Goal: Task Accomplishment & Management: Manage account settings

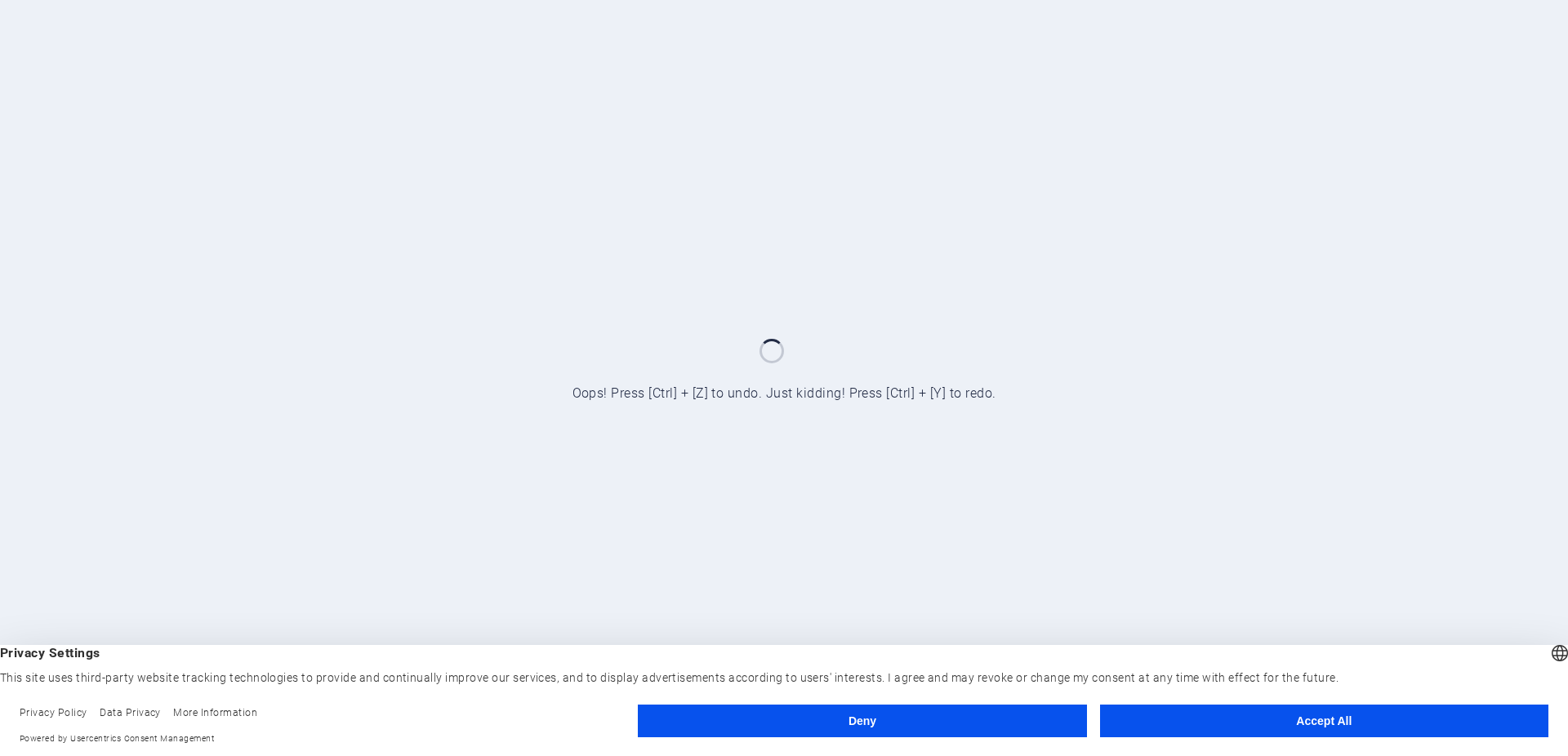
drag, startPoint x: 0, startPoint y: 0, endPoint x: 1331, endPoint y: 728, distance: 1517.1
click at [1331, 728] on button "Accept All" at bounding box center [1324, 721] width 448 height 33
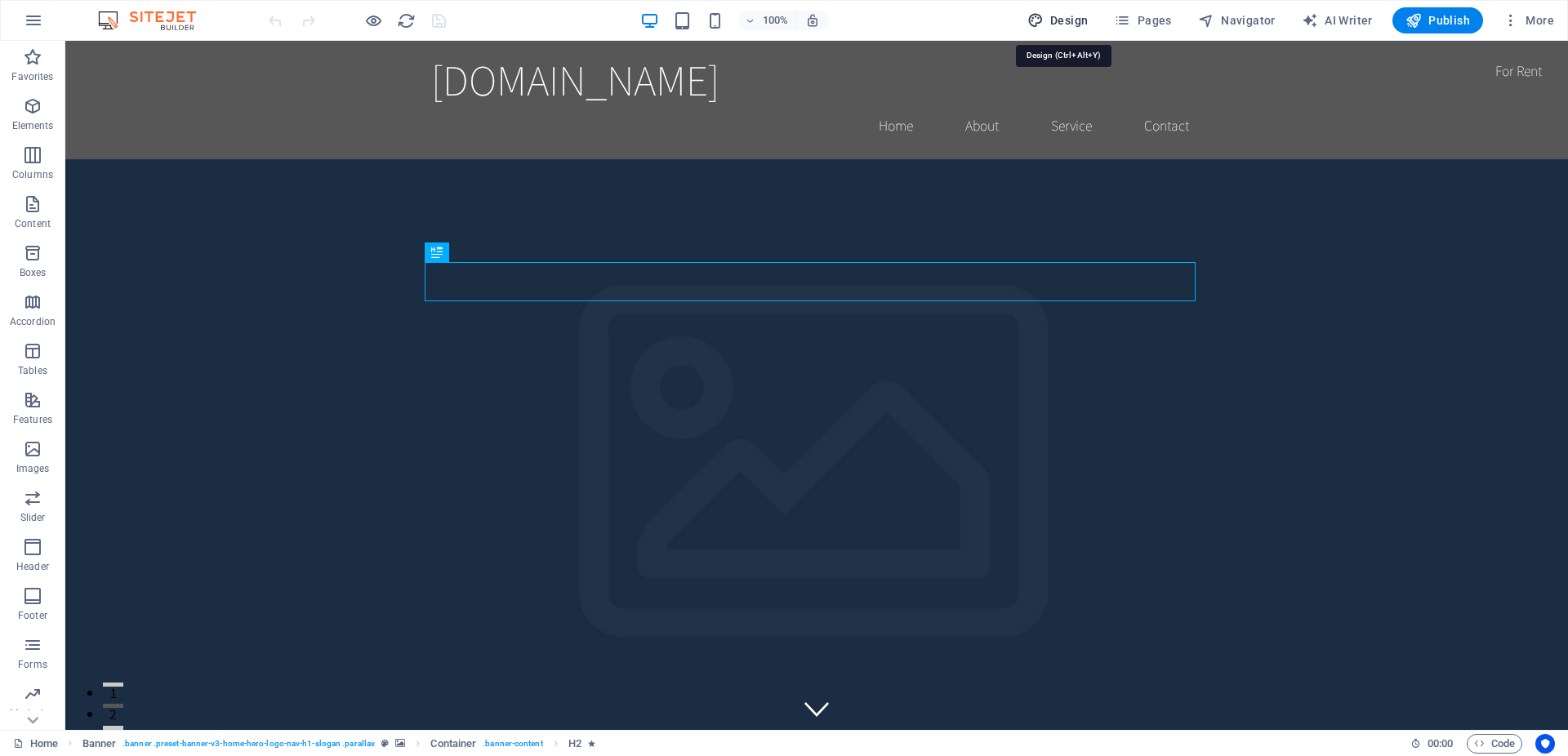
click at [1074, 20] on span "Design" at bounding box center [1057, 19] width 61 height 16
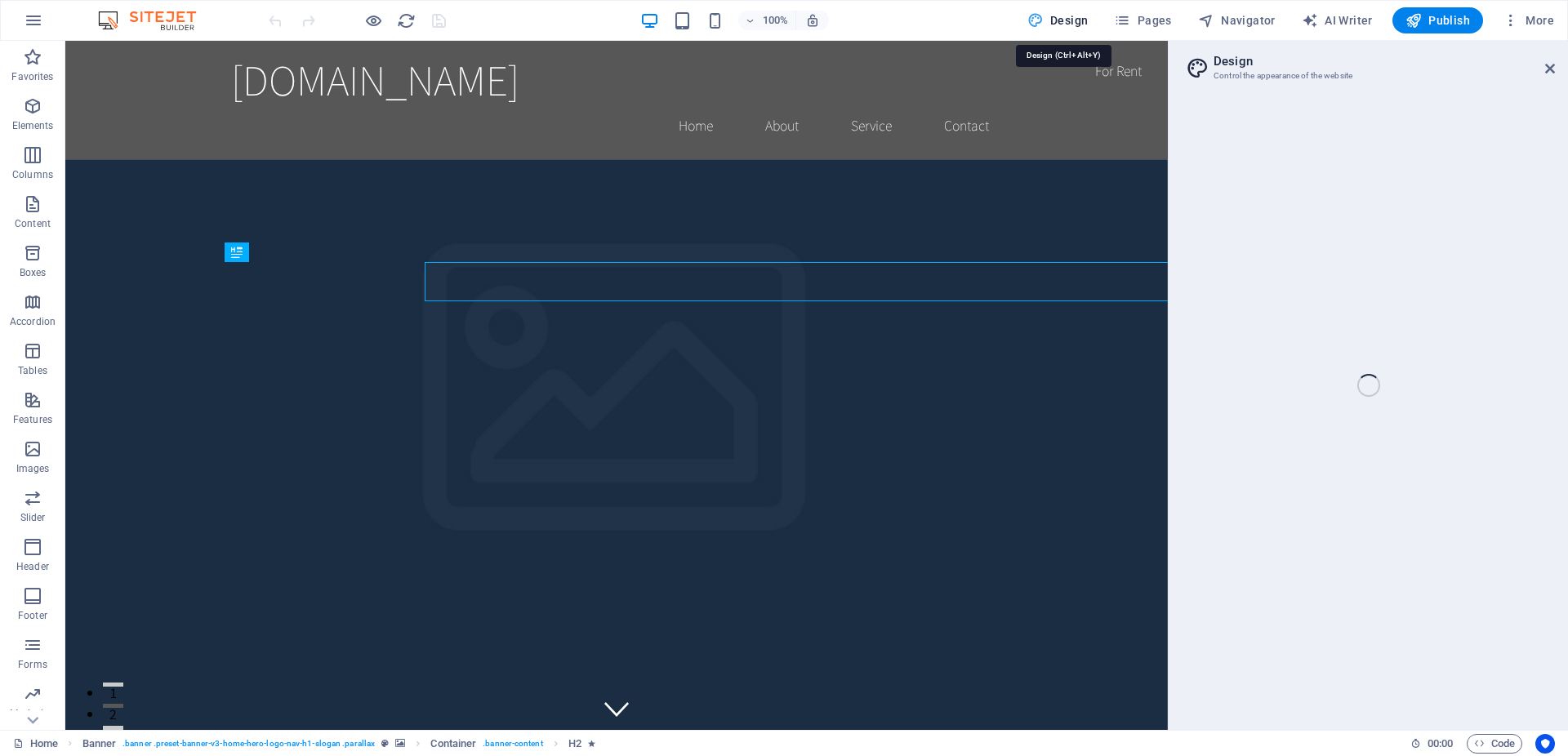
select select "rem"
select select "200"
select select "px"
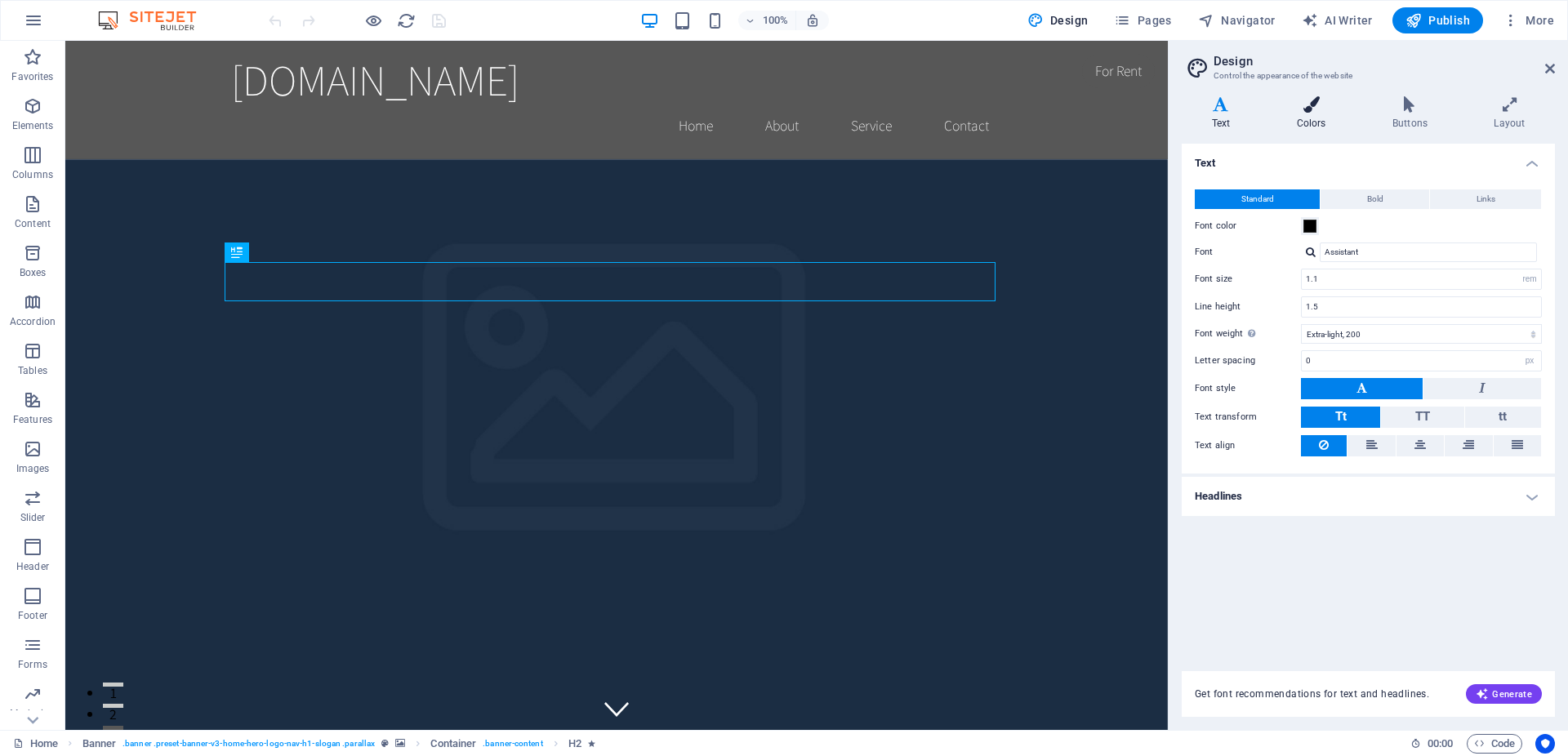
click at [1304, 112] on icon at bounding box center [1310, 104] width 89 height 16
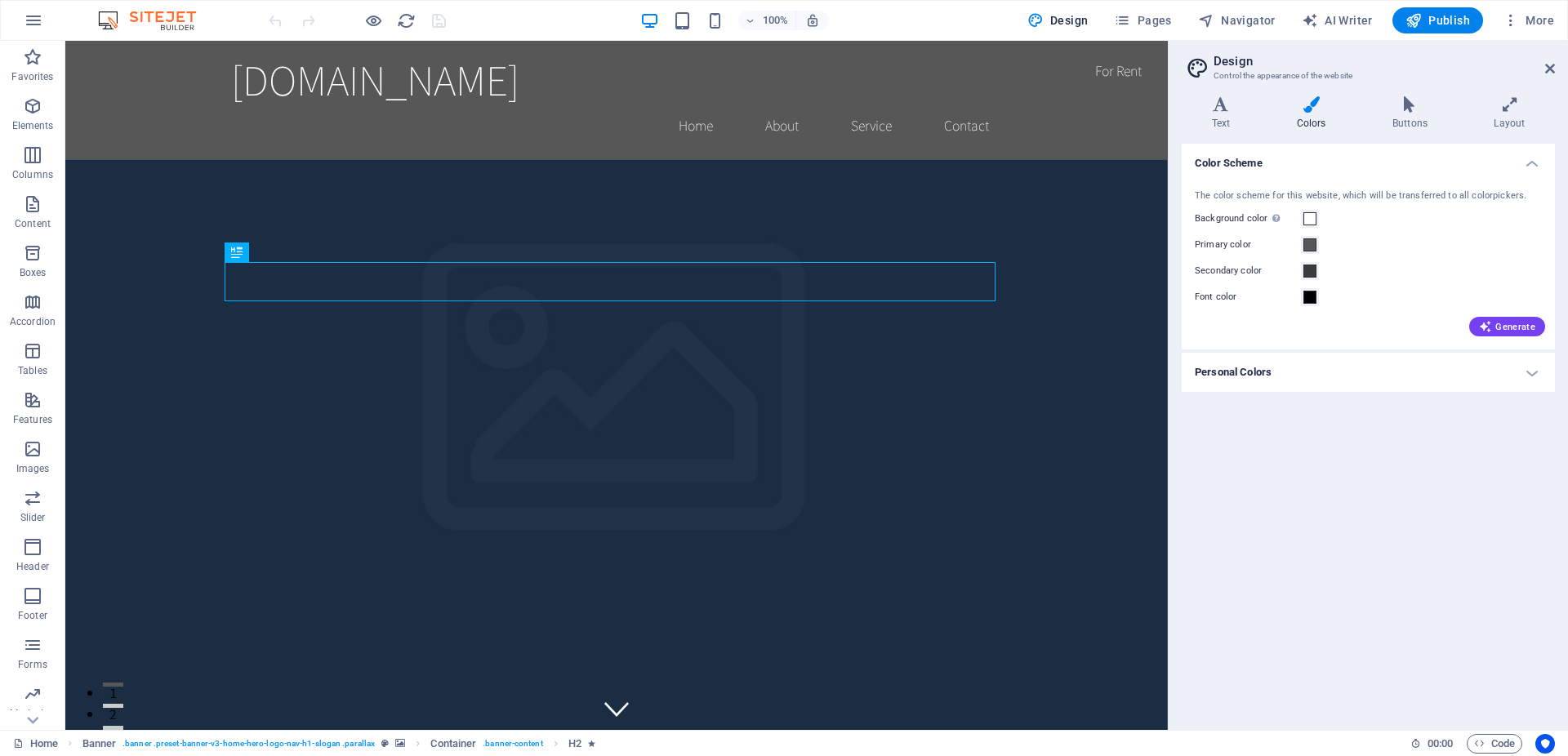
click at [1385, 379] on h4 "Personal Colors" at bounding box center [1368, 372] width 373 height 39
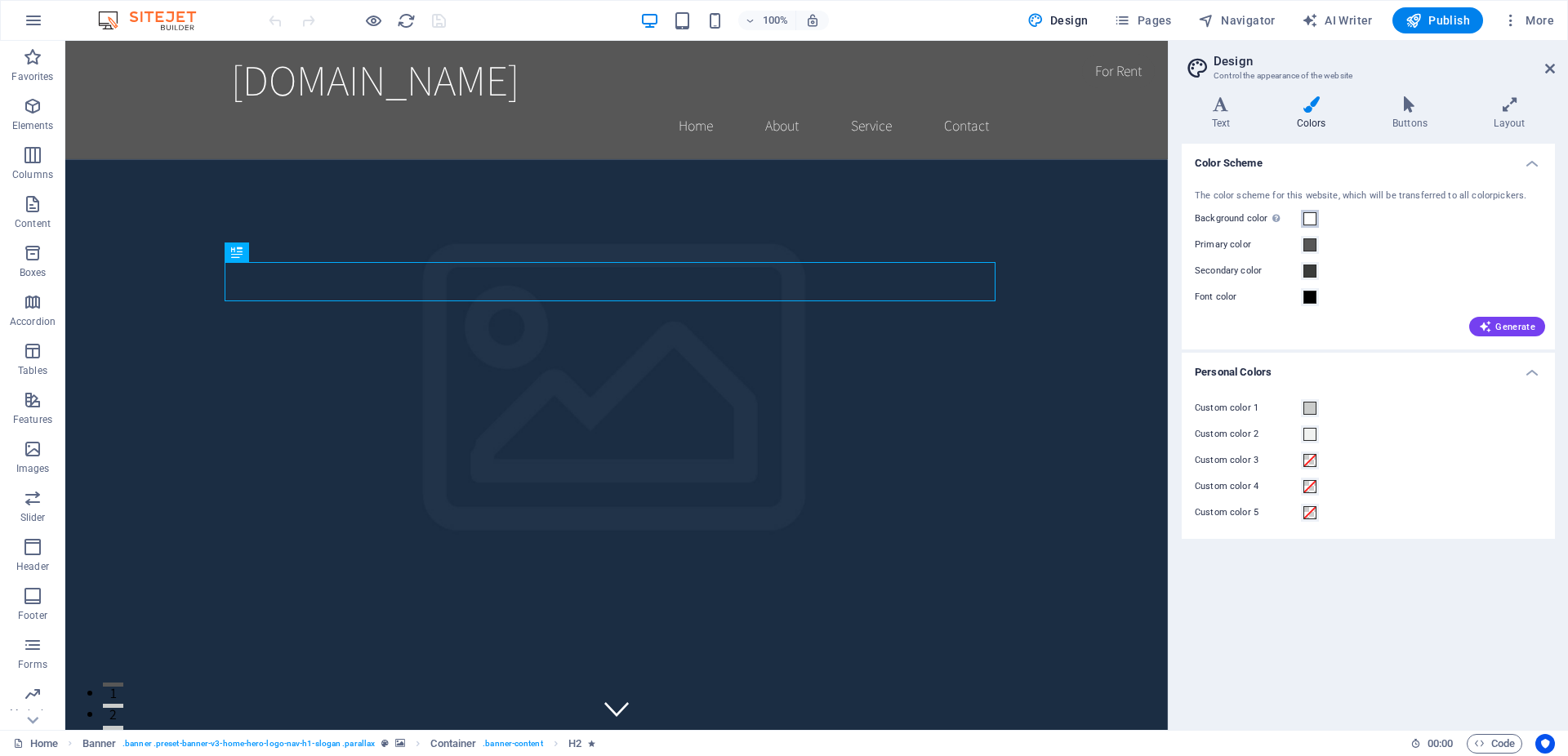
click at [1313, 224] on span at bounding box center [1309, 218] width 13 height 13
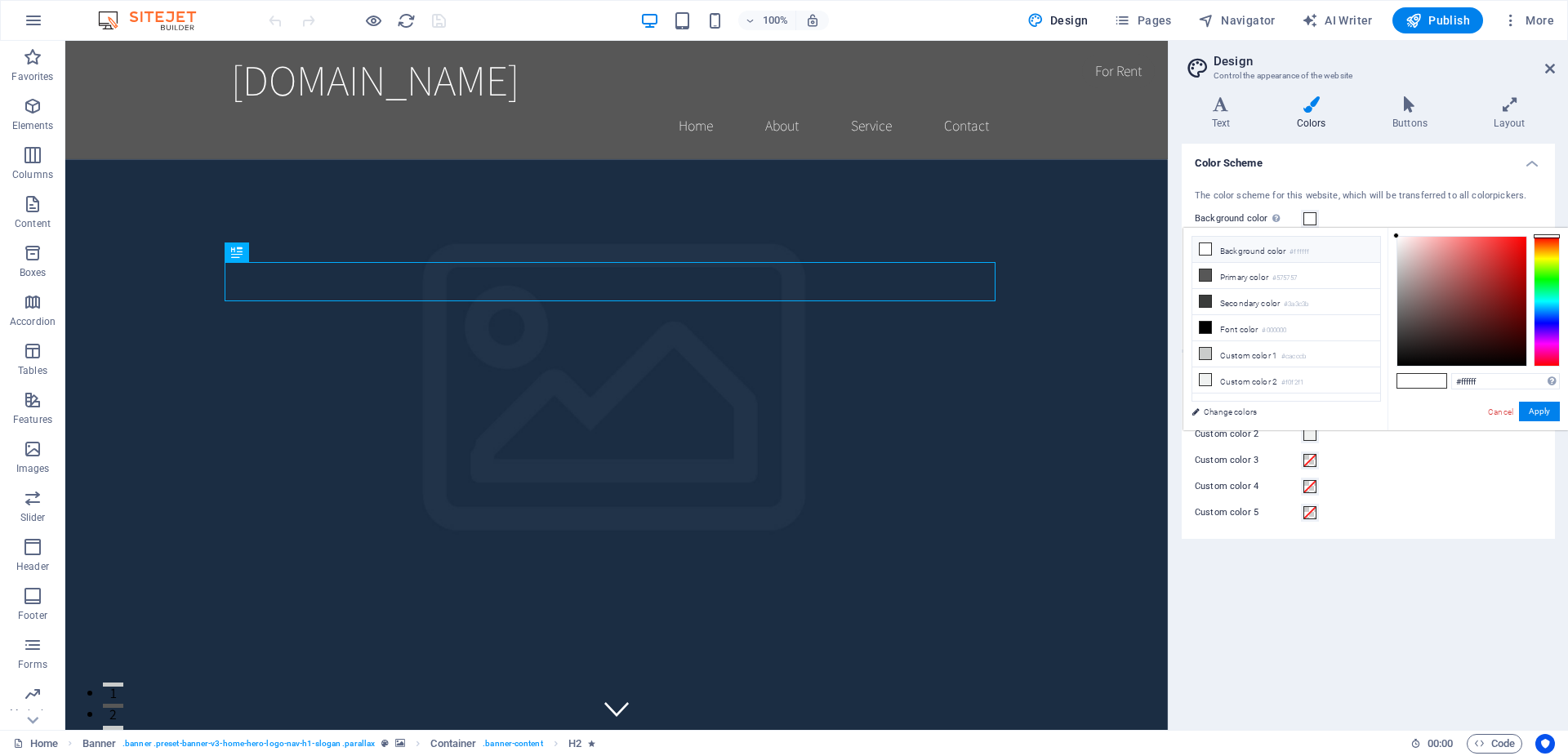
click at [1307, 249] on small "#ffffff" at bounding box center [1298, 253] width 19 height 12
click at [1512, 382] on input "#ffffff" at bounding box center [1505, 381] width 108 height 16
paste input "9f7f2"
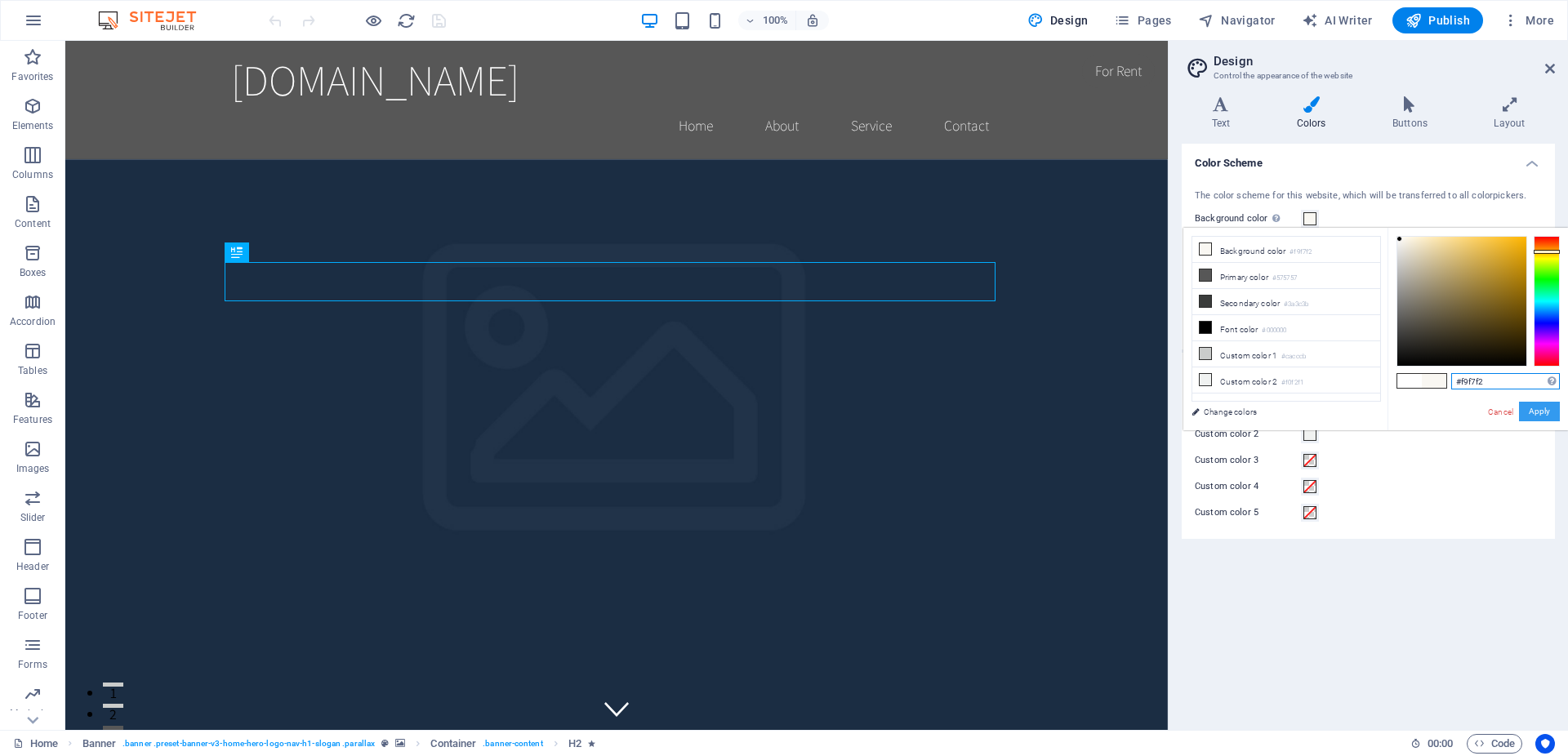
type input "#f9f7f2"
click at [1559, 408] on button "Apply" at bounding box center [1539, 411] width 41 height 19
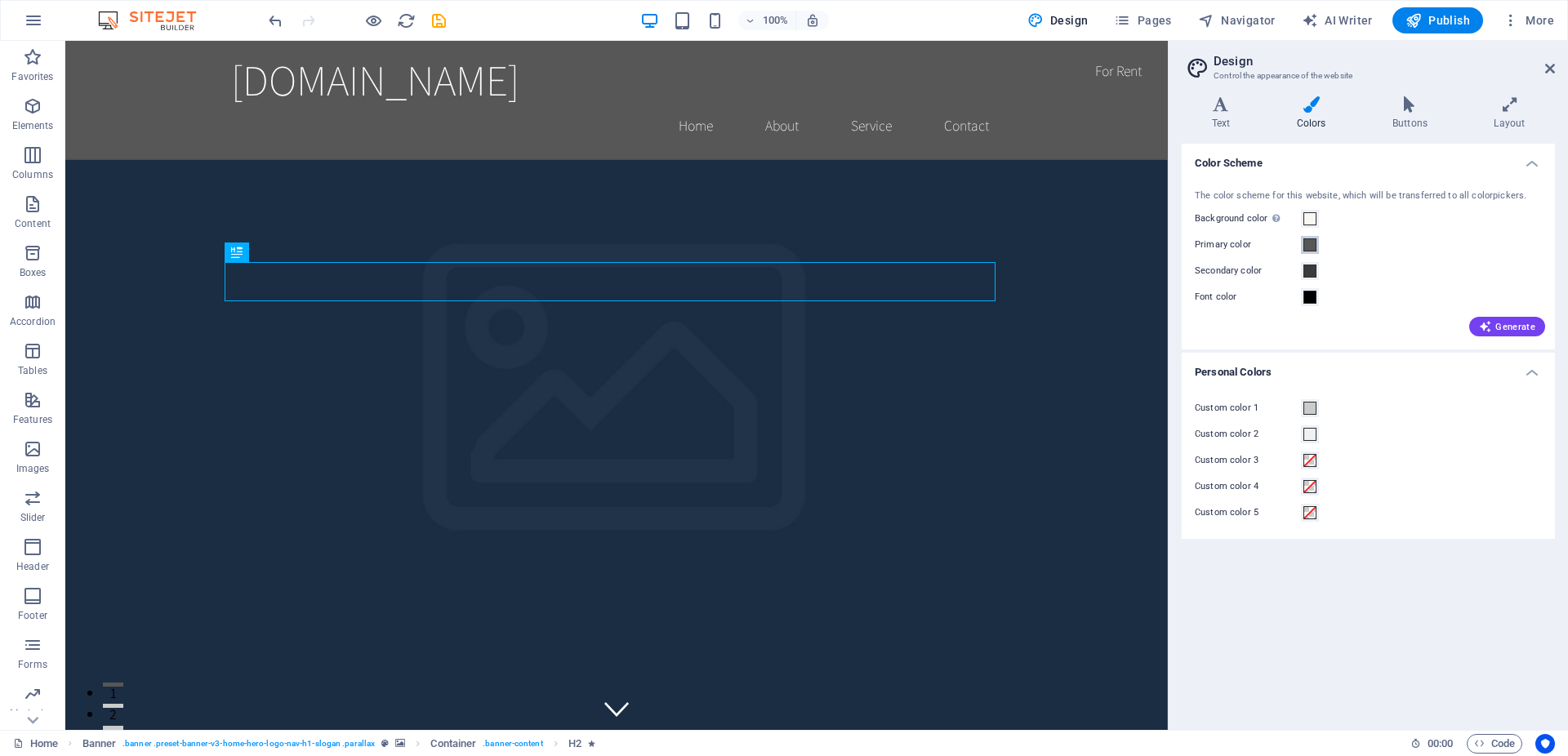
click at [1305, 249] on span at bounding box center [1309, 244] width 13 height 13
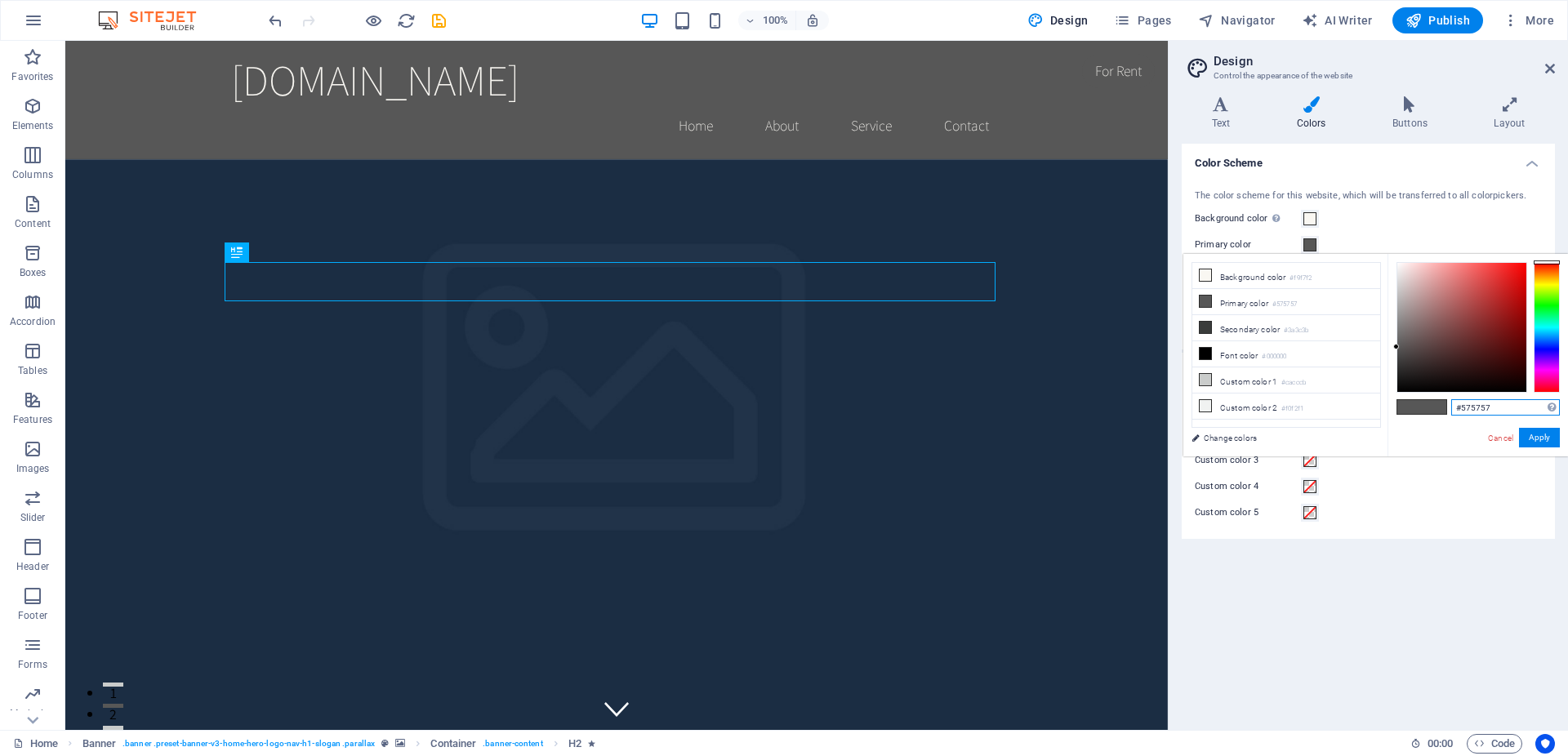
click at [1500, 403] on input "#575757" at bounding box center [1505, 407] width 108 height 16
paste input "1f4d3a"
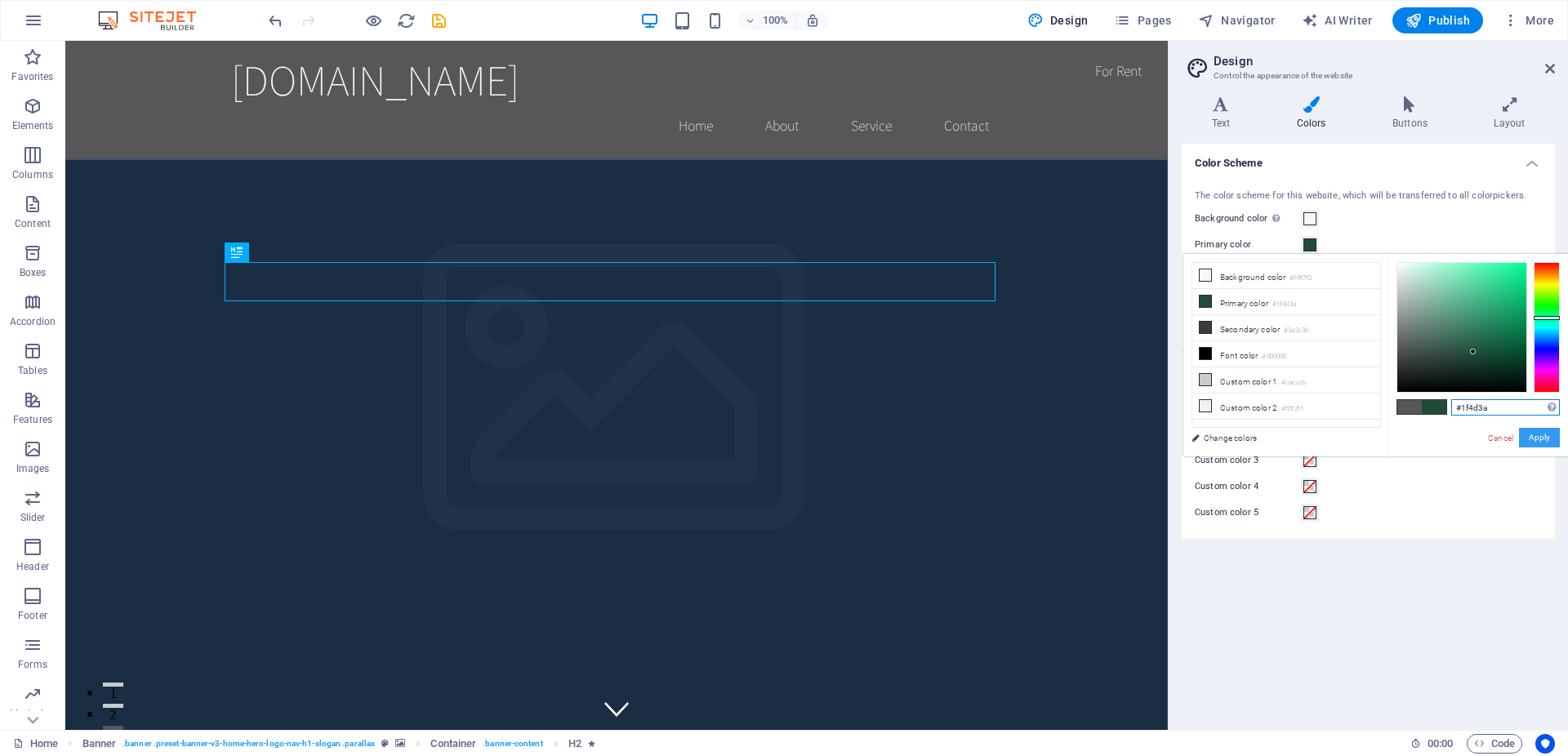
type input "#1f4d3a"
click at [1543, 438] on button "Apply" at bounding box center [1539, 437] width 41 height 19
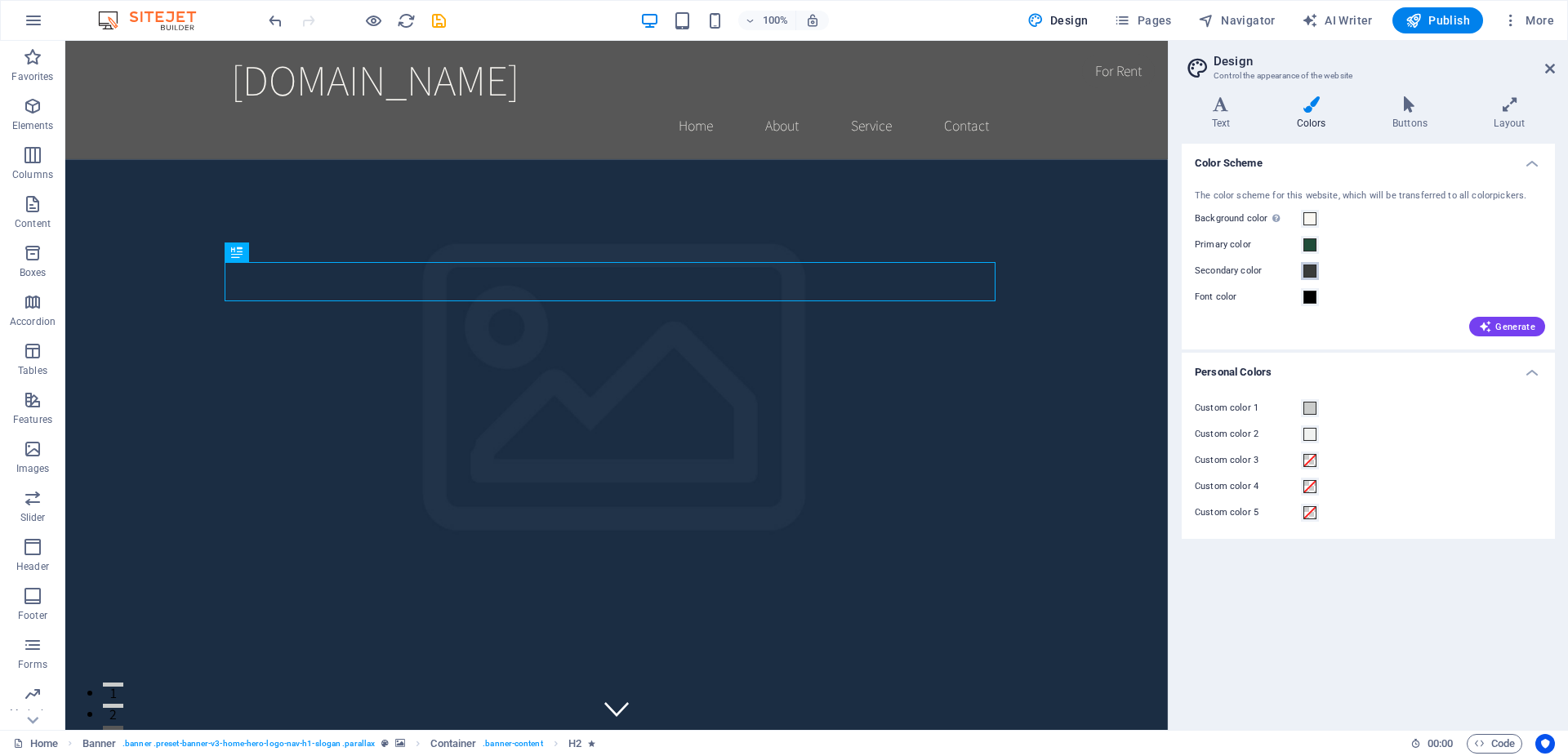
click at [1308, 273] on span at bounding box center [1309, 271] width 13 height 13
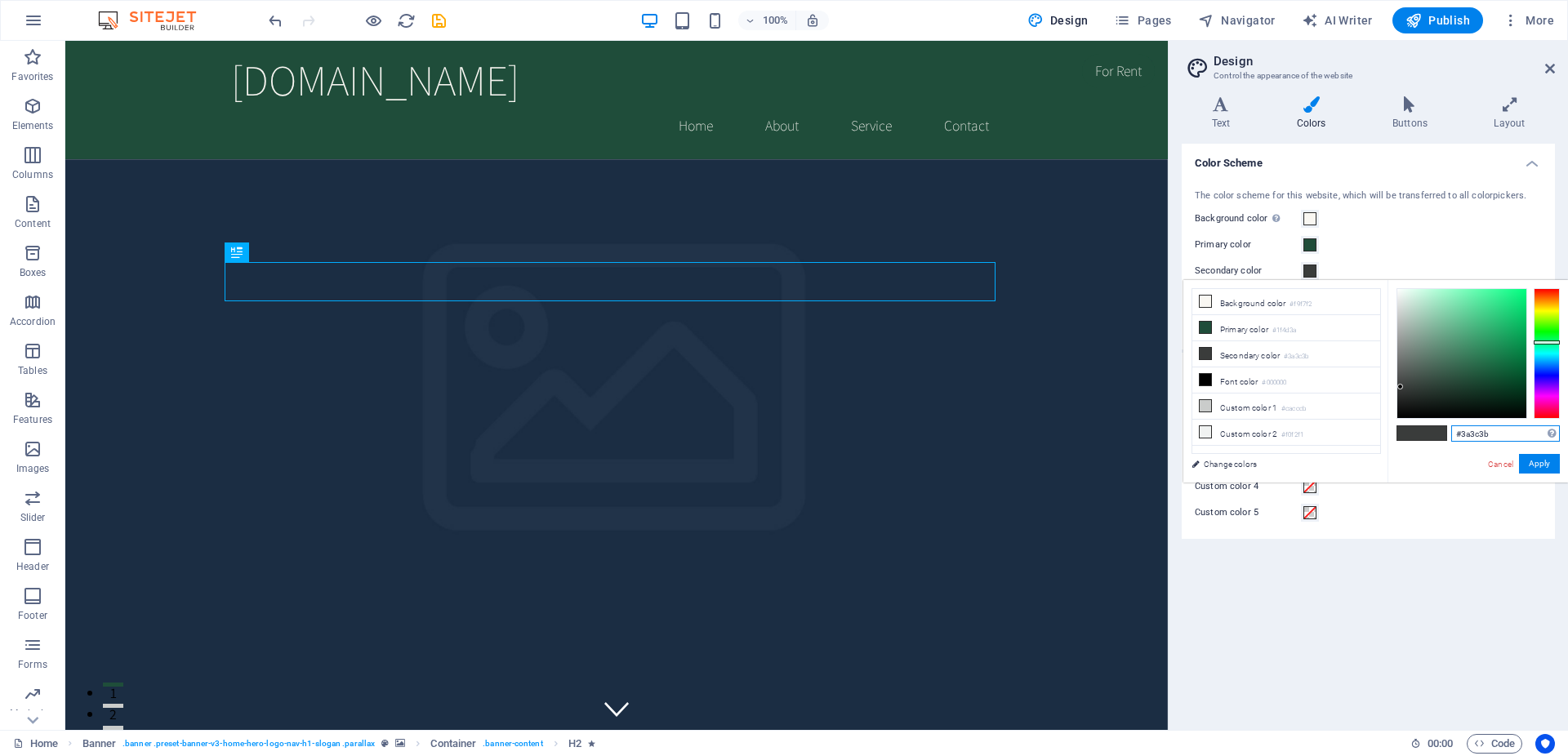
click at [1512, 435] on input "#3a3c3b" at bounding box center [1505, 433] width 108 height 16
paste input "56b47"
type input "#356b47"
click at [1526, 467] on button "Apply" at bounding box center [1539, 463] width 41 height 19
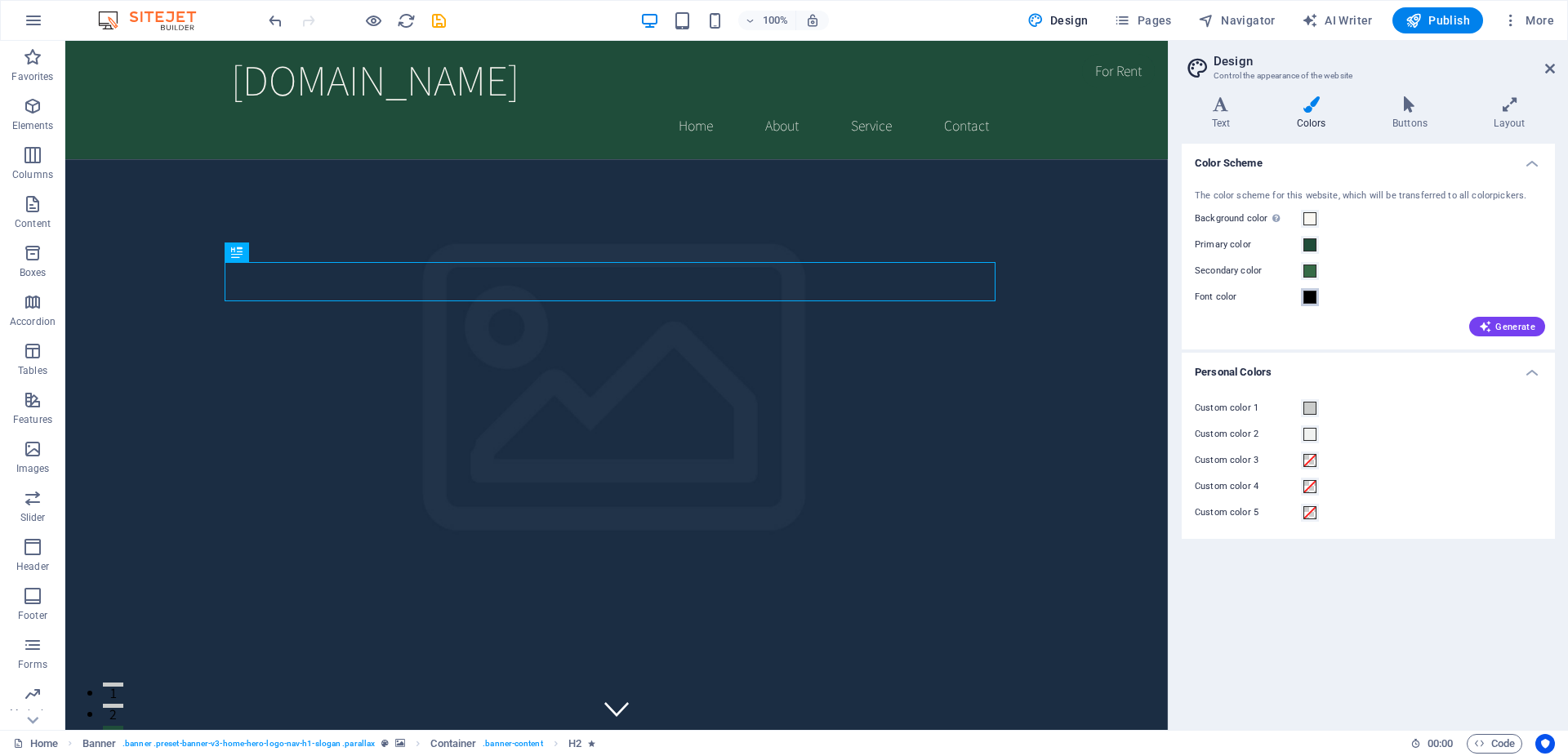
click at [1308, 296] on span at bounding box center [1309, 297] width 13 height 13
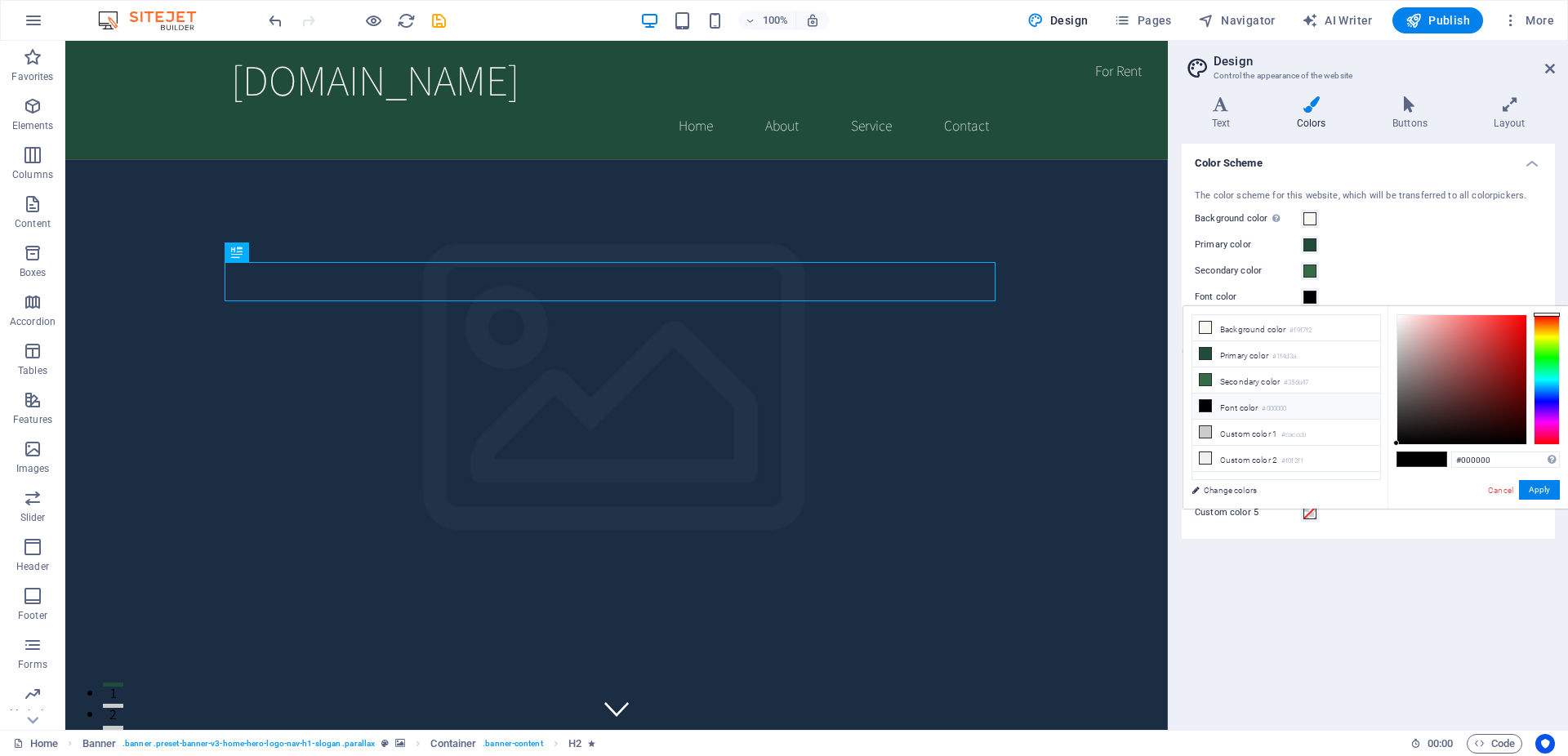
click at [1276, 398] on li "Font color #000000" at bounding box center [1286, 407] width 188 height 26
click at [1513, 465] on input "#000000" at bounding box center [1505, 459] width 108 height 16
click at [1513, 464] on input "#000000" at bounding box center [1505, 459] width 108 height 16
paste input "2b2b2b"
type input "#2b2b2b"
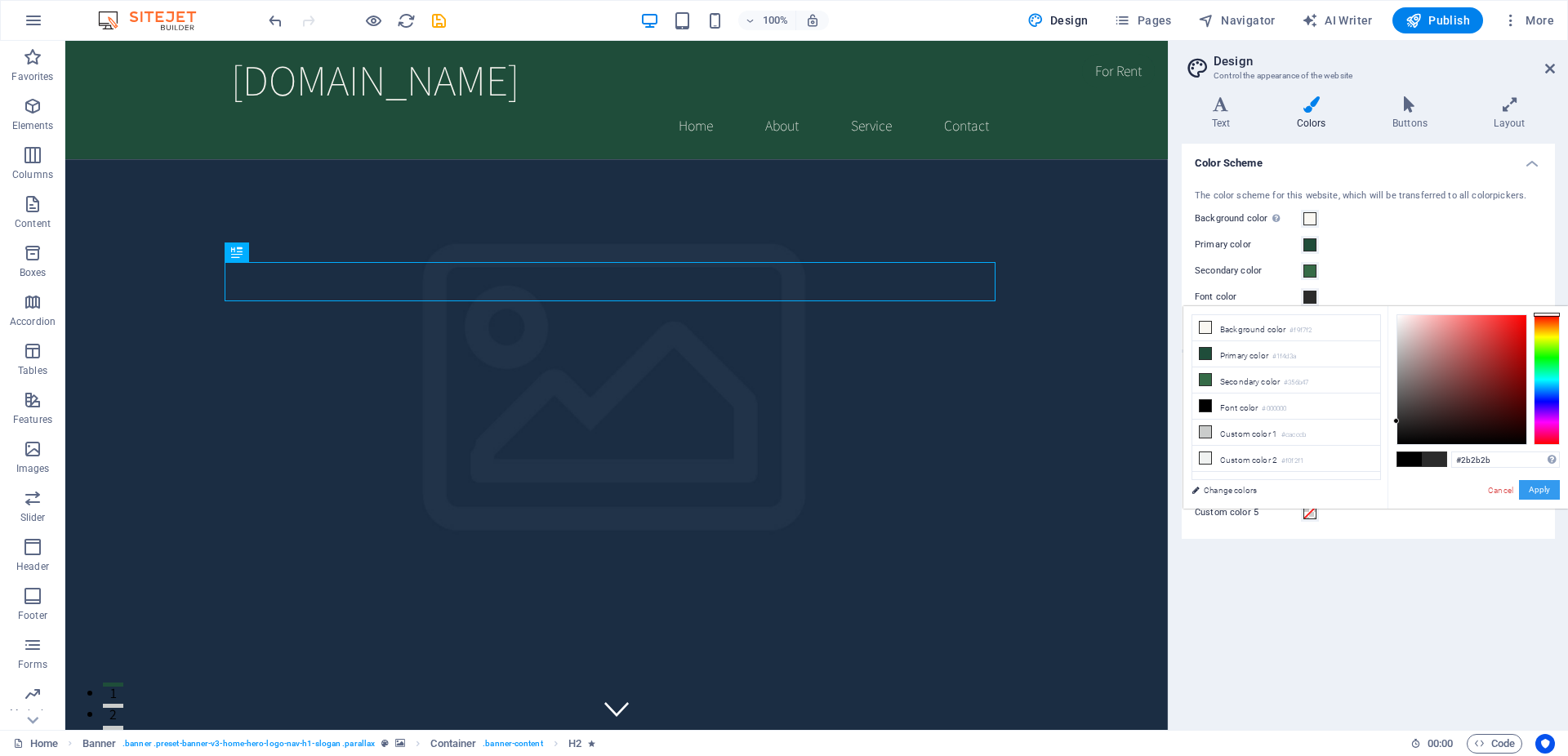
click at [1547, 487] on button "Apply" at bounding box center [1539, 490] width 41 height 19
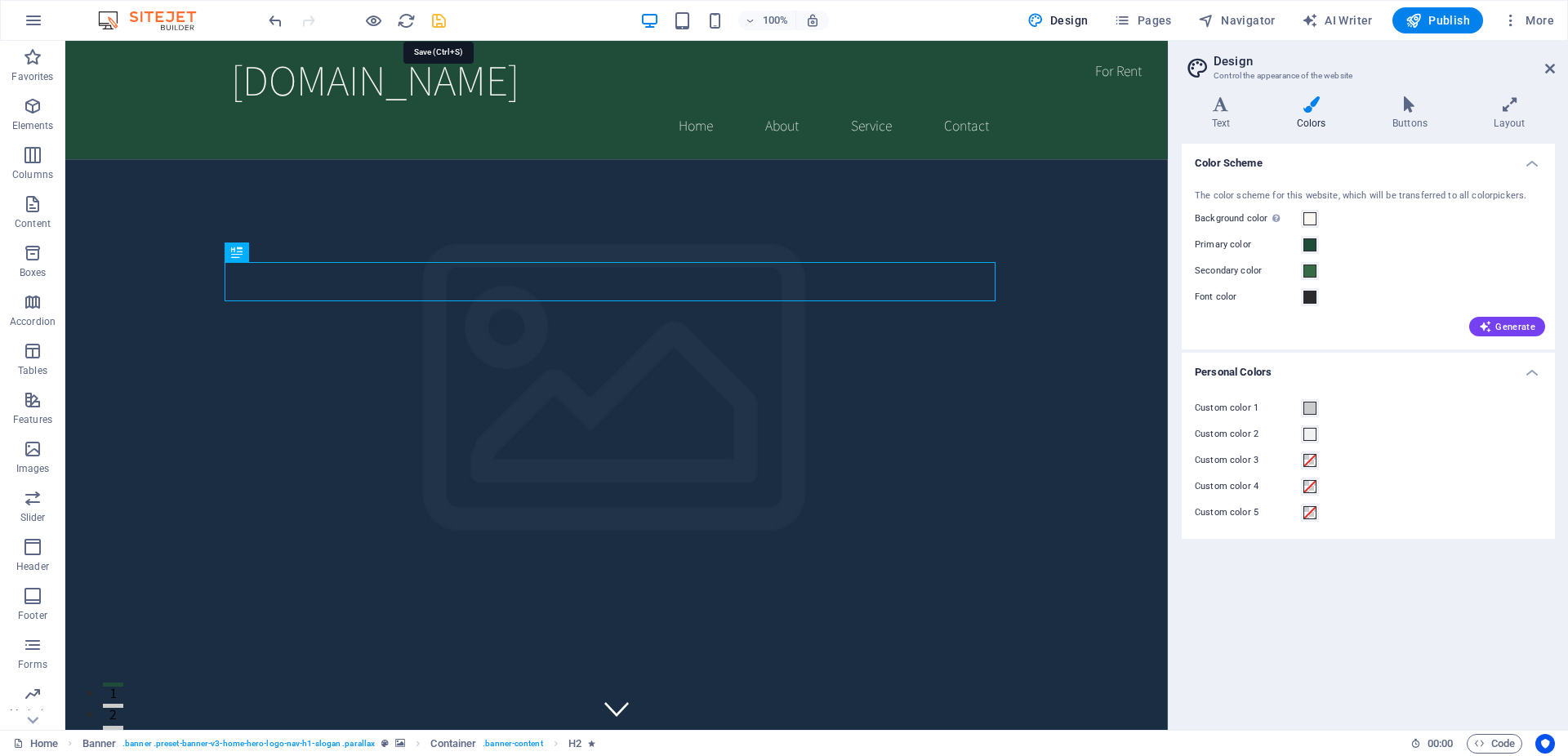
click at [443, 23] on icon "save" at bounding box center [439, 21] width 19 height 19
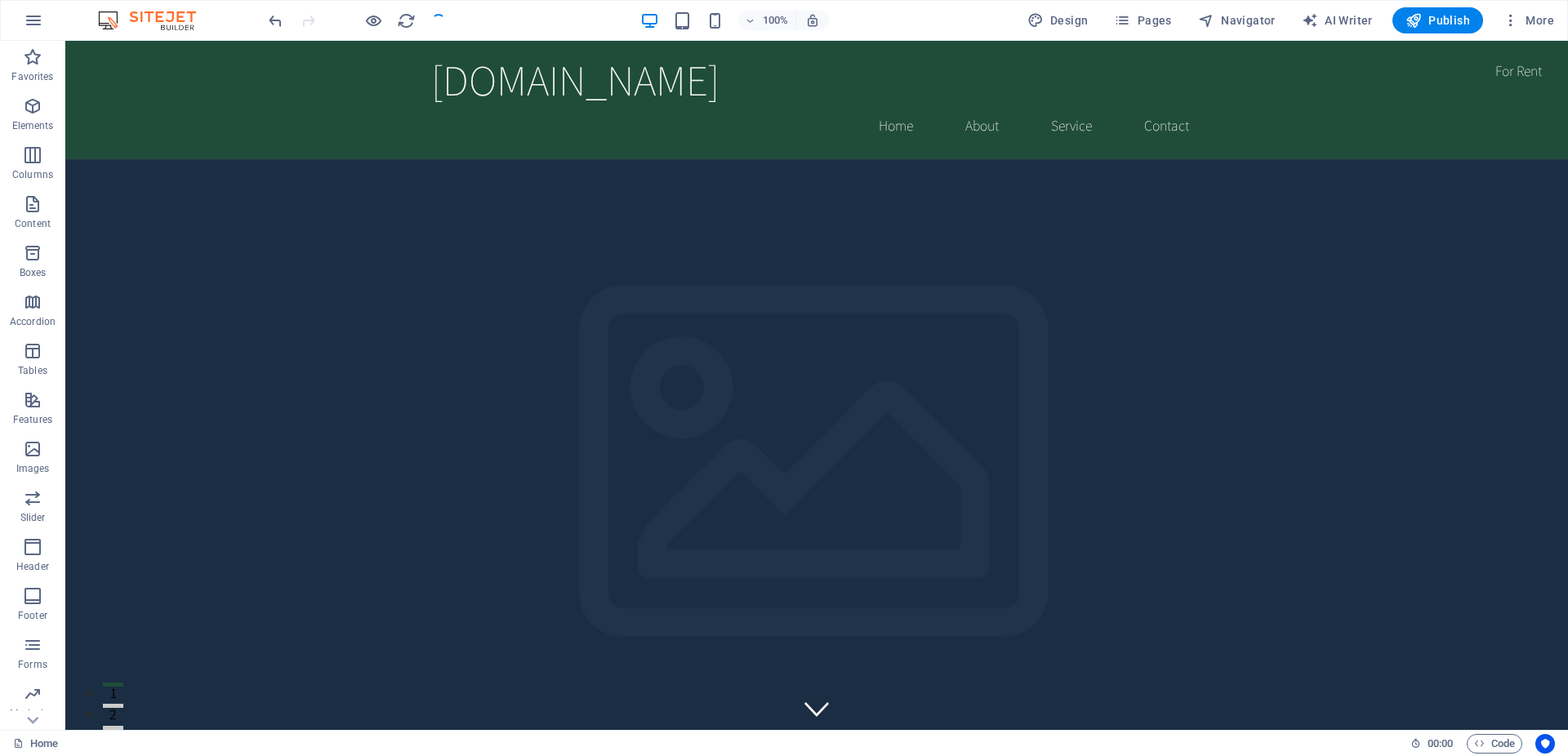
checkbox input "false"
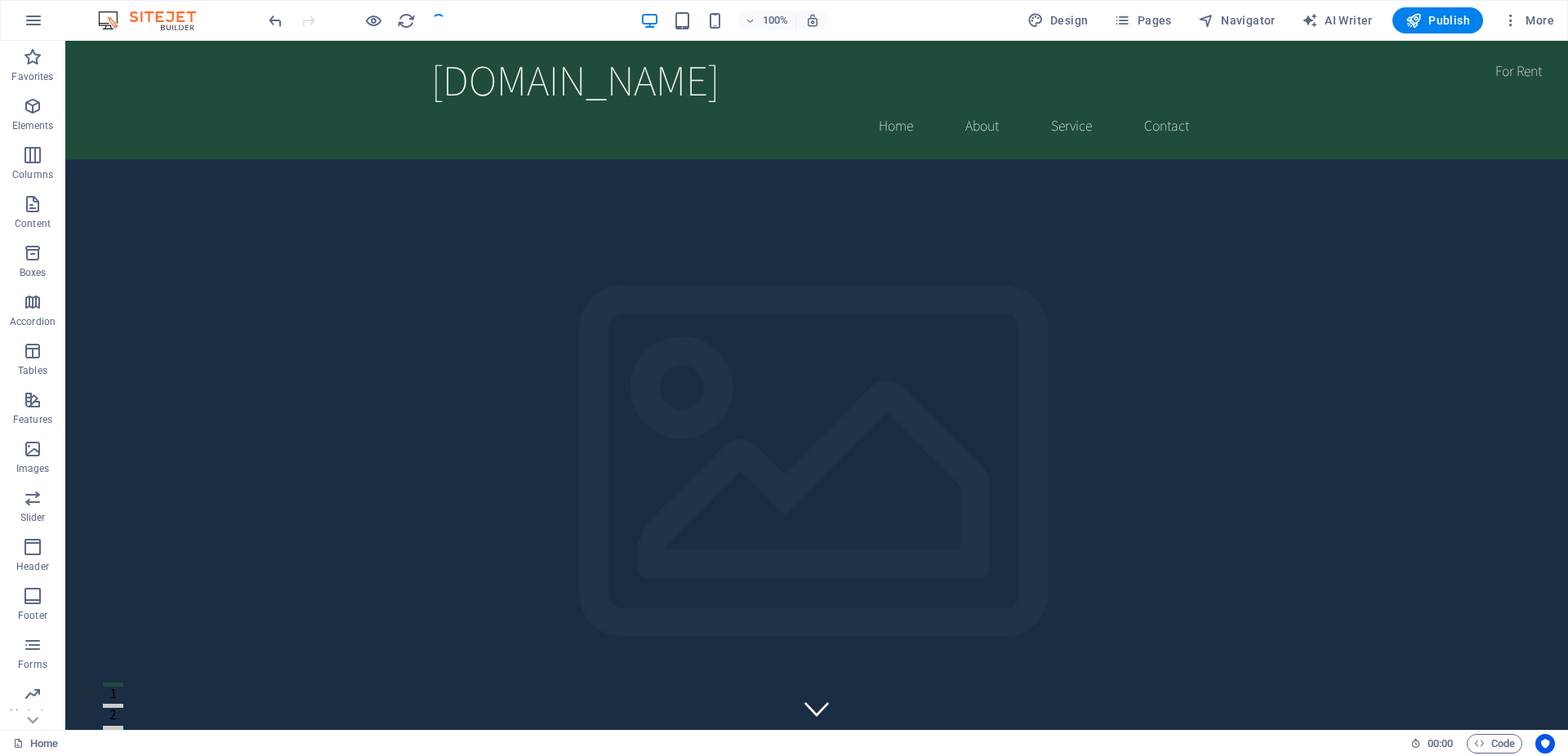
checkbox input "false"
click at [41, 19] on icon "button" at bounding box center [33, 20] width 19 height 19
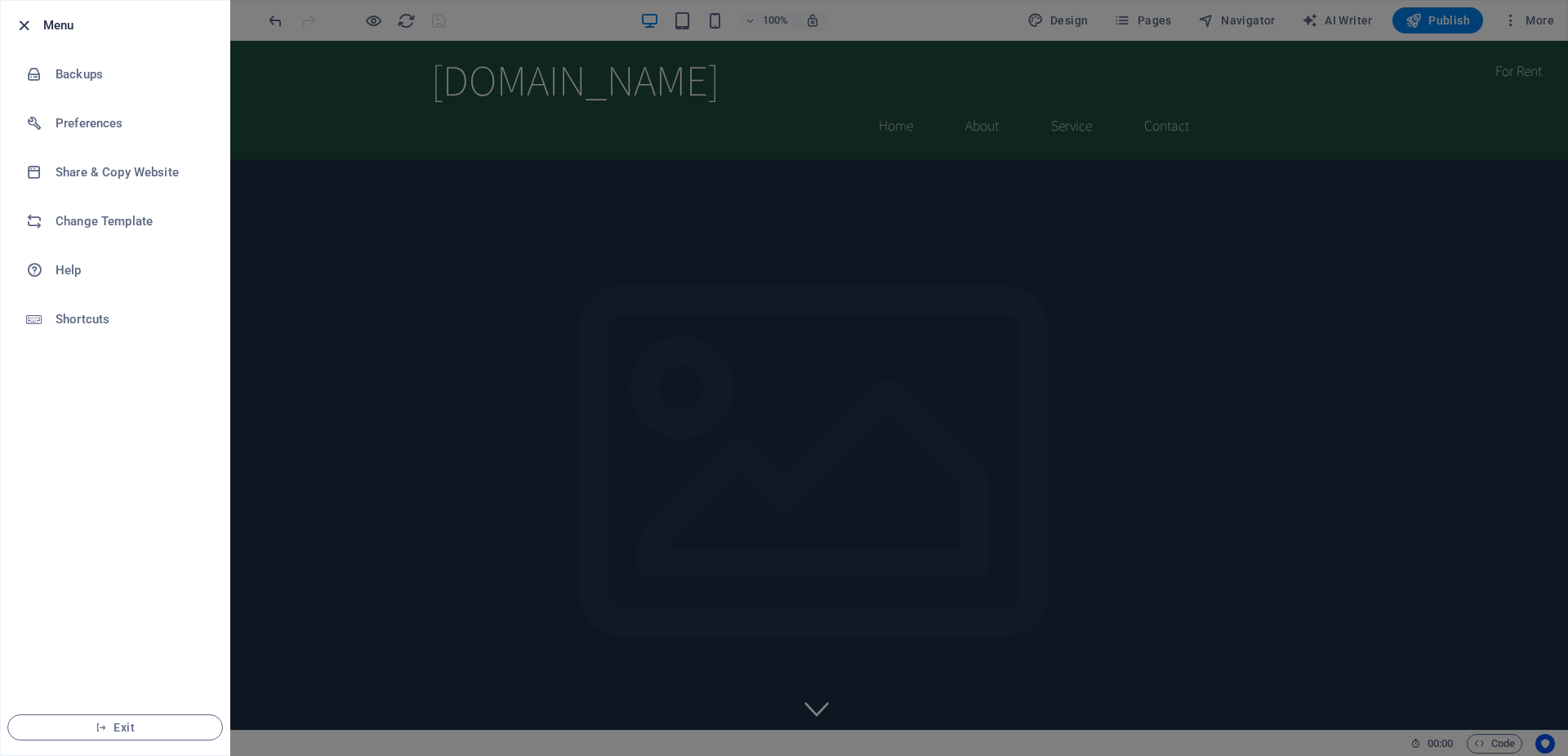
click at [29, 27] on icon "button" at bounding box center [24, 25] width 19 height 19
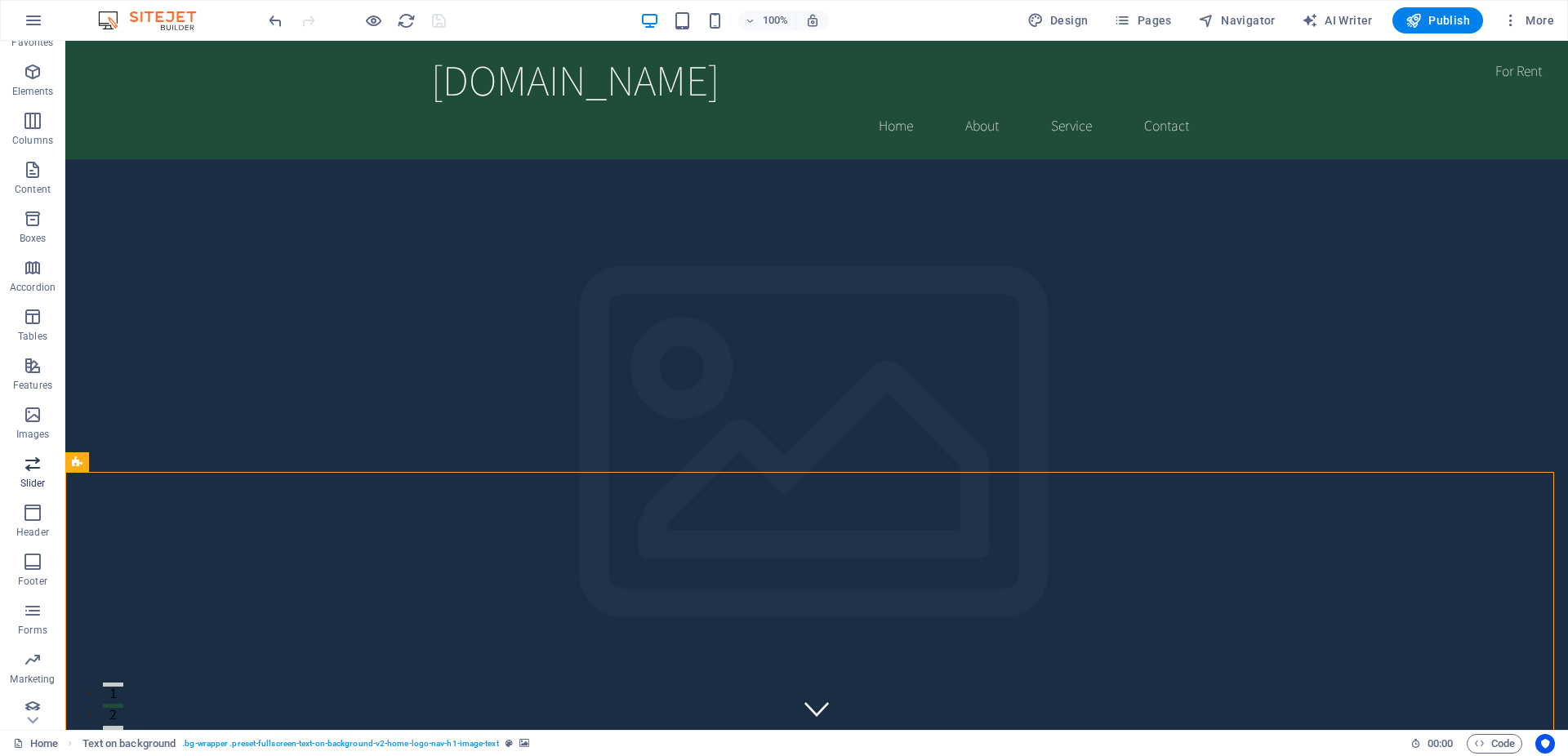
scroll to position [46, 0]
click at [46, 22] on button "button" at bounding box center [33, 20] width 39 height 39
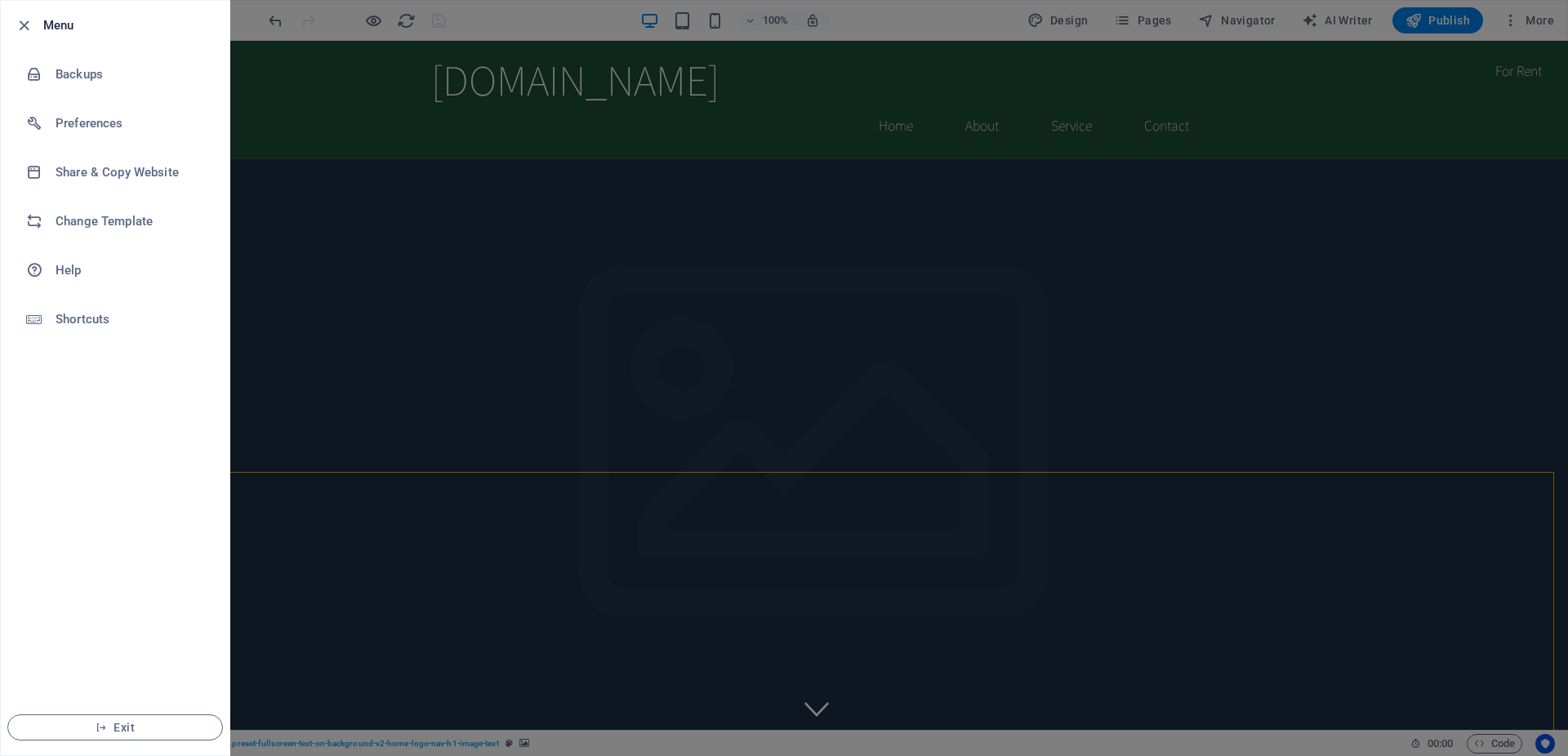
click at [660, 369] on div at bounding box center [784, 378] width 1568 height 756
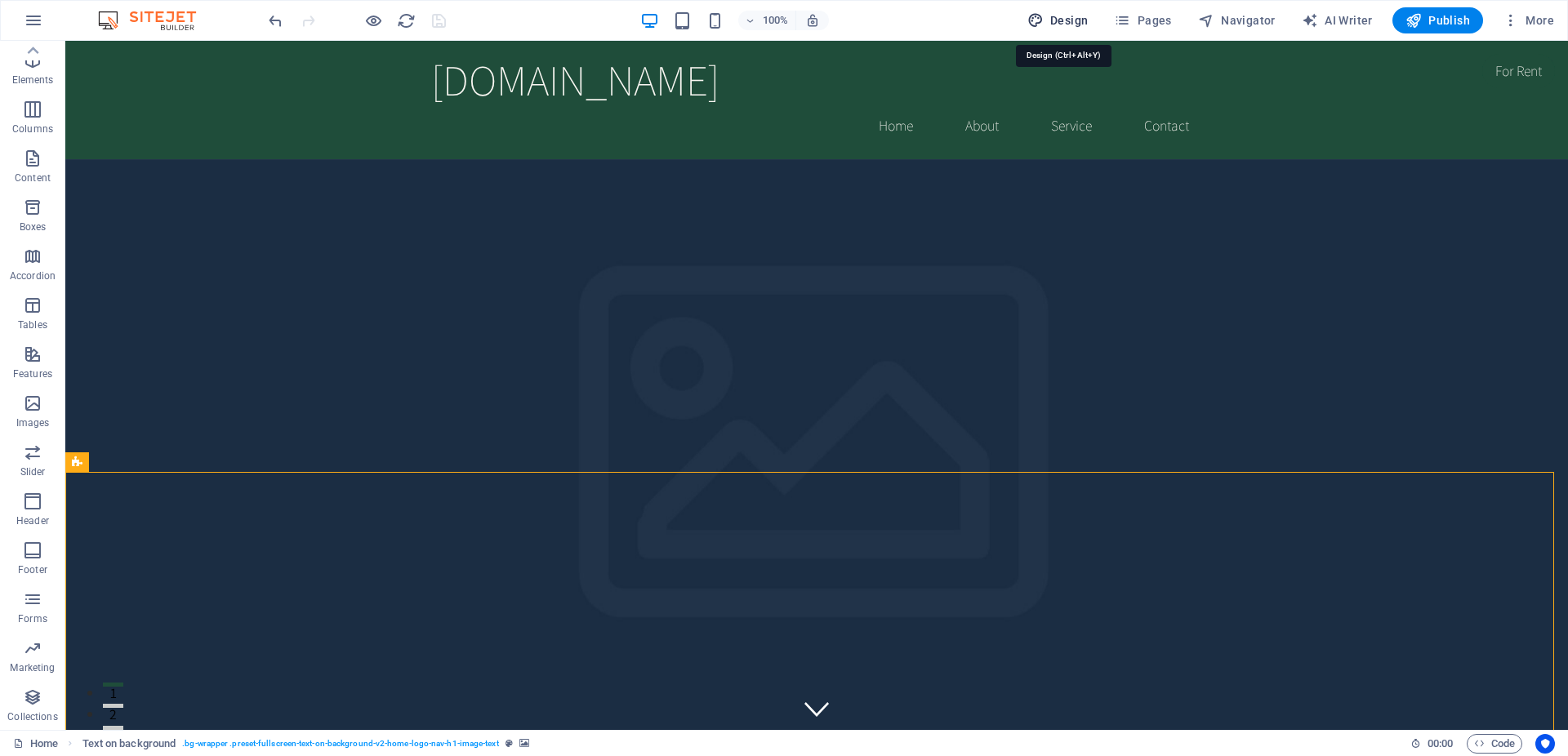
click at [1043, 25] on icon "button" at bounding box center [1035, 19] width 16 height 16
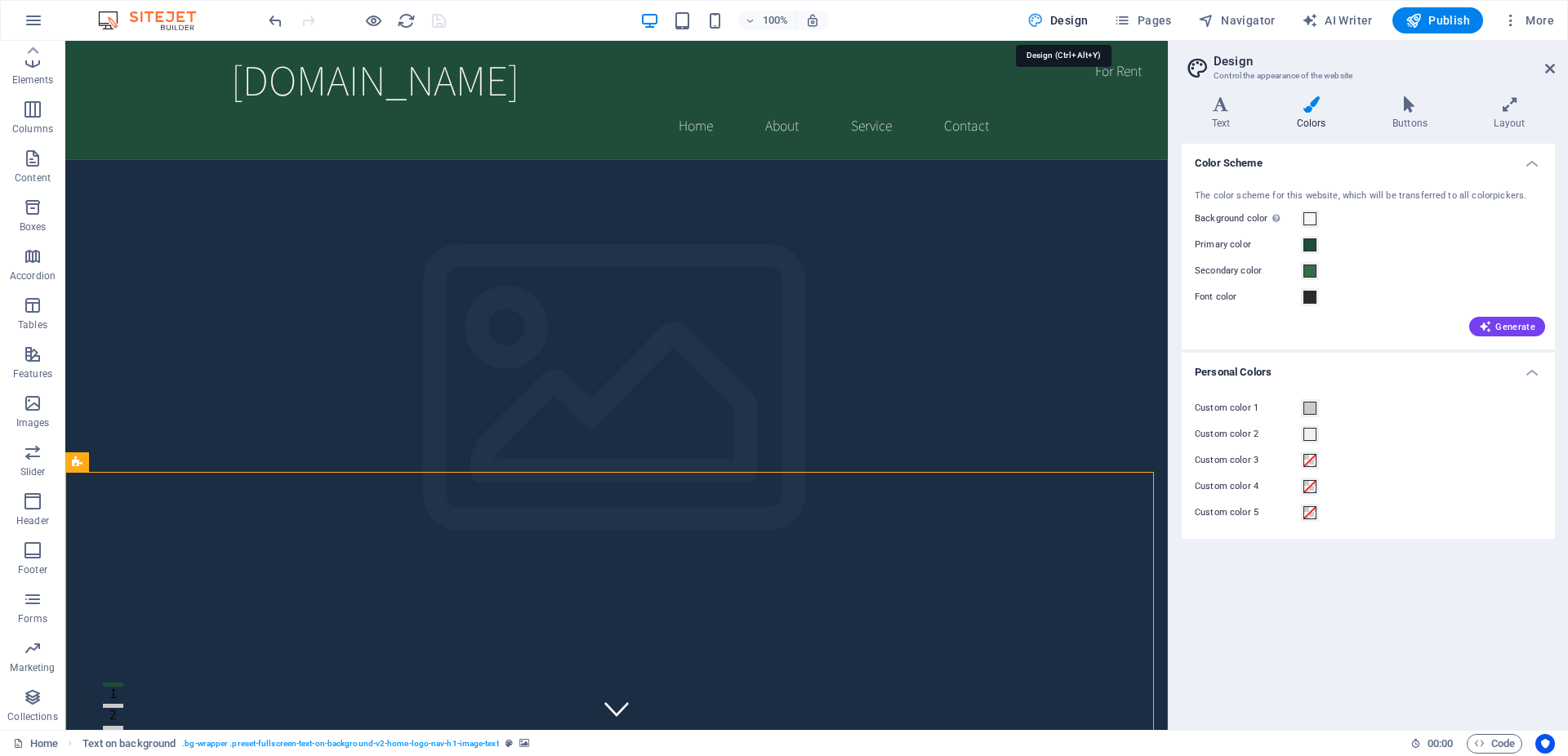
click at [1043, 25] on icon "button" at bounding box center [1035, 19] width 16 height 16
click at [1142, 12] on span "Pages" at bounding box center [1143, 19] width 57 height 16
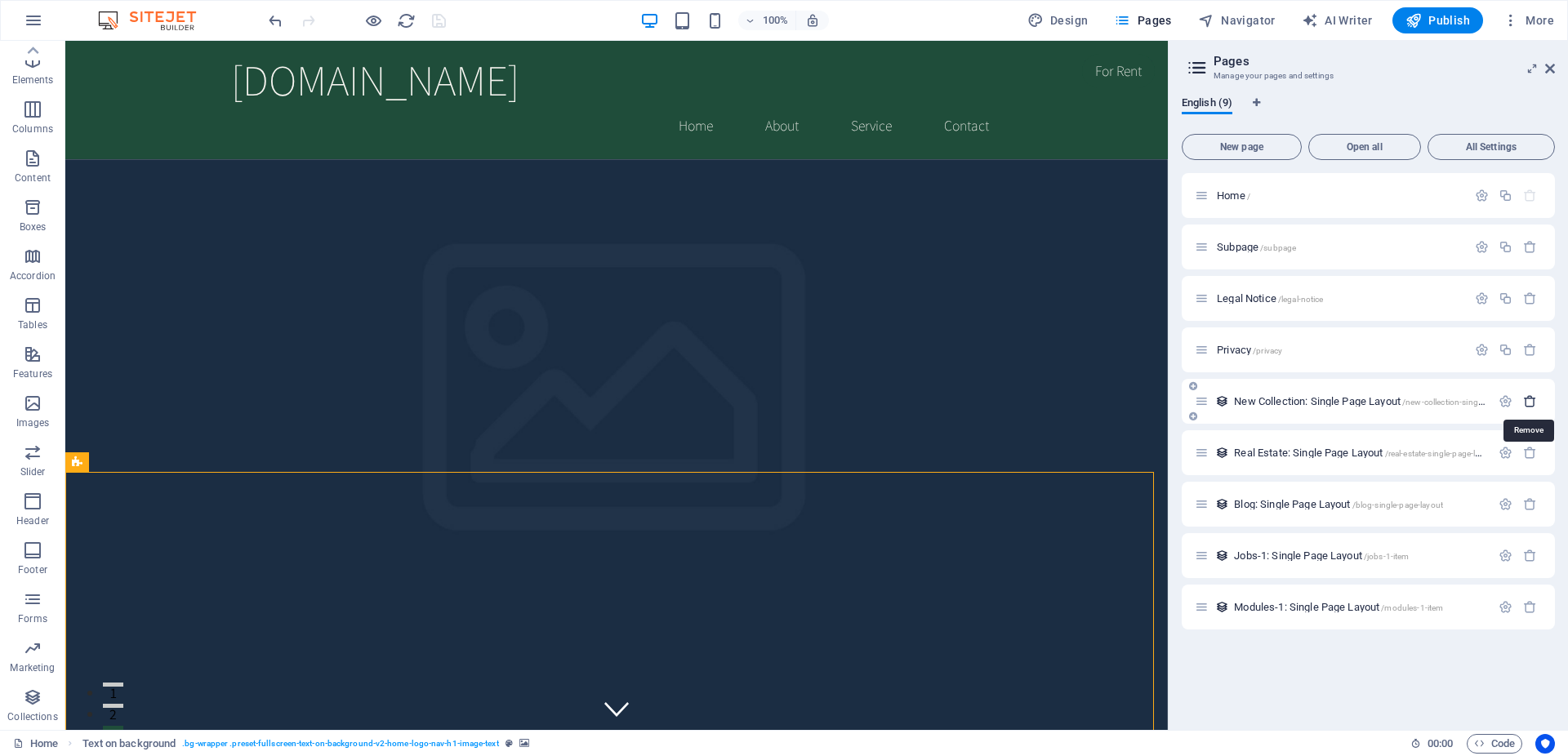
click at [1535, 401] on icon "button" at bounding box center [1529, 402] width 14 height 14
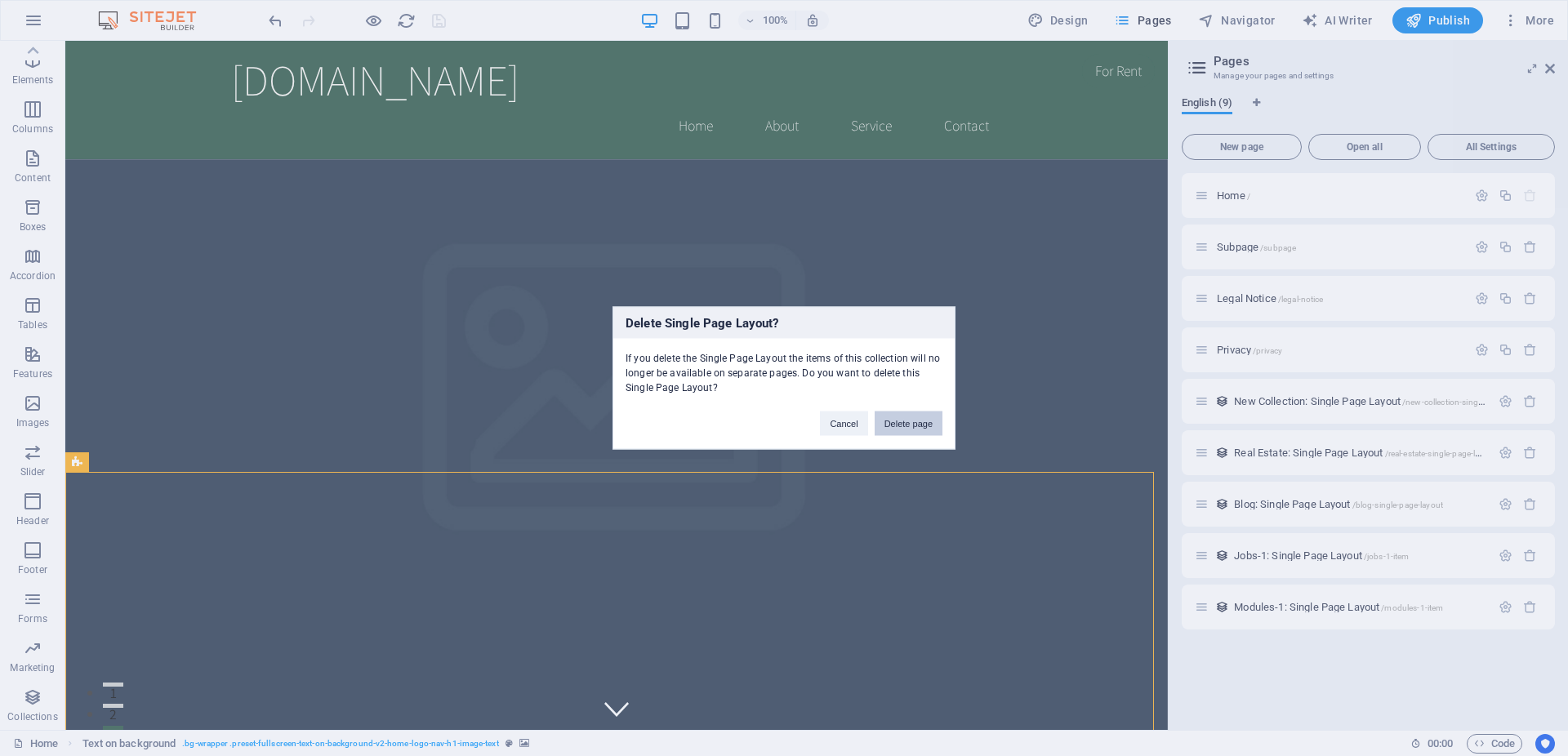
click at [906, 431] on button "Delete page" at bounding box center [909, 424] width 68 height 25
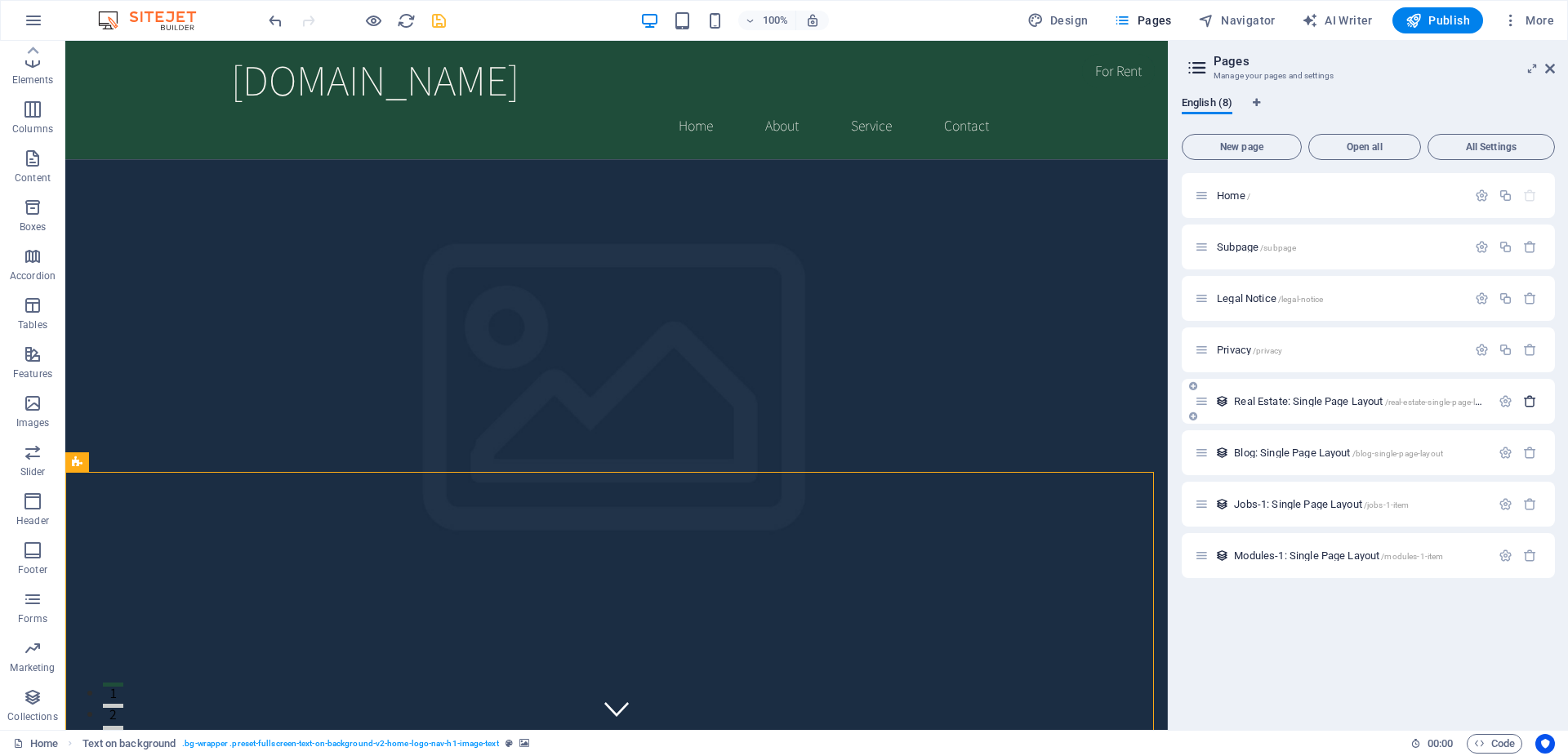
click at [1540, 407] on button "button" at bounding box center [1530, 402] width 24 height 14
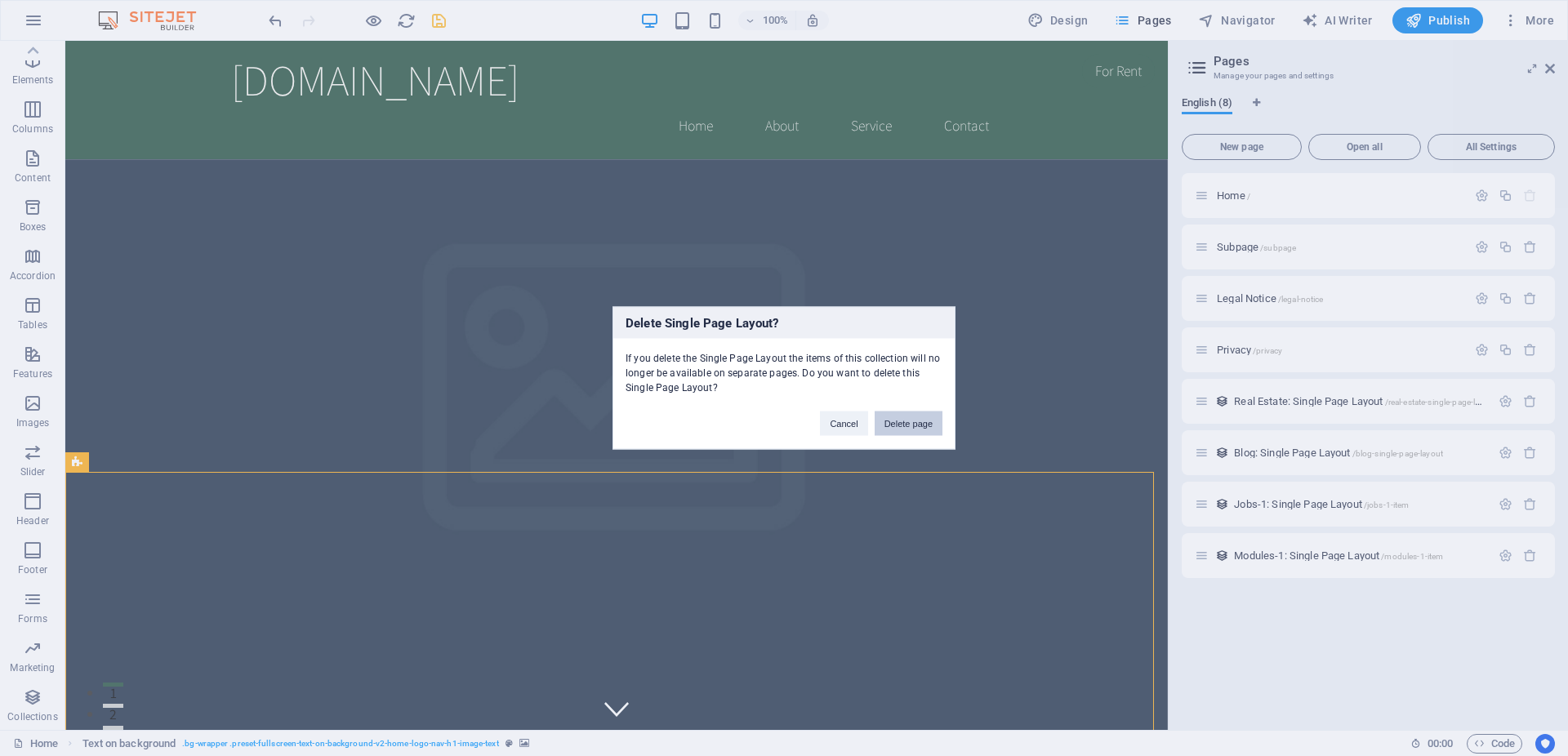
drag, startPoint x: 908, startPoint y: 433, endPoint x: 843, endPoint y: 392, distance: 76.9
click at [908, 433] on button "Delete page" at bounding box center [909, 424] width 68 height 25
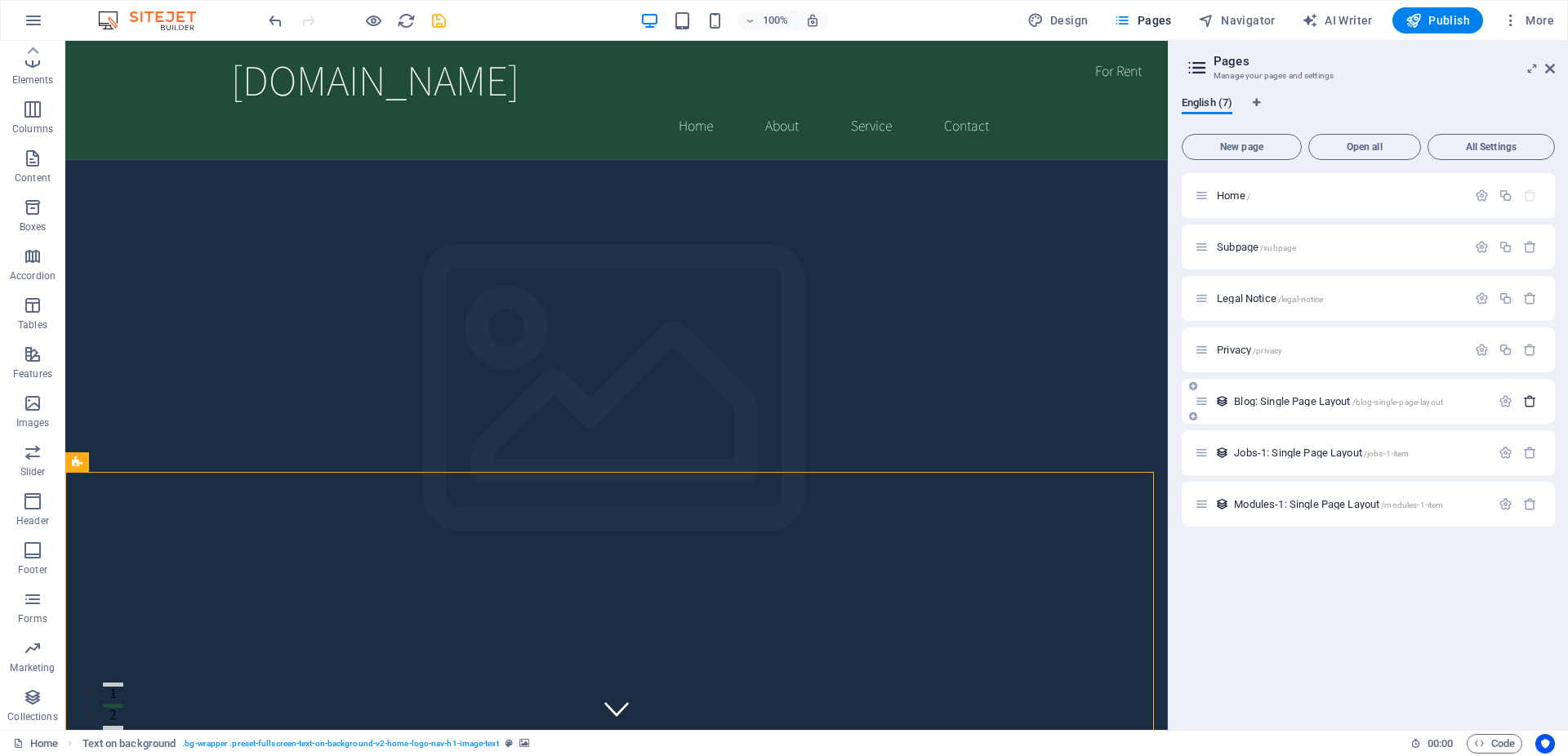
click at [1538, 401] on button "button" at bounding box center [1530, 402] width 24 height 14
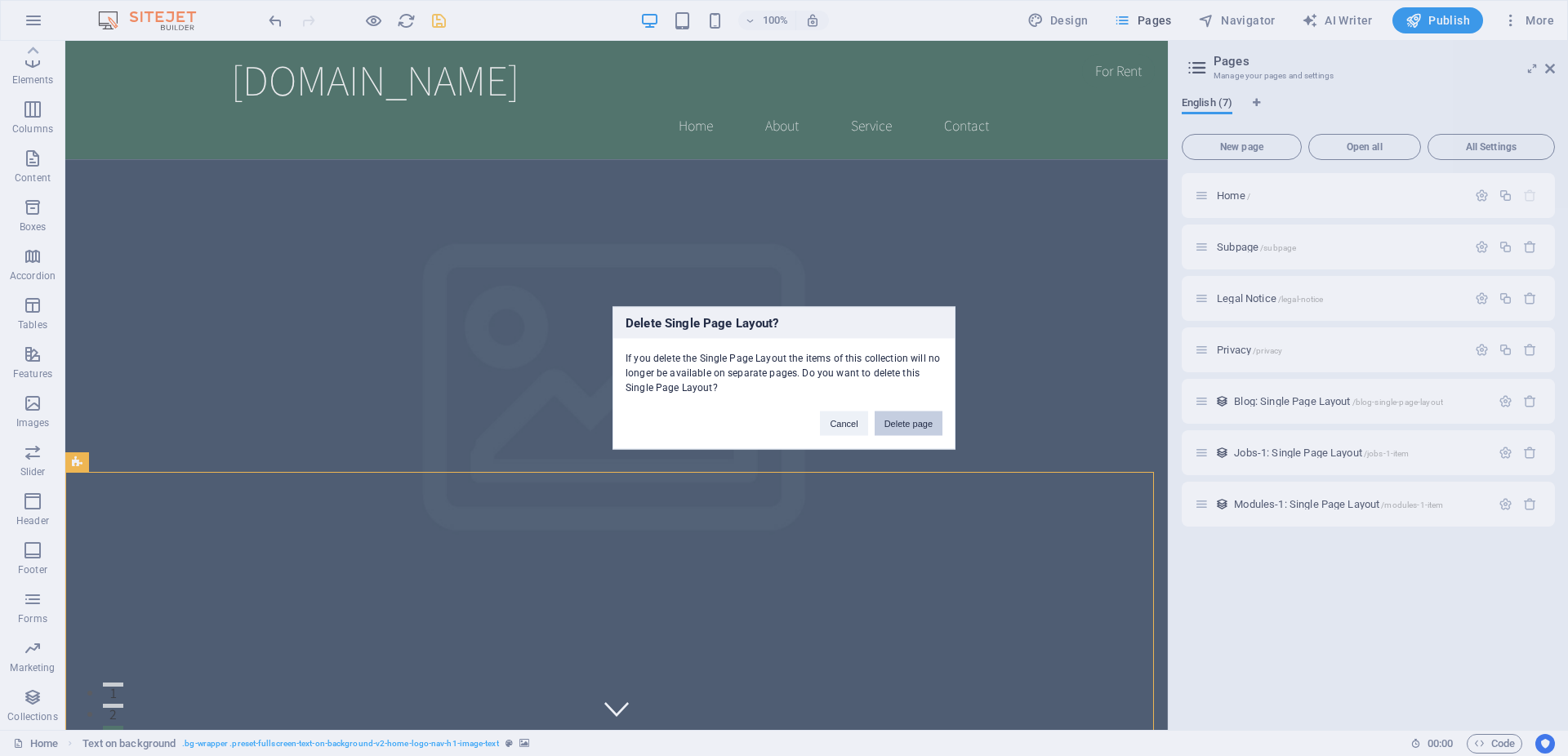
click at [917, 421] on button "Delete page" at bounding box center [909, 424] width 68 height 25
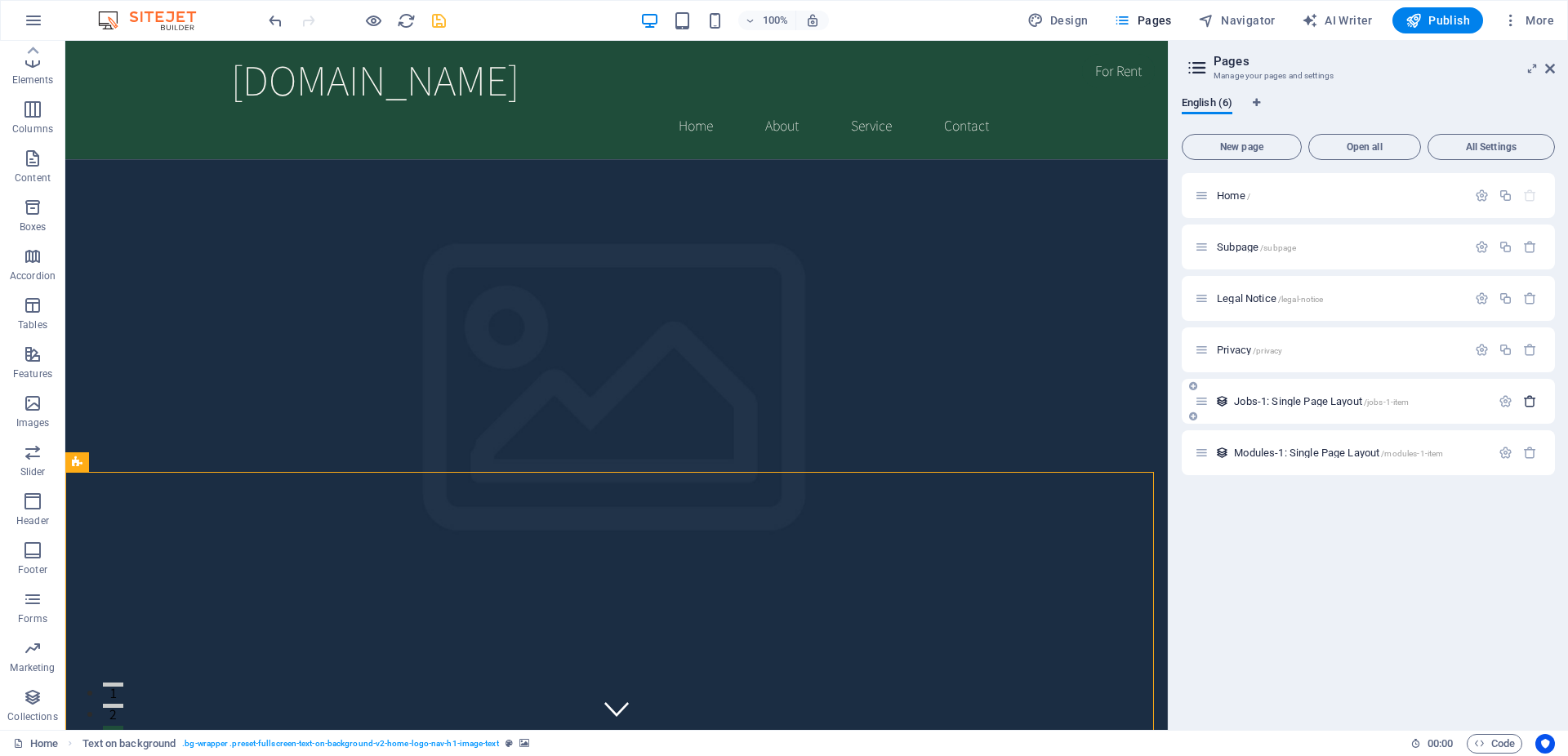
click at [1532, 406] on icon "button" at bounding box center [1529, 402] width 14 height 14
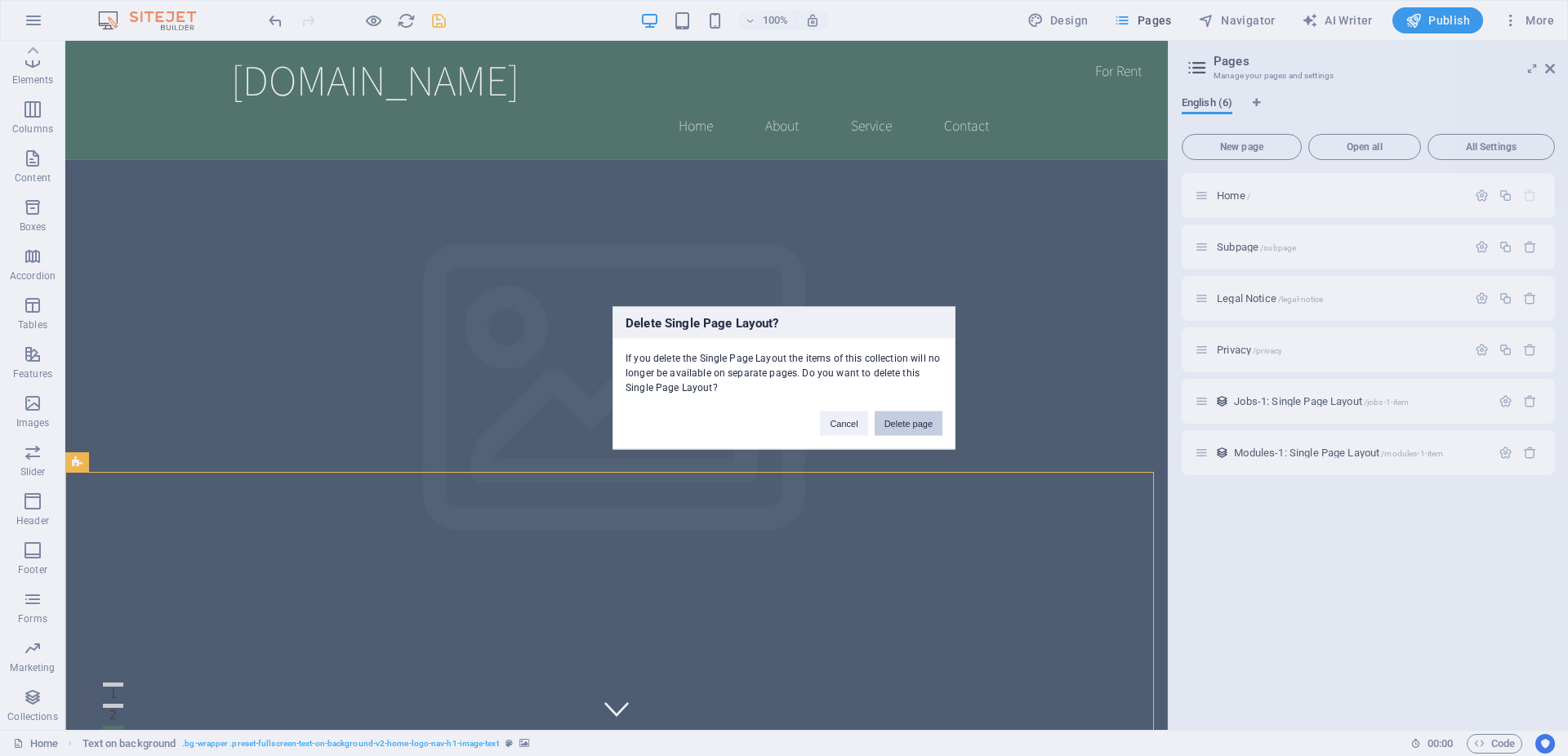
click at [917, 422] on button "Delete page" at bounding box center [909, 424] width 68 height 25
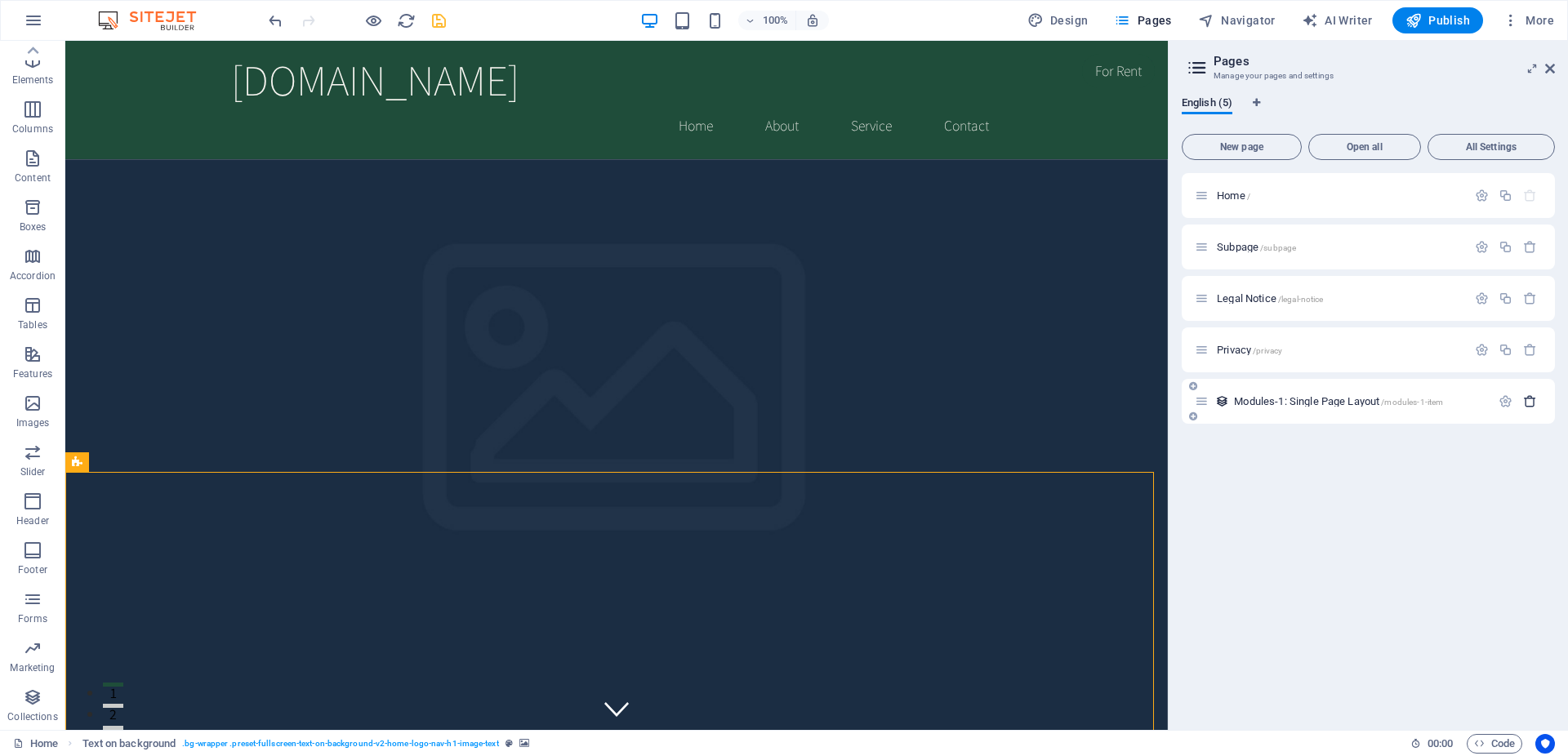
click at [1530, 404] on icon "button" at bounding box center [1529, 402] width 14 height 14
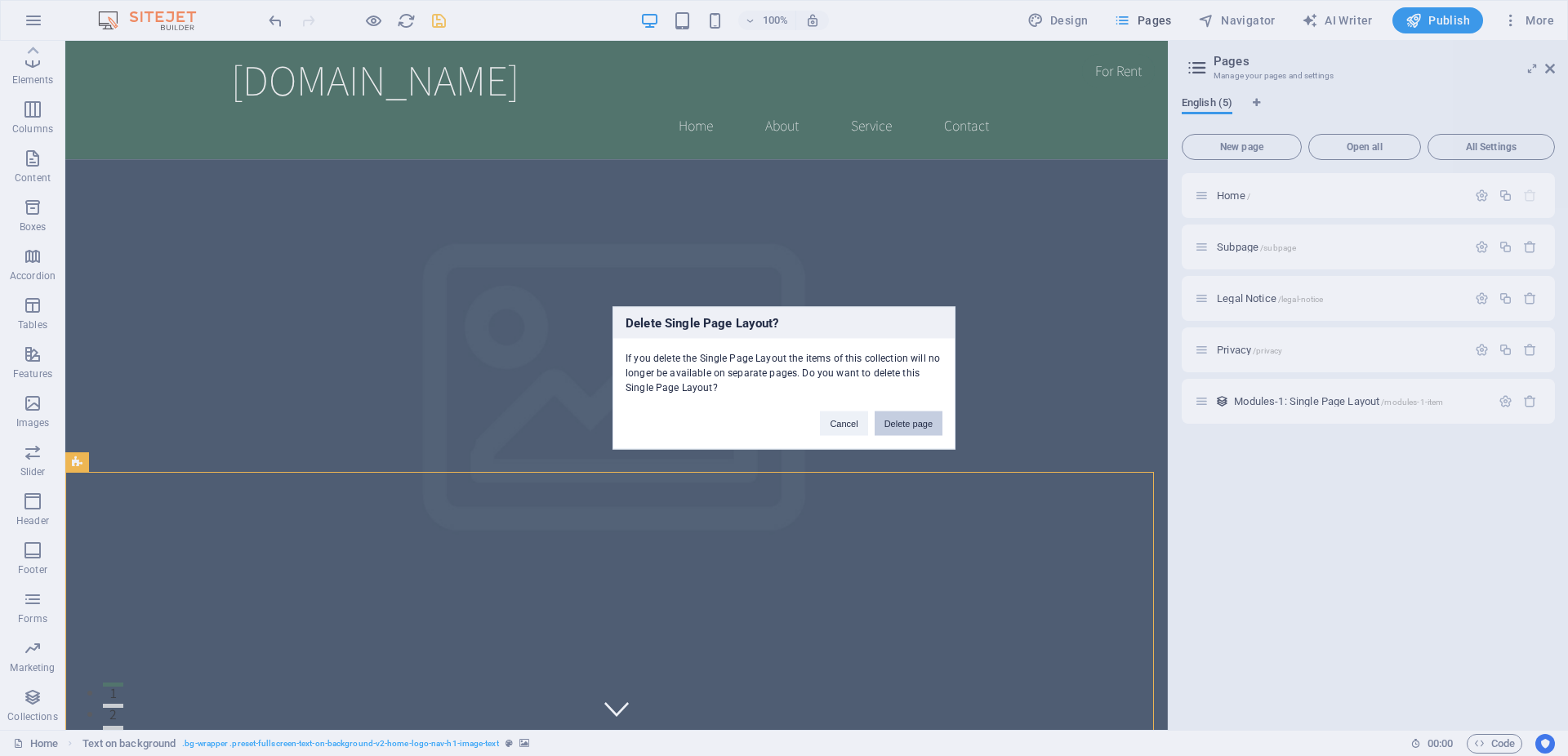
click at [938, 431] on button "Delete page" at bounding box center [909, 424] width 68 height 25
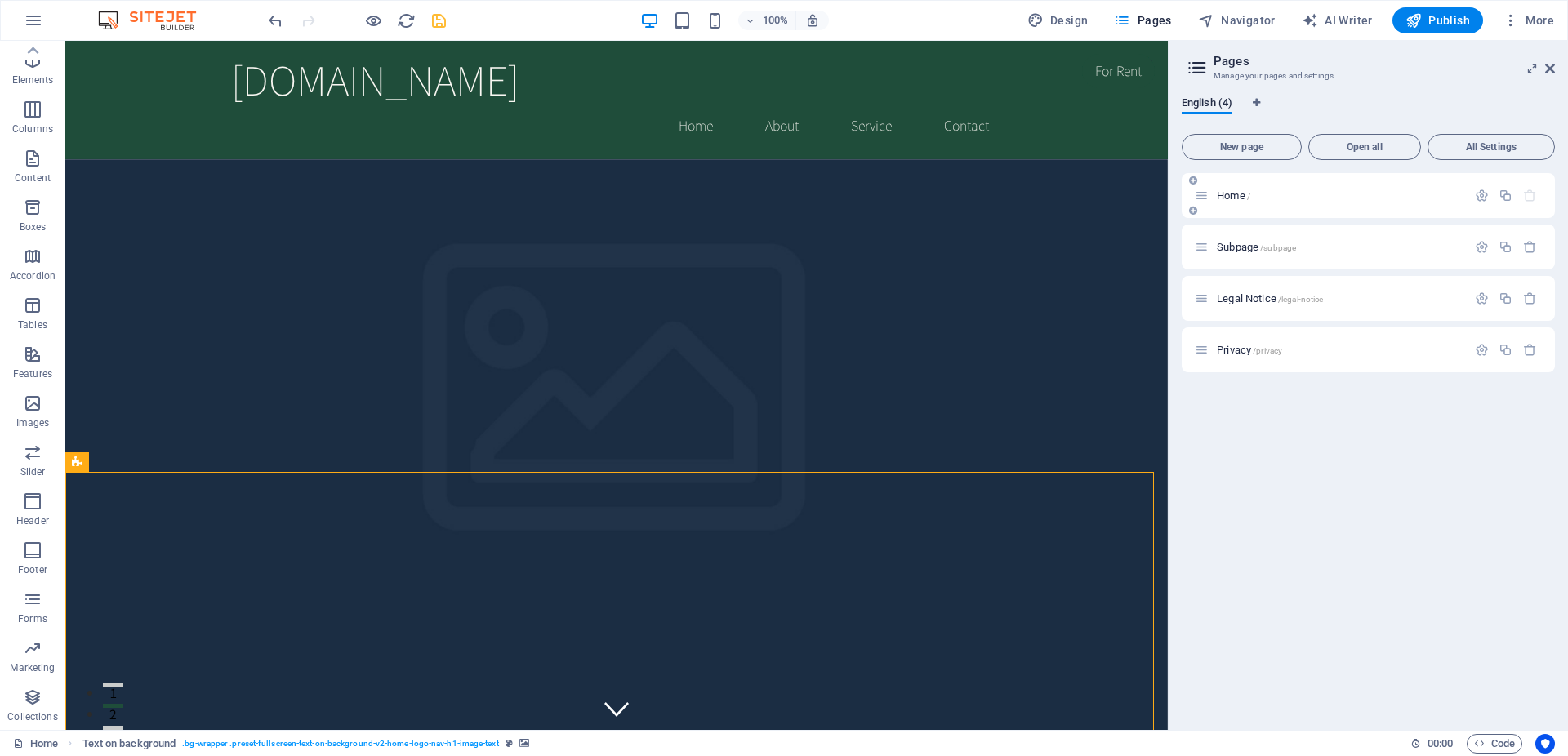
click at [1243, 200] on span "Home /" at bounding box center [1233, 195] width 34 height 12
click at [42, 167] on icon "button" at bounding box center [32, 158] width 19 height 19
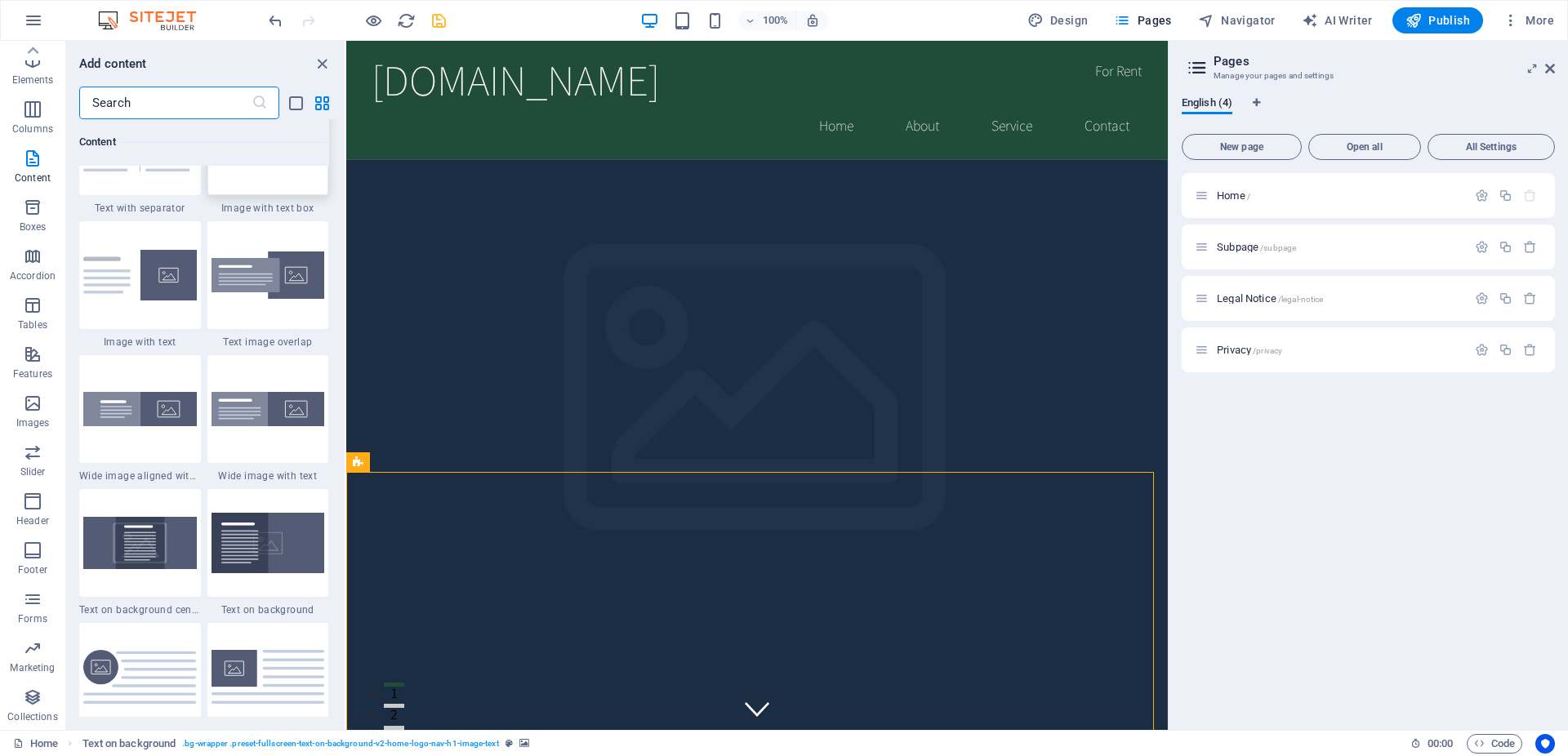
scroll to position [3226, 0]
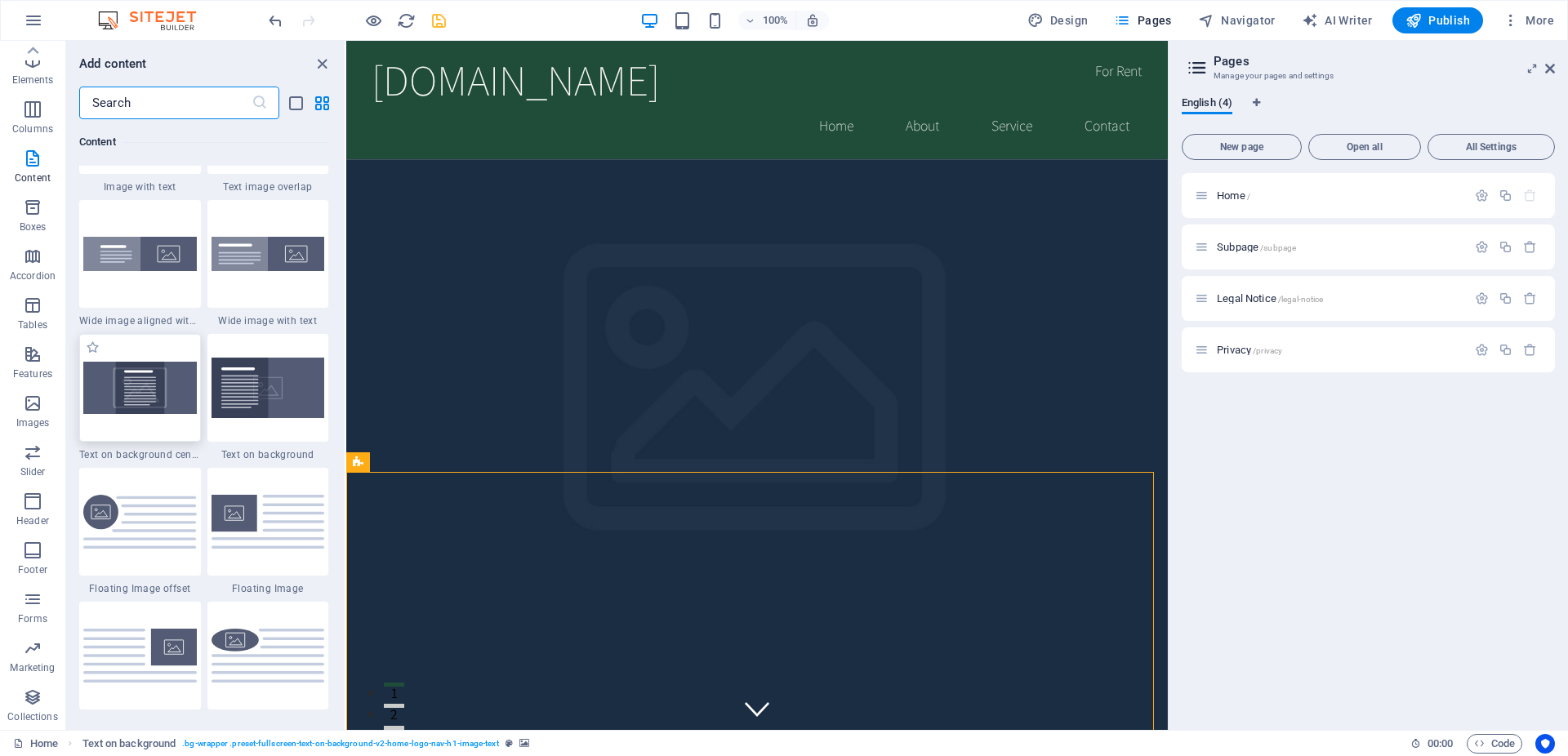
click at [179, 395] on img at bounding box center [140, 387] width 113 height 52
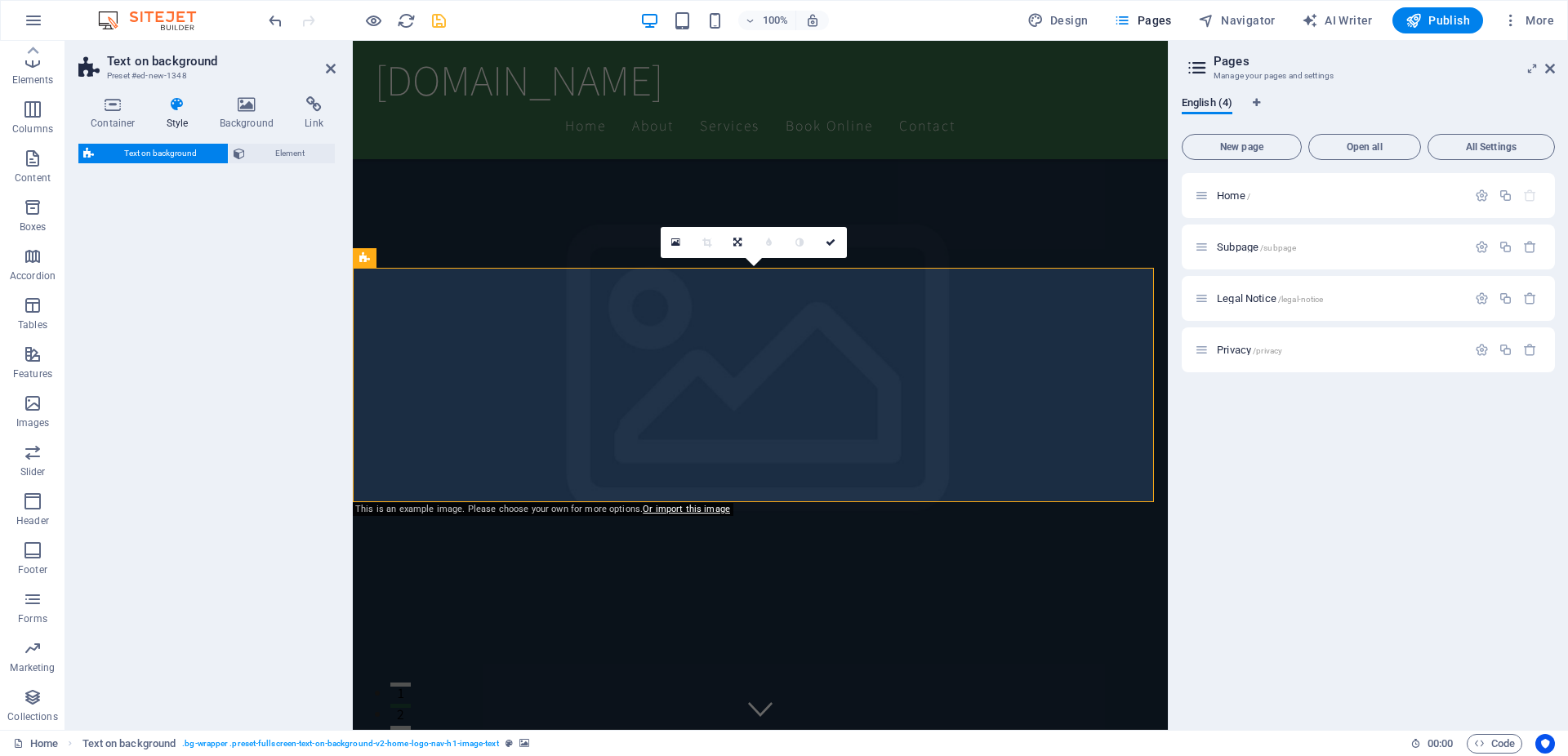
scroll to position [643, 0]
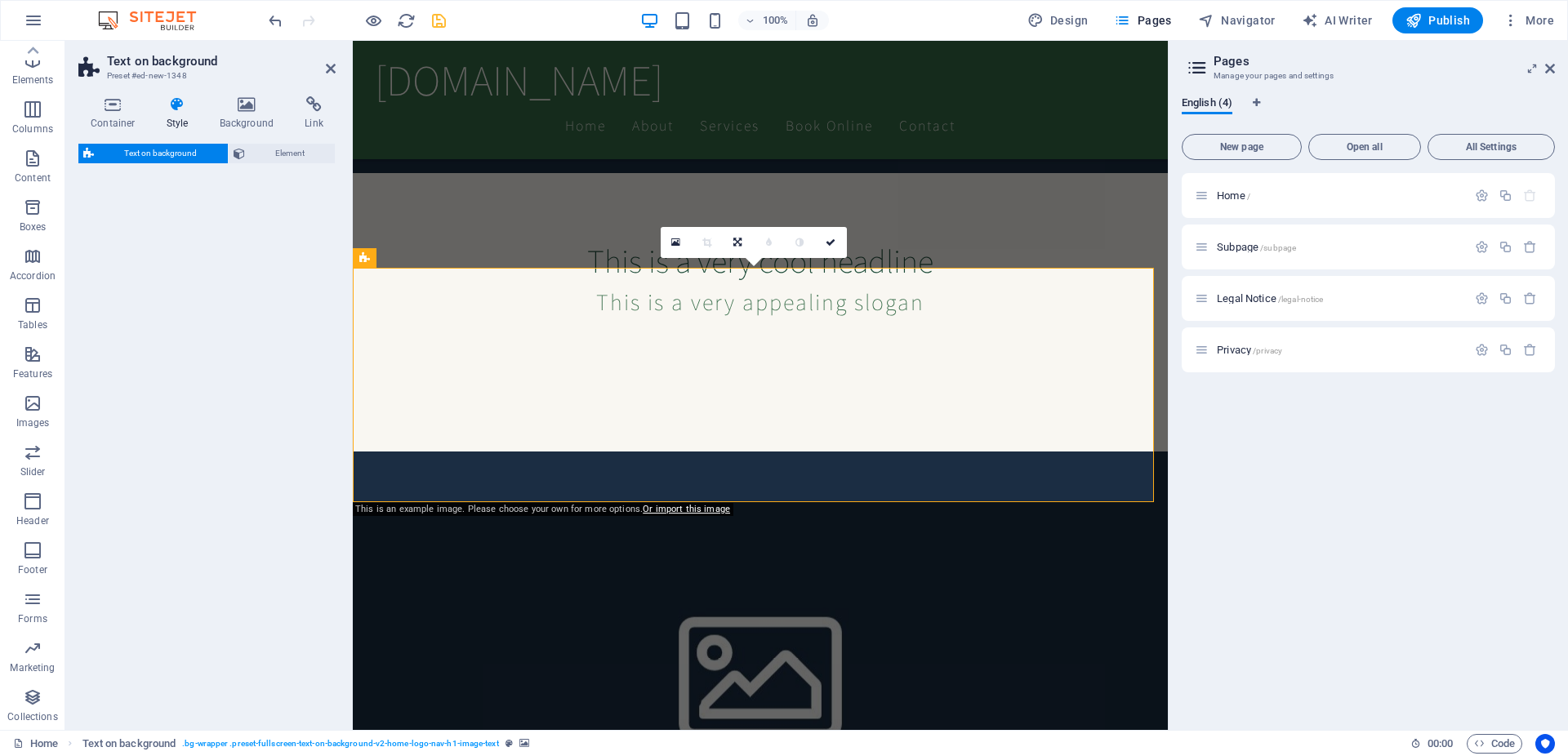
select select "%"
select select "rem"
select select "px"
select select "preset-fullscreen-text-on-background-v2-centered"
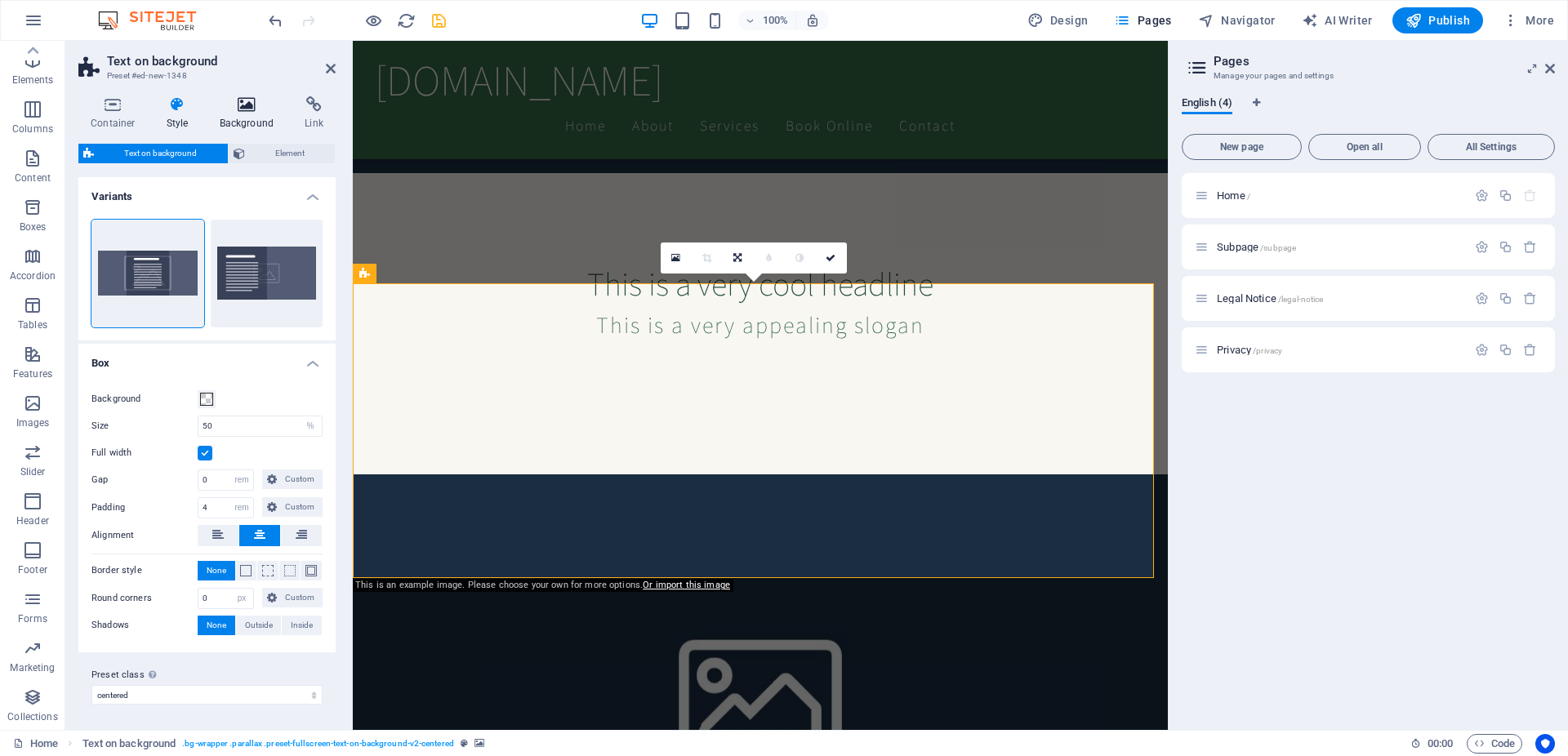
click at [243, 124] on h4 "Background" at bounding box center [249, 113] width 85 height 35
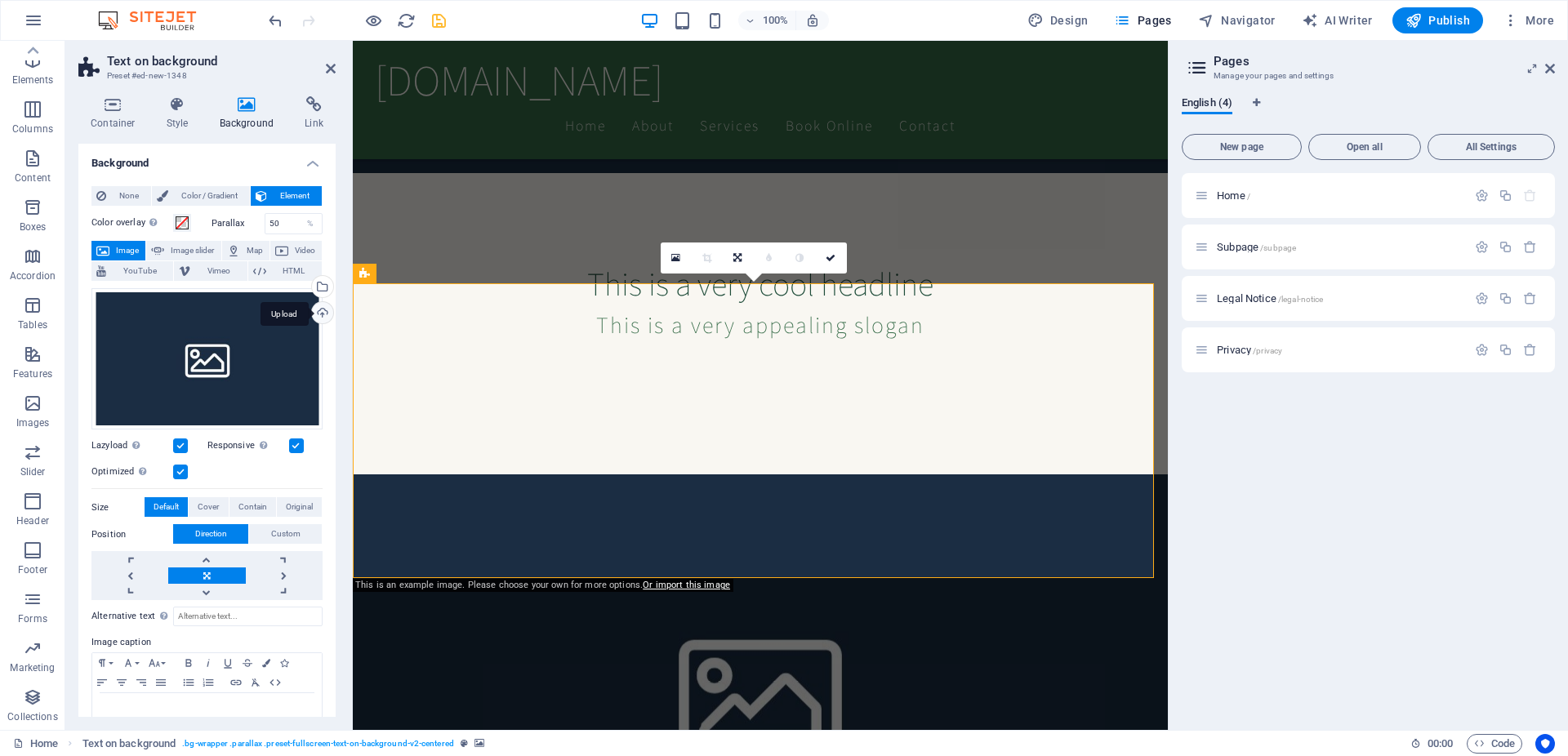
click at [311, 314] on div "Upload" at bounding box center [320, 314] width 25 height 25
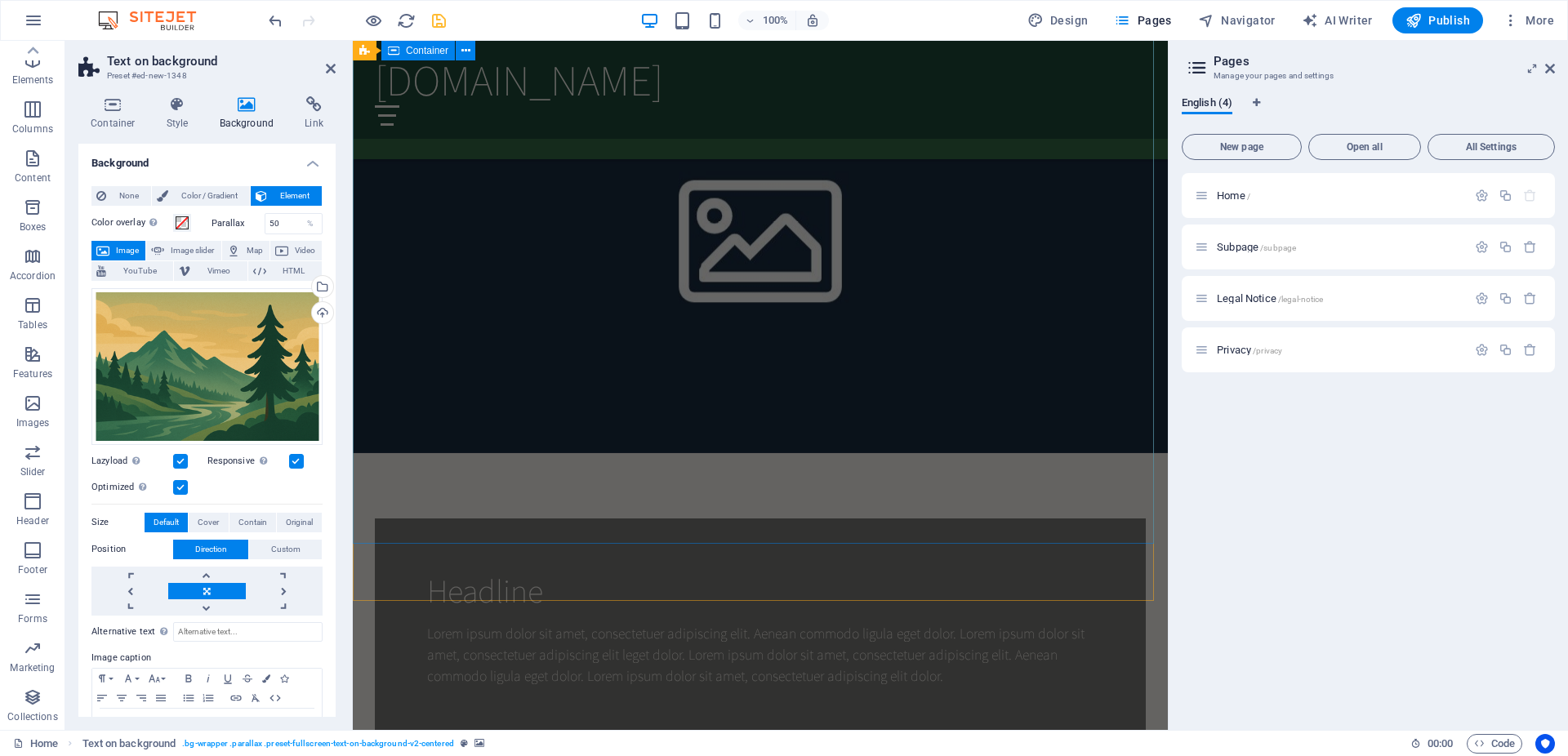
scroll to position [1060, 0]
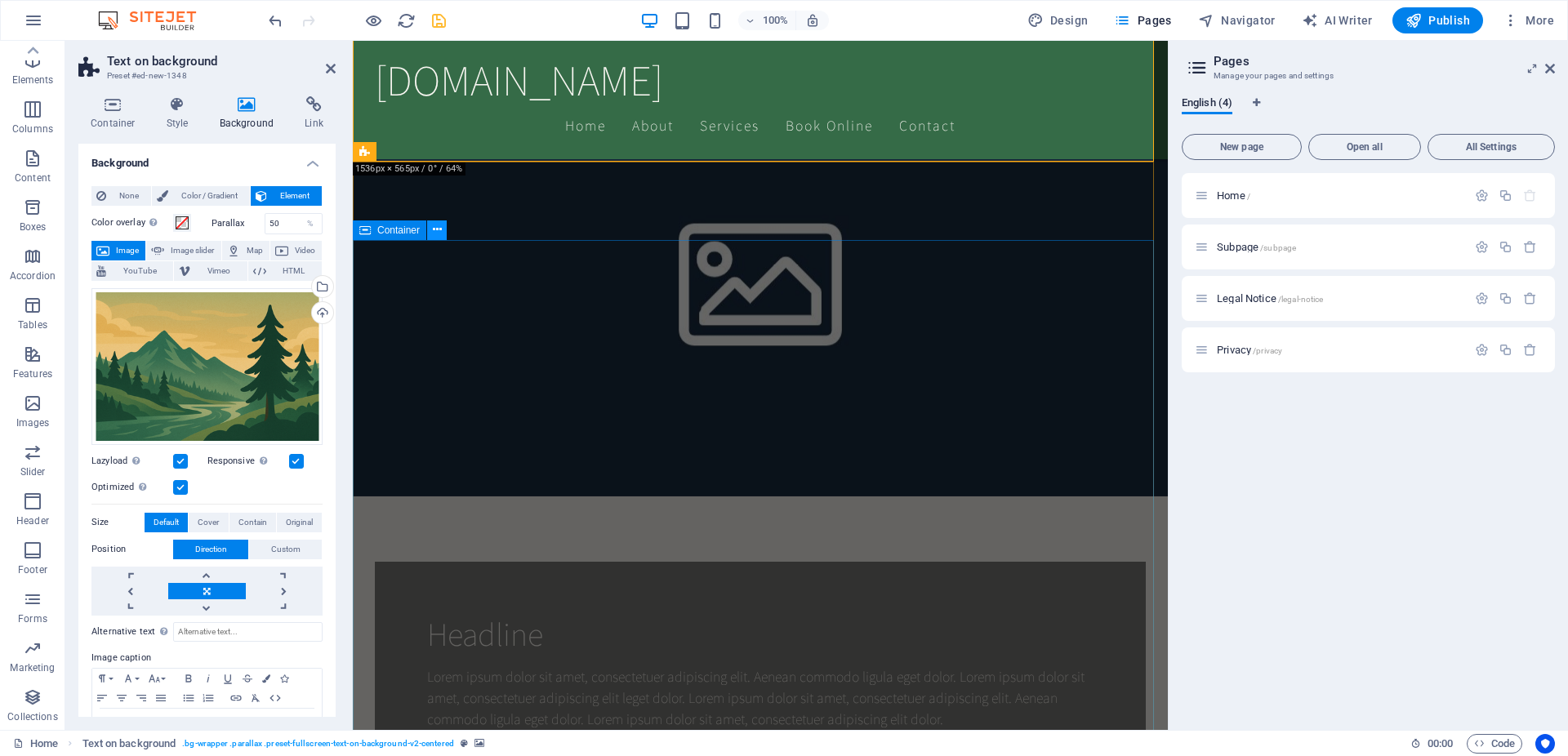
click at [432, 227] on button at bounding box center [436, 230] width 19 height 19
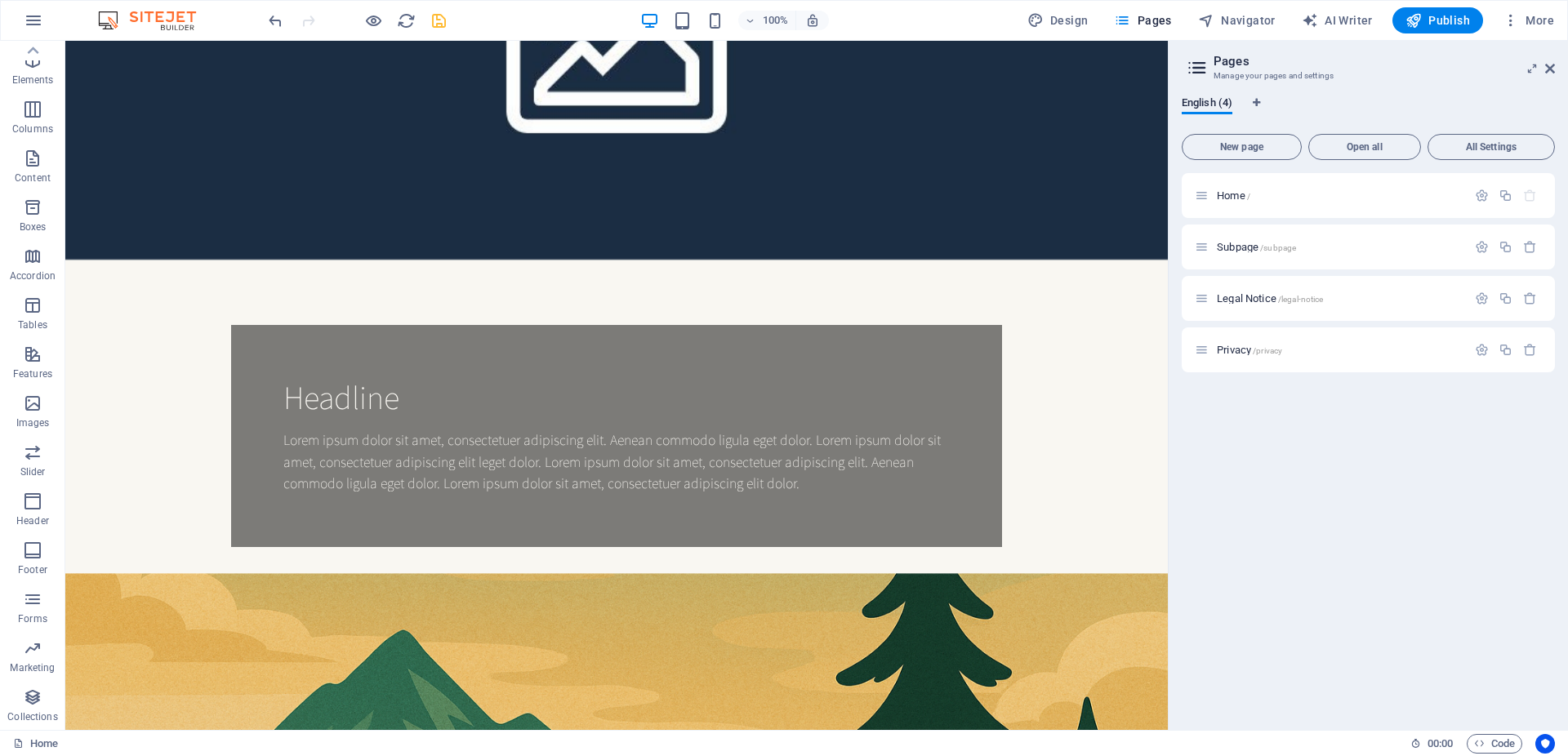
scroll to position [0, 0]
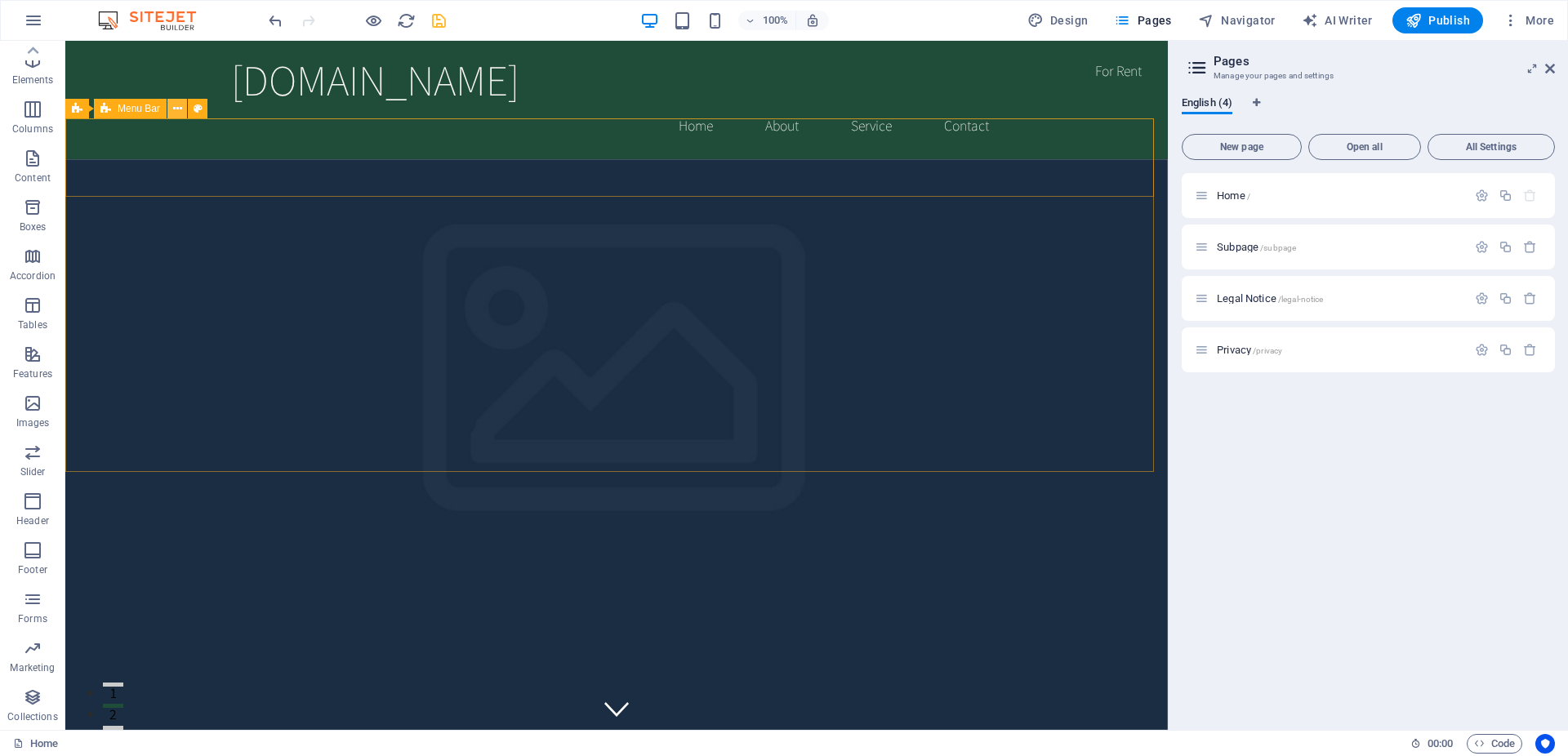
click at [176, 109] on icon at bounding box center [178, 109] width 9 height 17
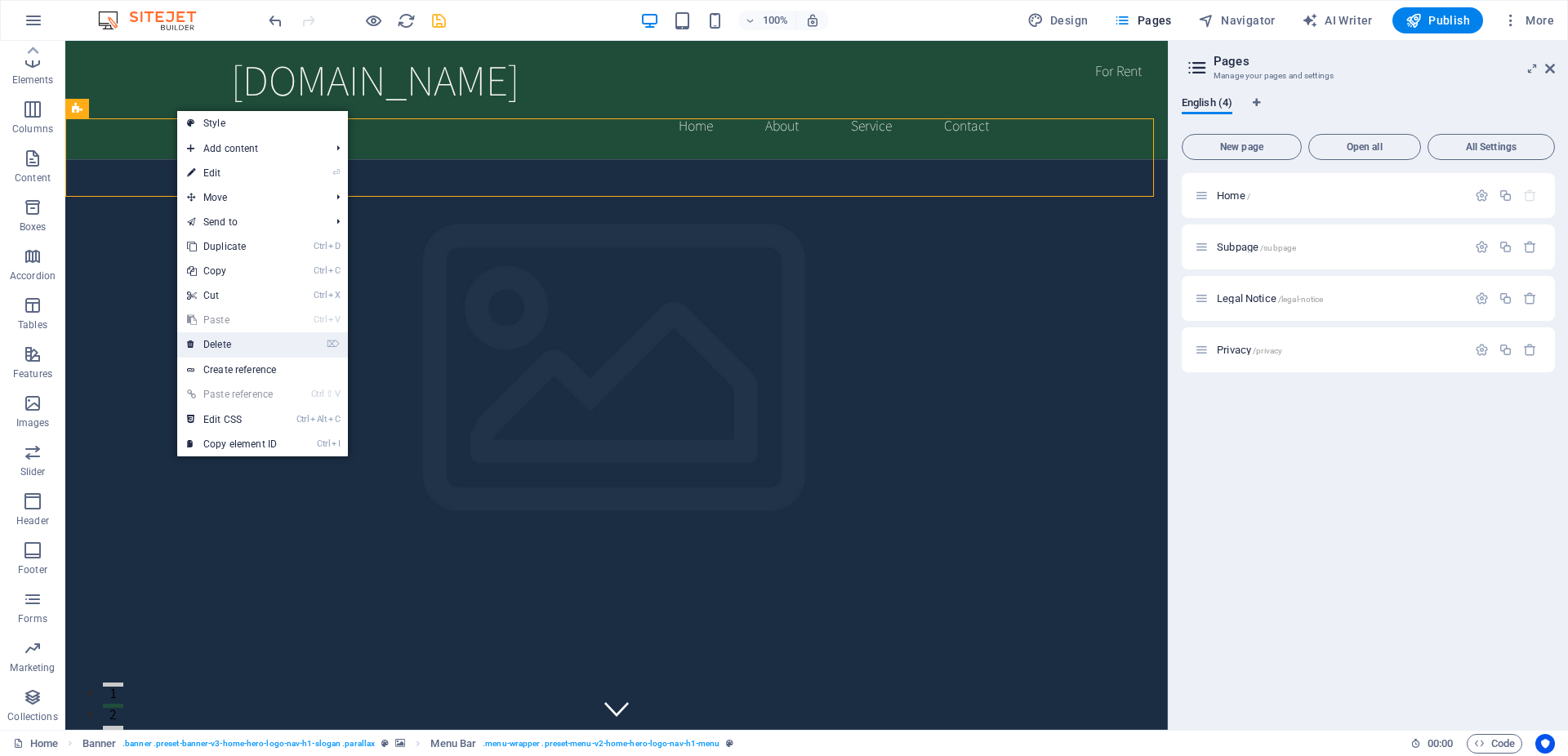
click at [318, 357] on li "⌦ Delete" at bounding box center [263, 345] width 171 height 25
click at [256, 350] on link "⌦ Delete" at bounding box center [232, 344] width 109 height 25
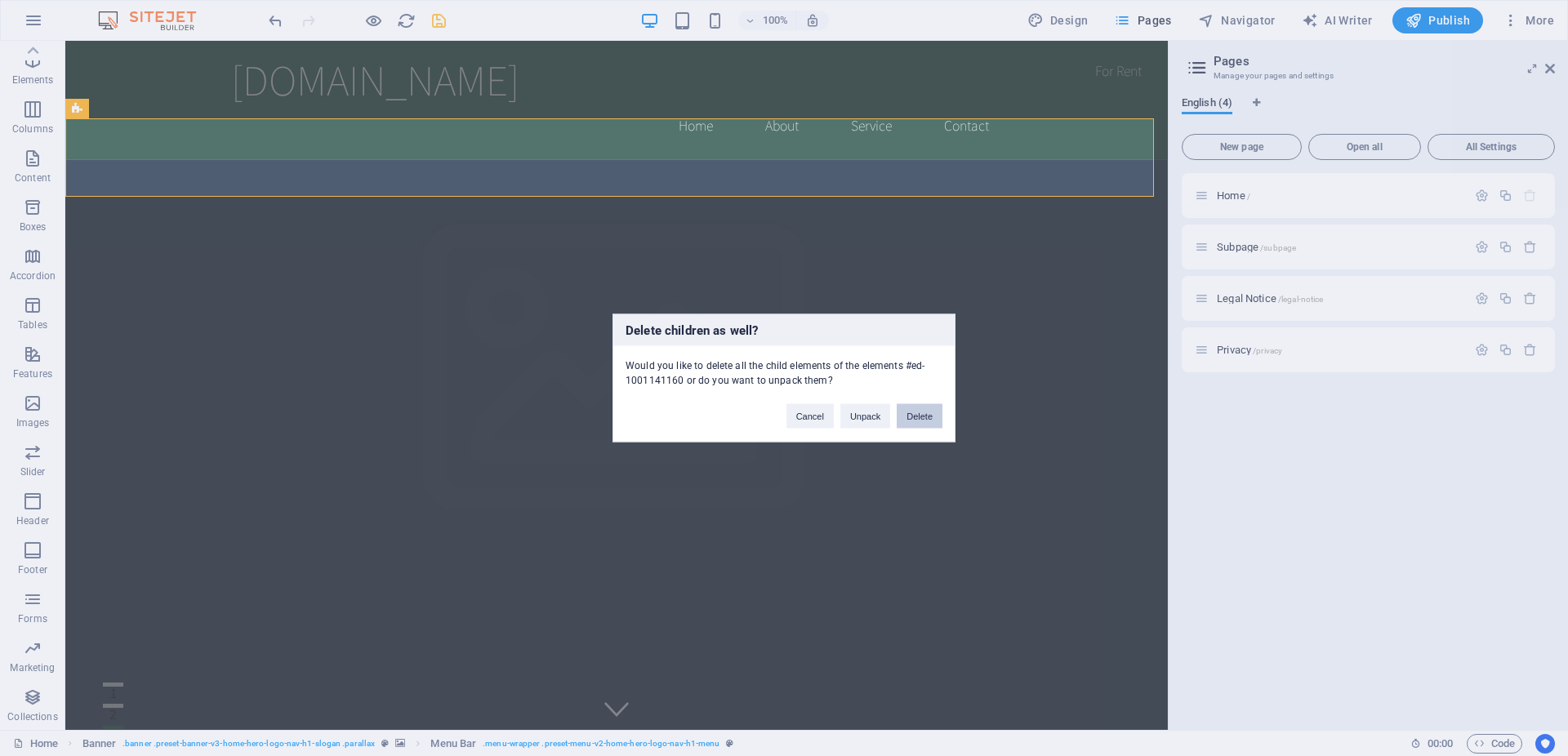
click at [922, 412] on button "Delete" at bounding box center [920, 416] width 46 height 25
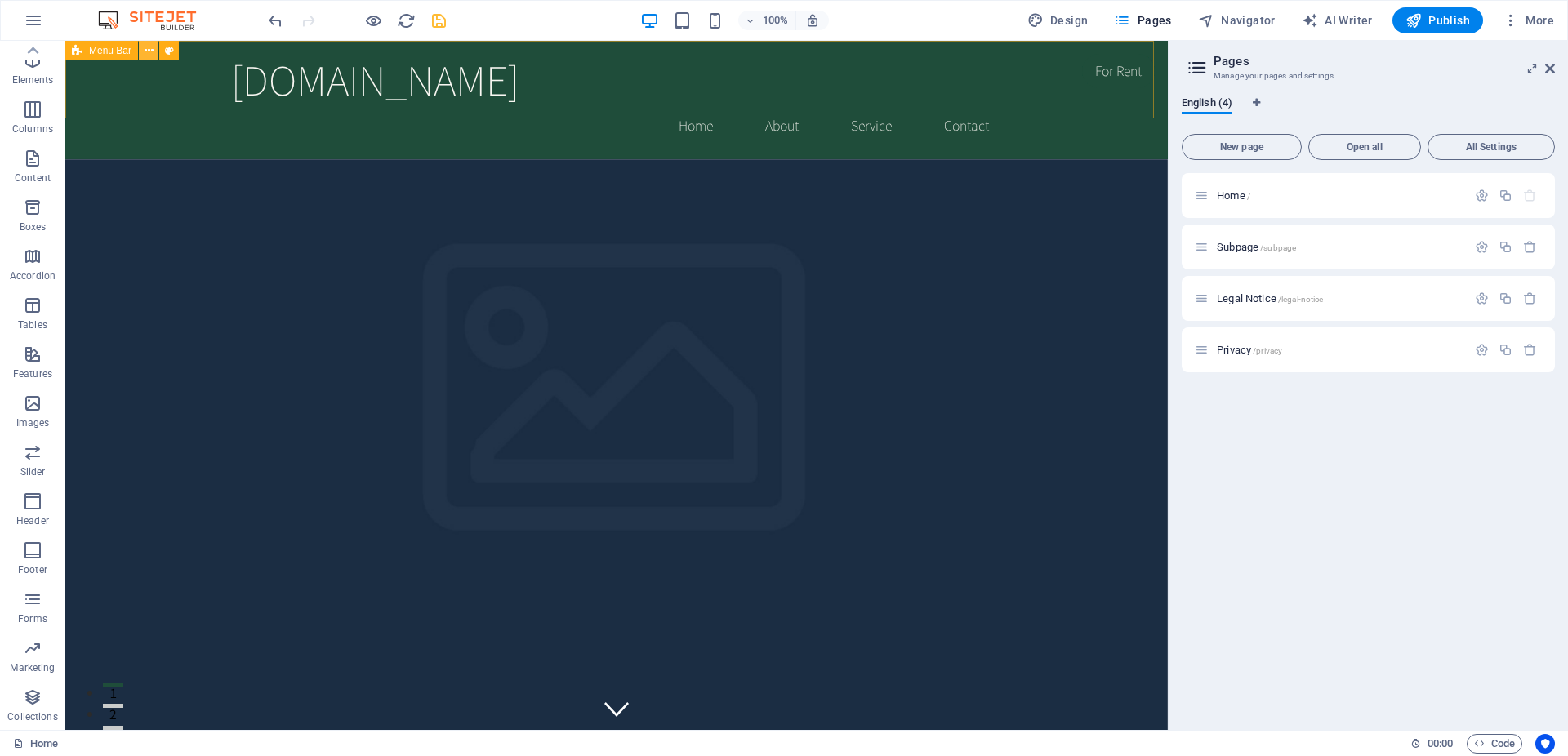
click at [147, 54] on icon at bounding box center [149, 51] width 9 height 17
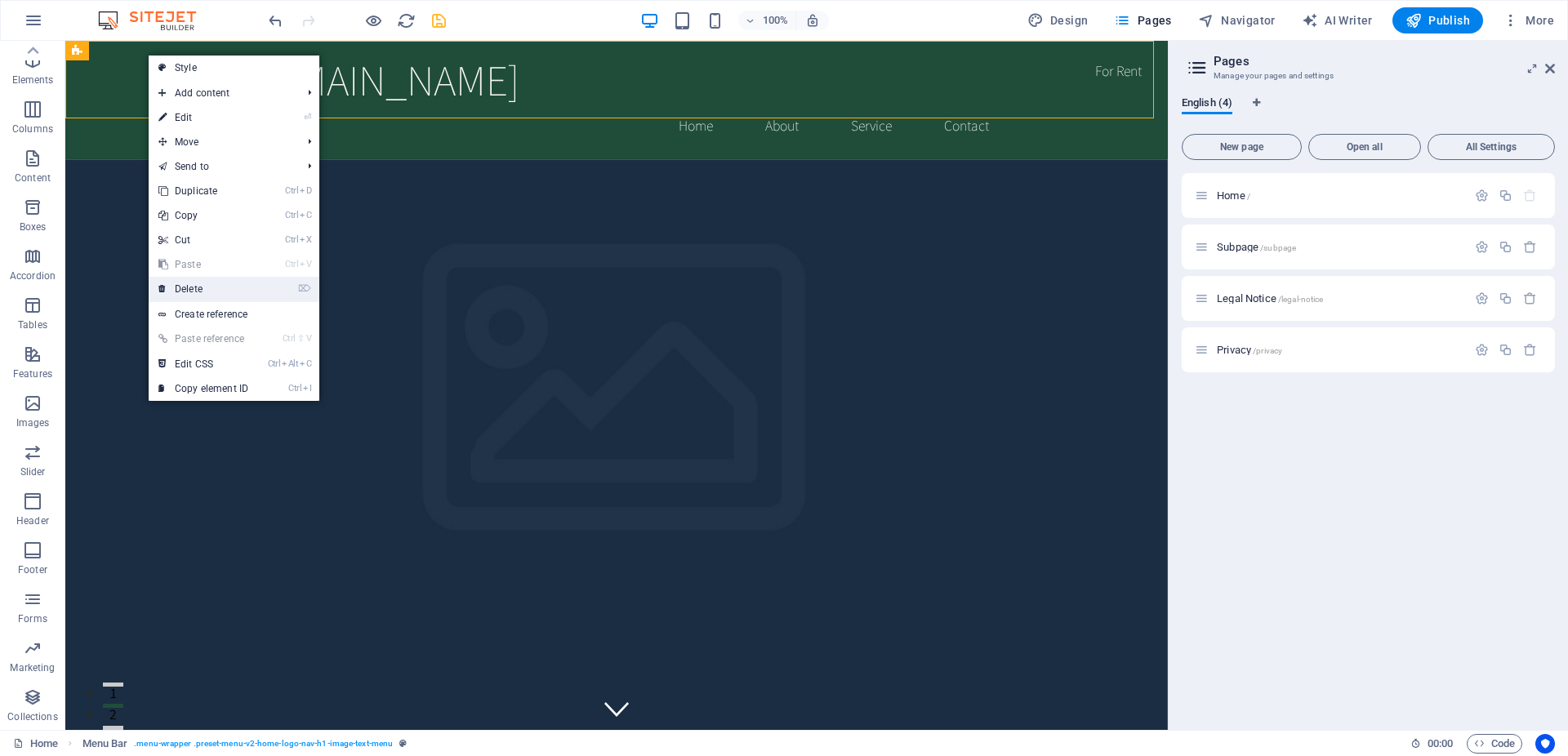
click at [257, 278] on link "⌦ Delete" at bounding box center [203, 288] width 109 height 25
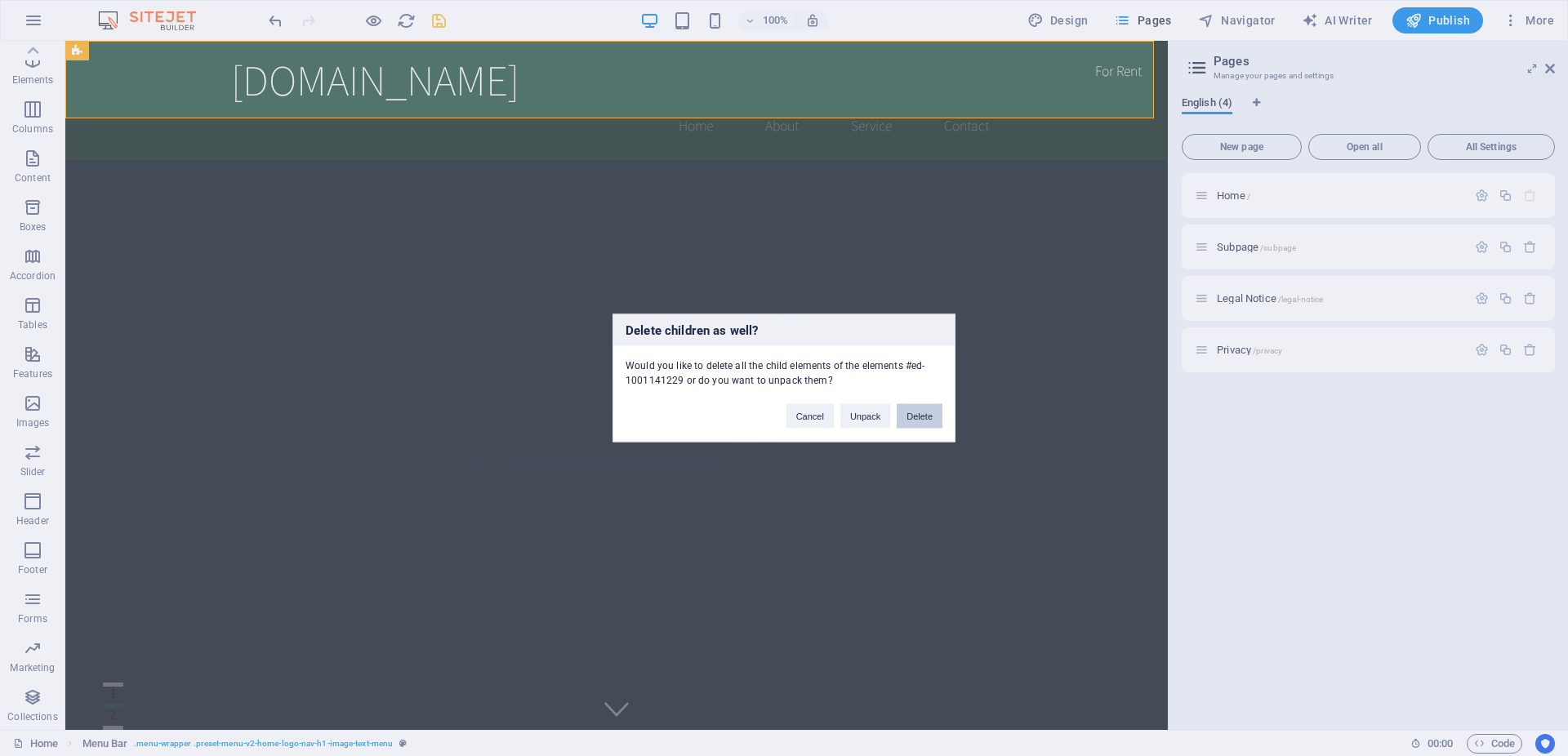
click at [910, 422] on button "Delete" at bounding box center [920, 416] width 46 height 25
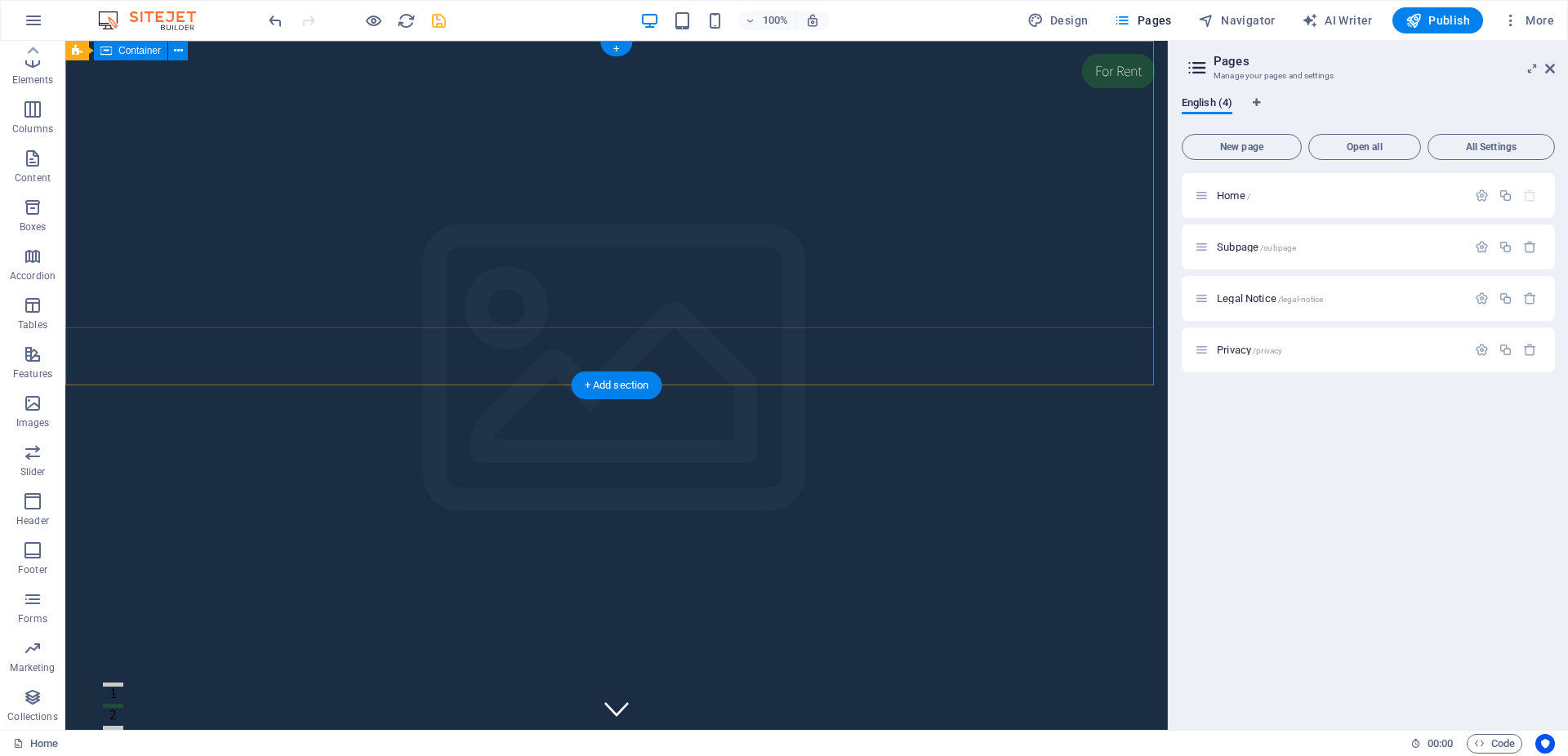
click at [756, 644] on div "This is a very cool headline This is a very appealing slogan" at bounding box center [616, 753] width 1102 height 219
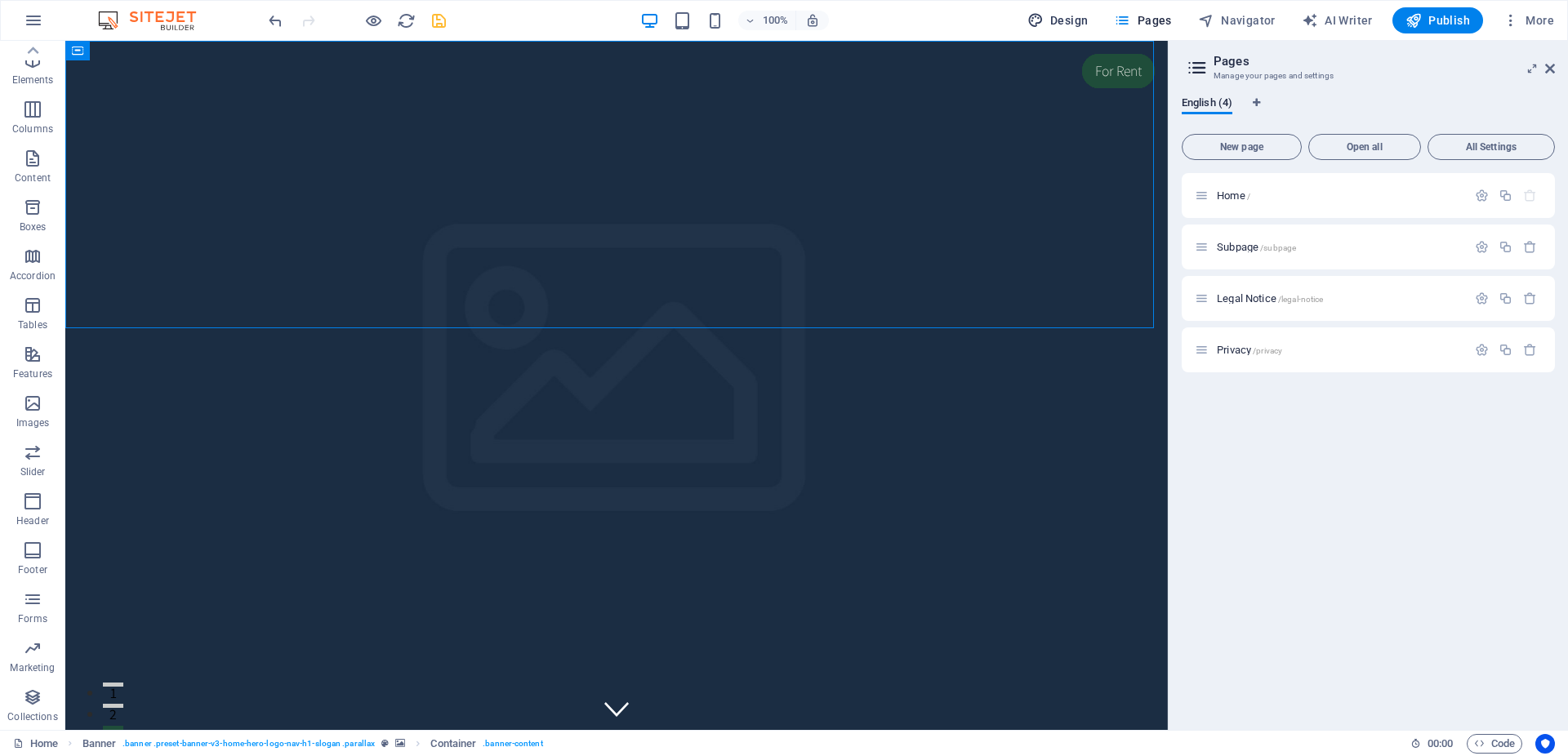
click at [1079, 24] on span "Design" at bounding box center [1057, 19] width 61 height 16
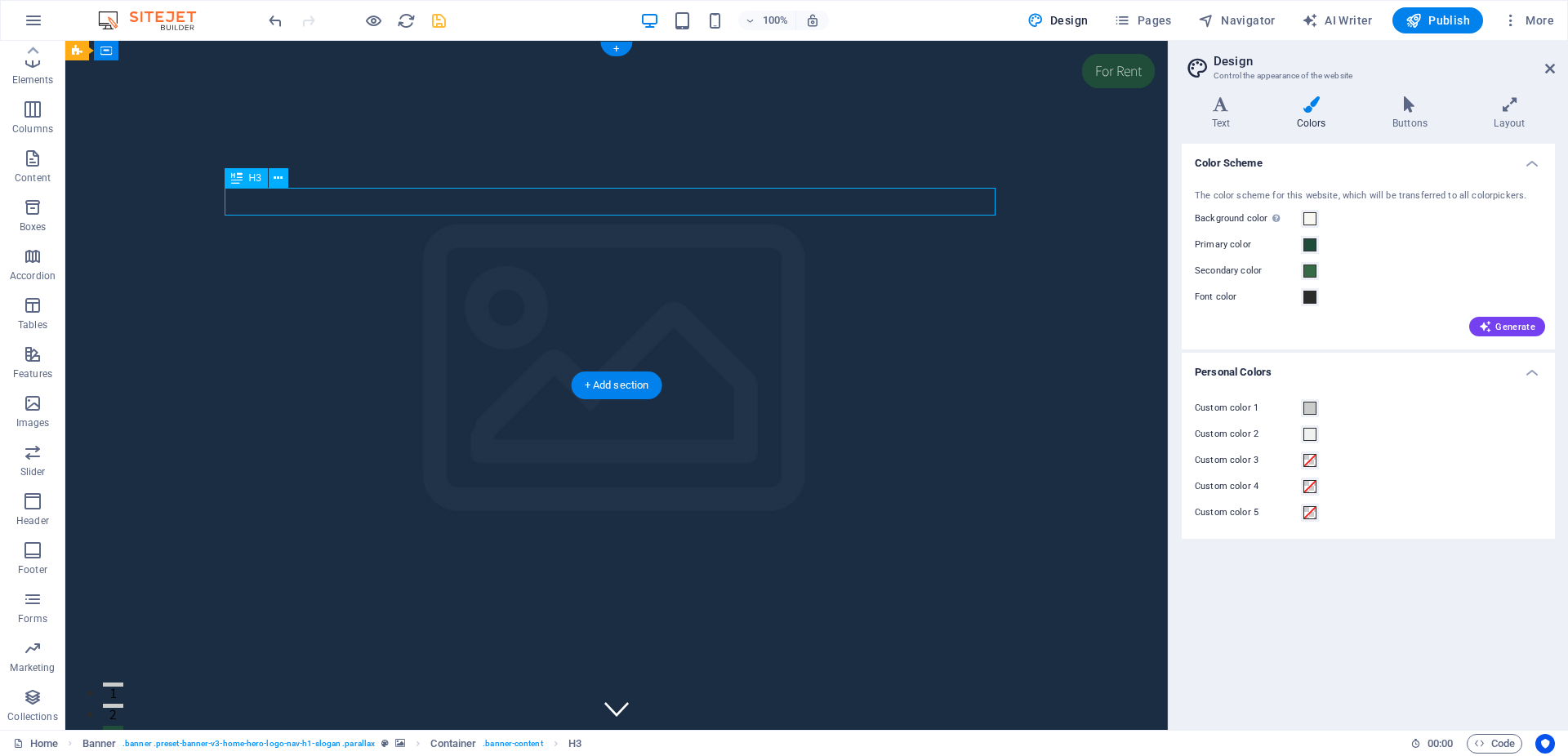
click at [748, 709] on div "This is a very cool headline" at bounding box center [616, 729] width 771 height 39
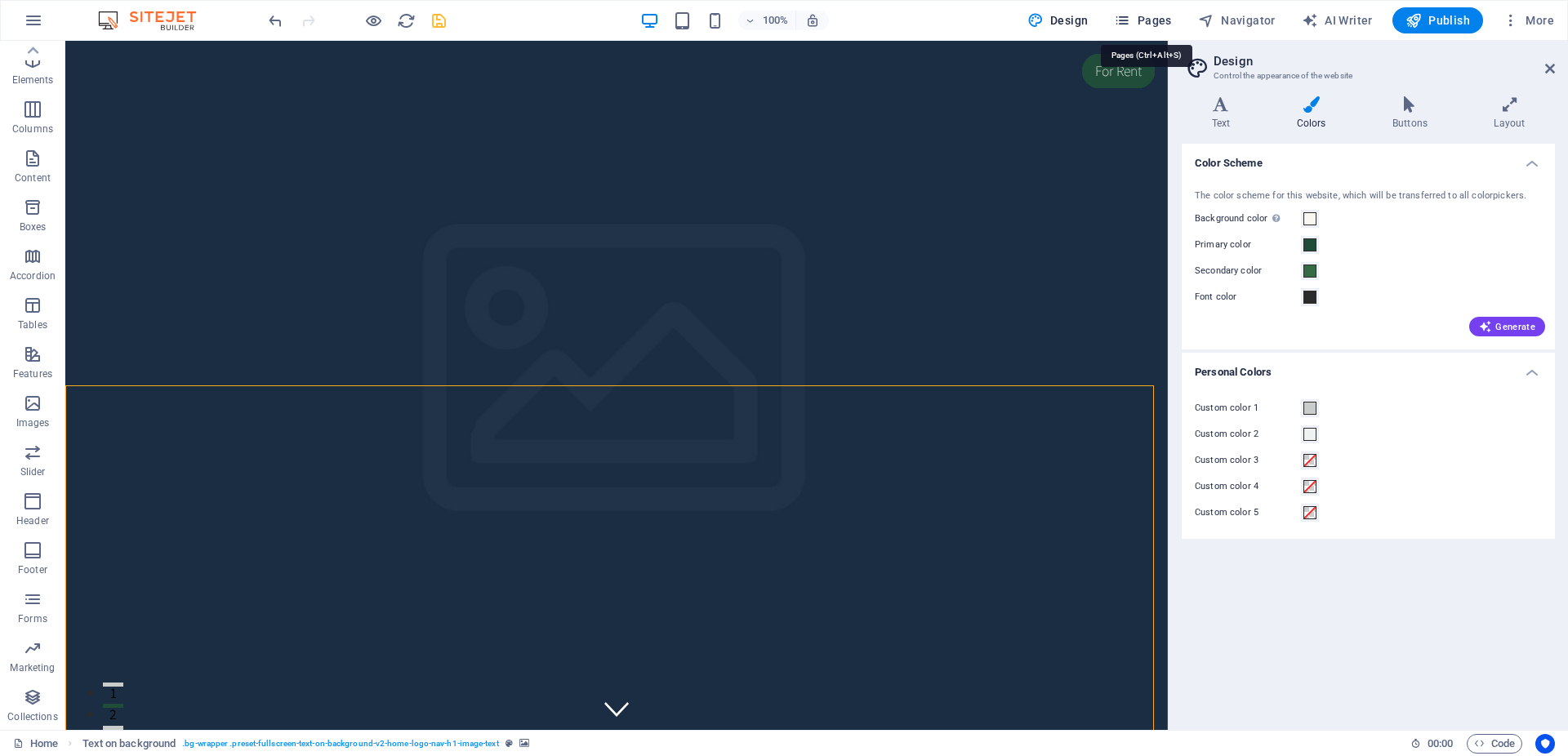
click at [1157, 26] on span "Pages" at bounding box center [1143, 19] width 57 height 16
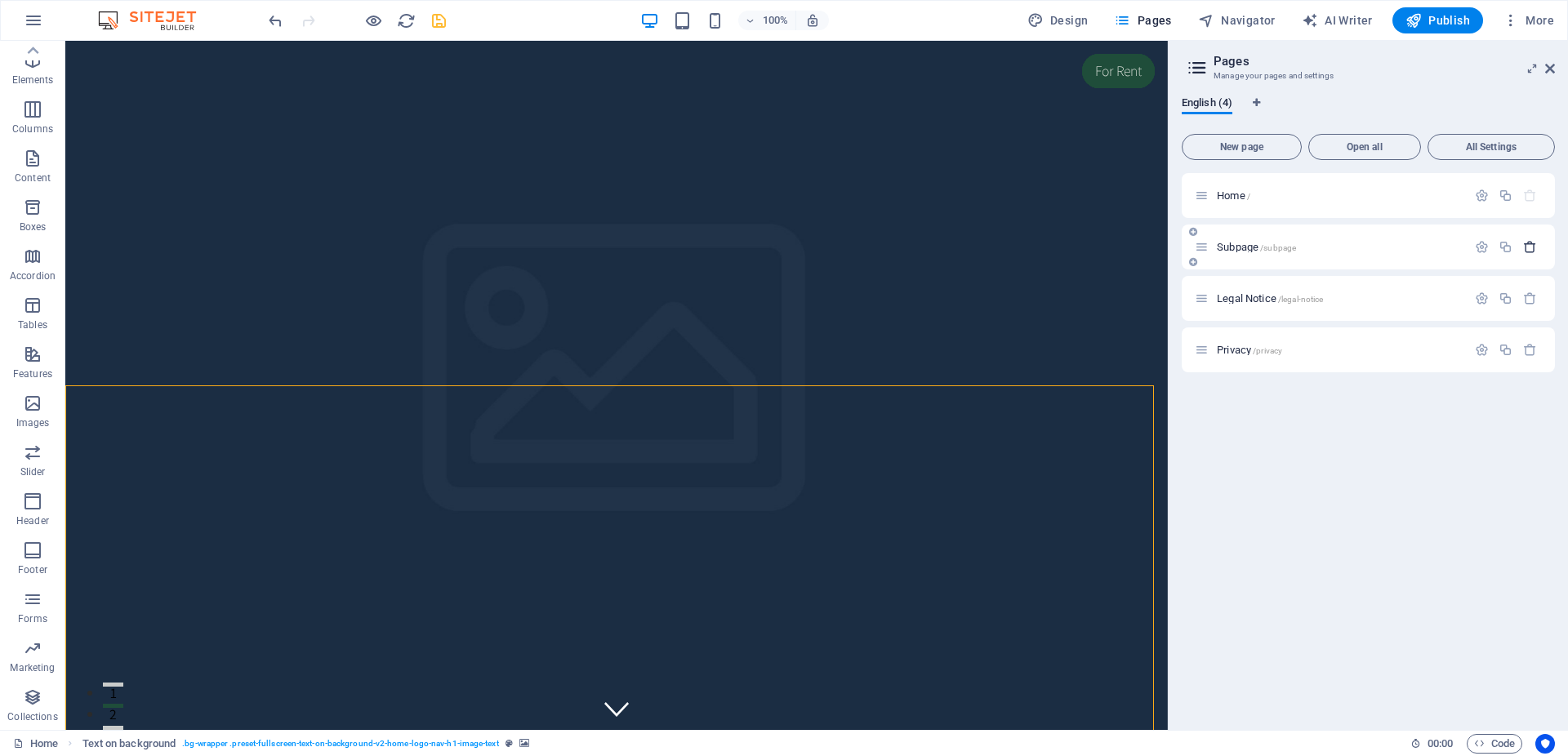
click at [1535, 244] on icon "button" at bounding box center [1529, 247] width 14 height 14
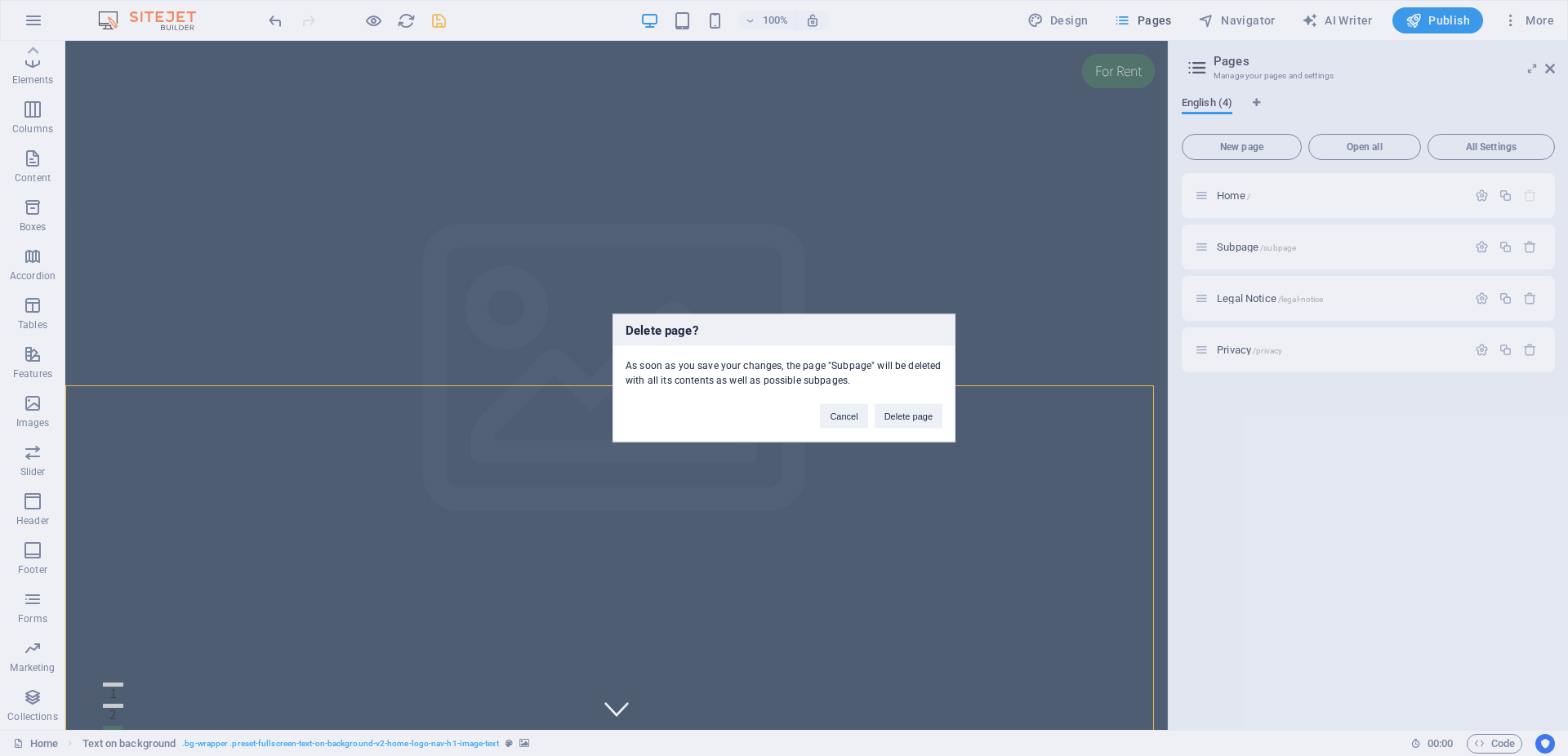
click at [946, 416] on div "Cancel Delete page" at bounding box center [881, 408] width 147 height 41
click at [897, 419] on button "Delete page" at bounding box center [909, 416] width 68 height 25
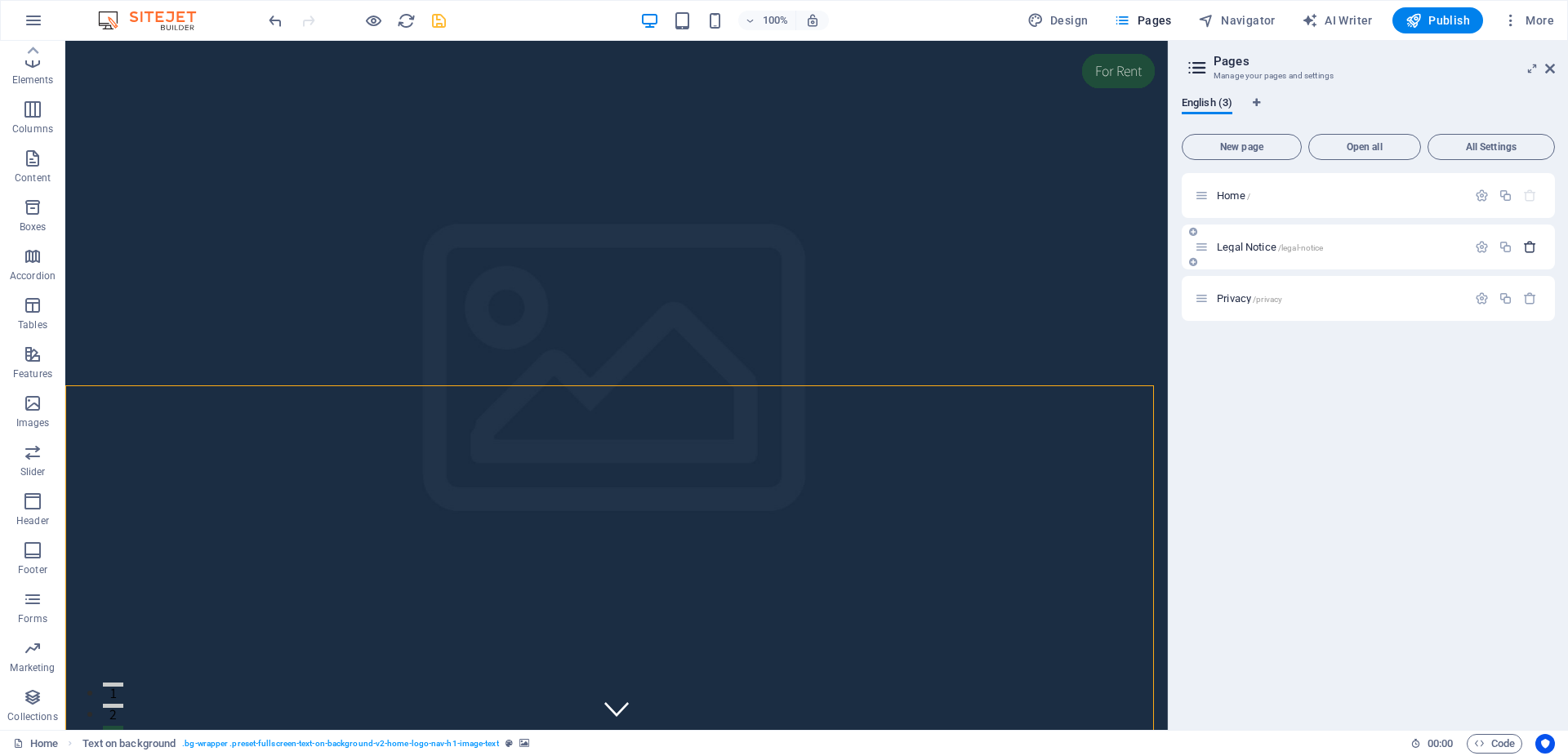
click at [1520, 250] on button "button" at bounding box center [1530, 247] width 24 height 14
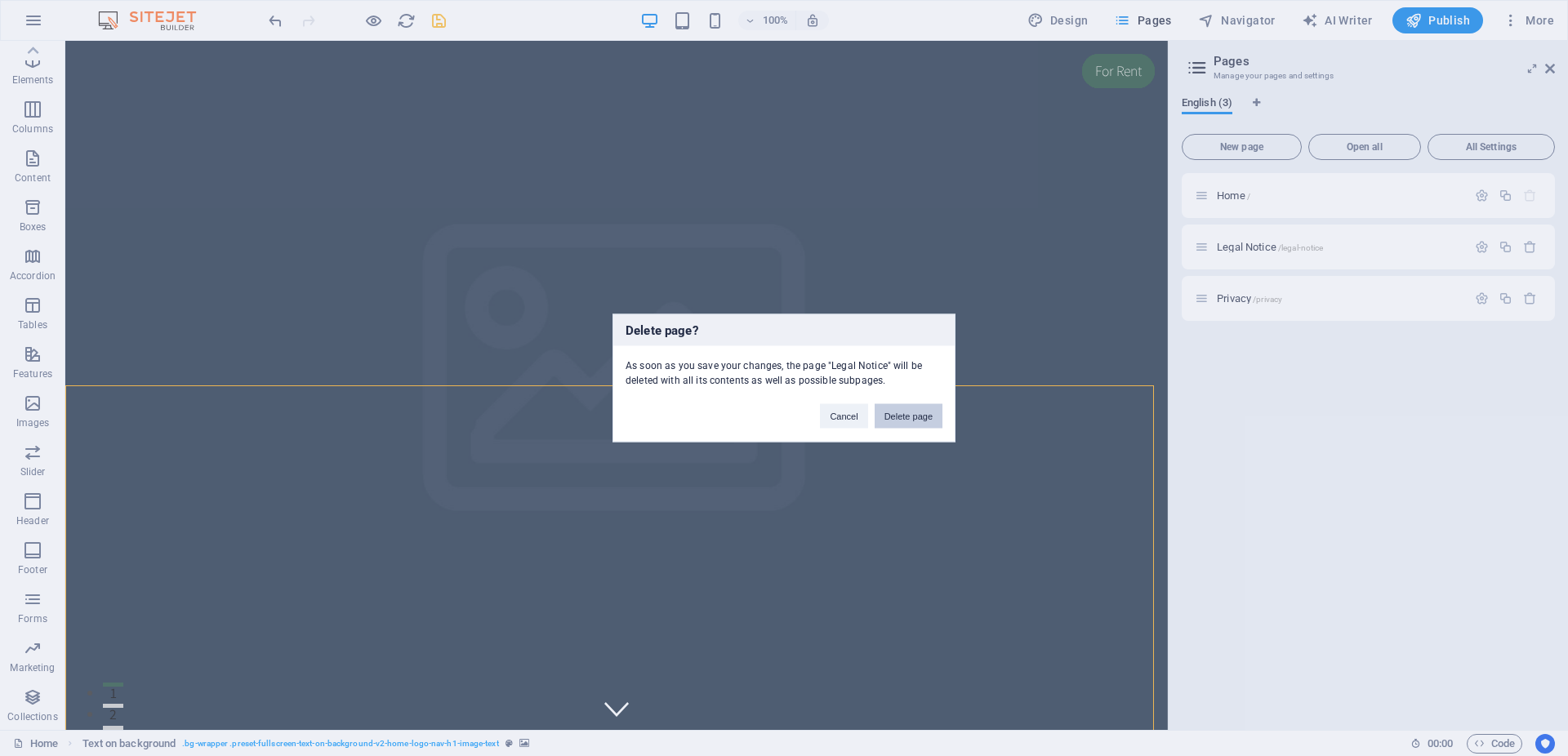
click at [921, 419] on button "Delete page" at bounding box center [909, 416] width 68 height 25
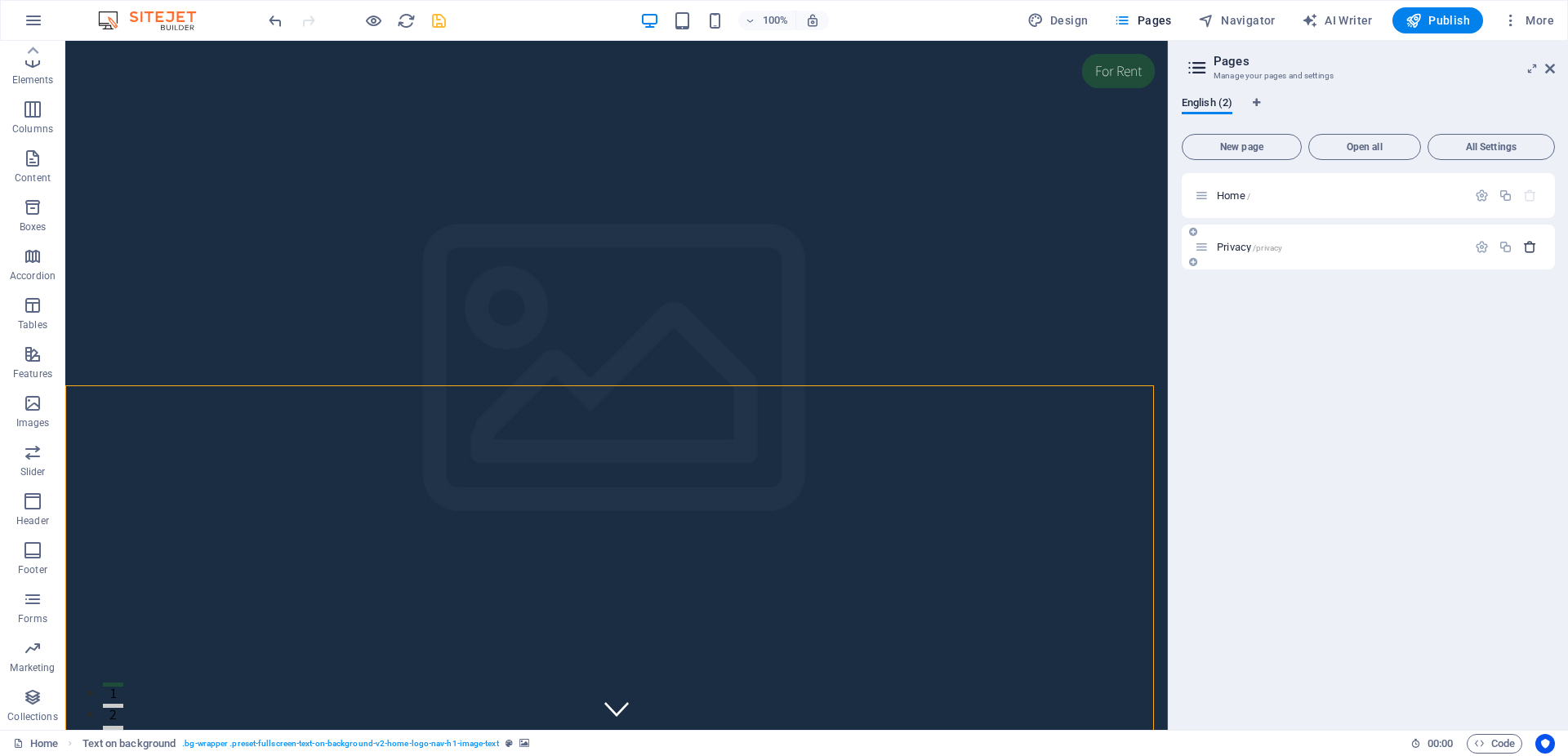
click at [1532, 249] on icon "button" at bounding box center [1529, 247] width 14 height 14
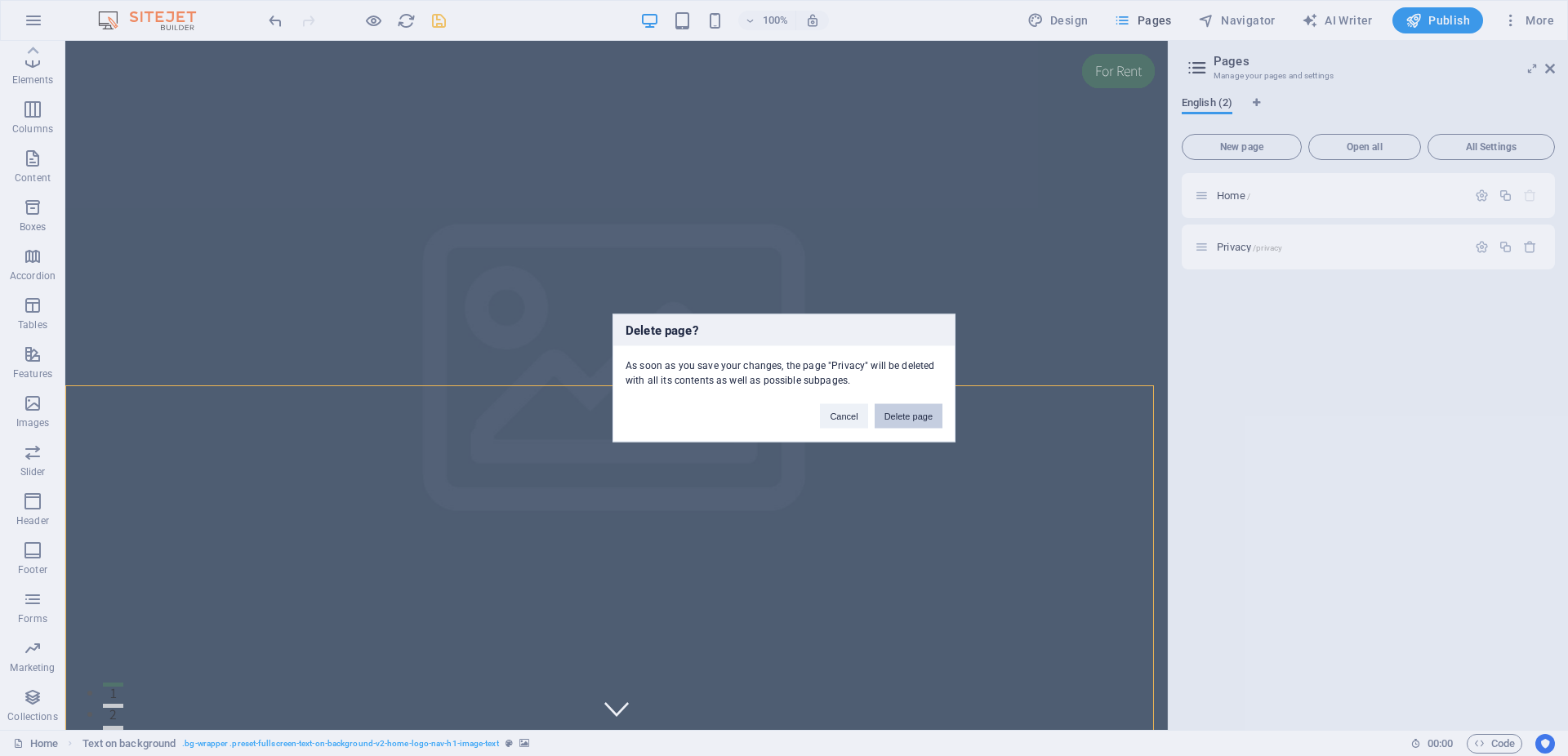
click at [917, 419] on button "Delete page" at bounding box center [909, 416] width 68 height 25
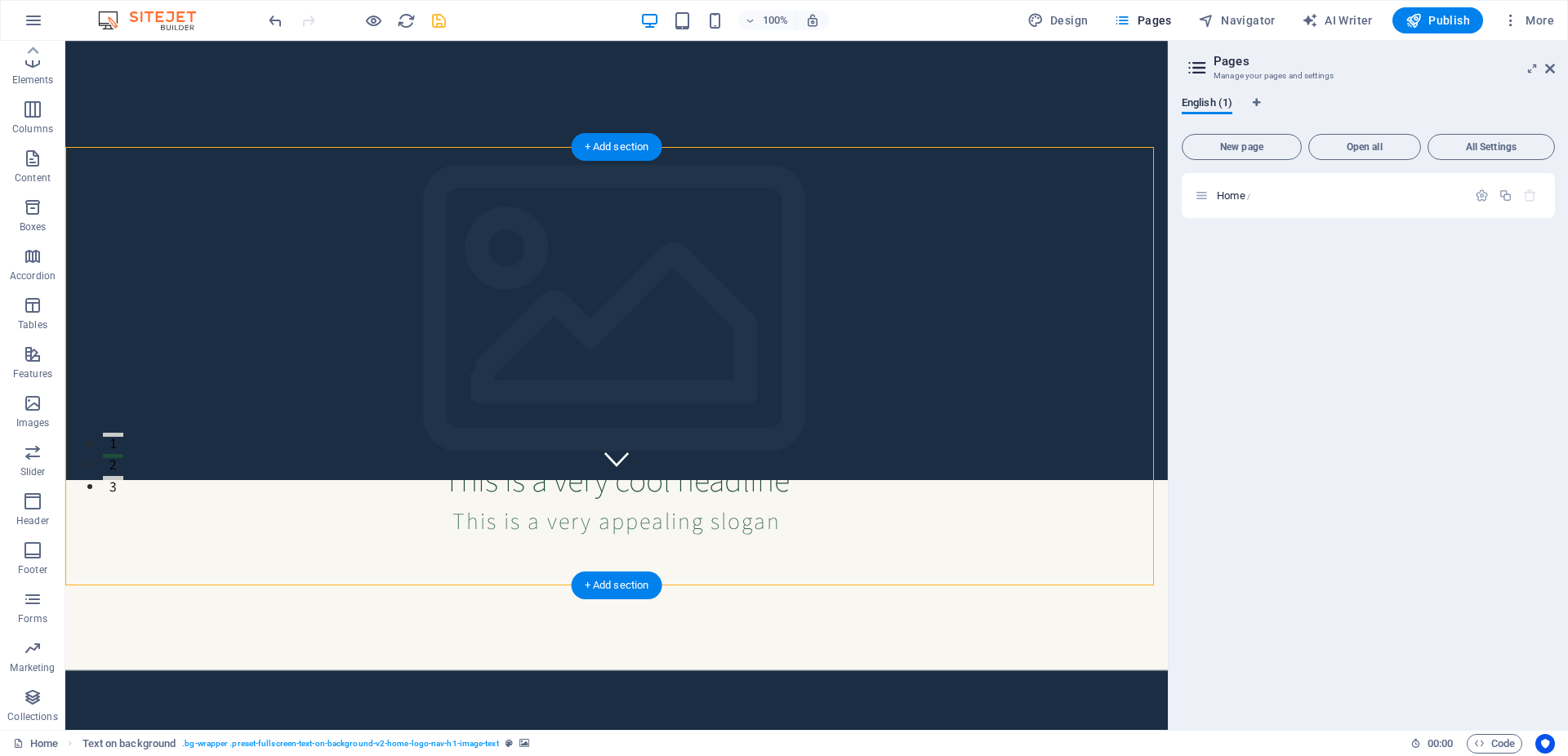
scroll to position [167, 0]
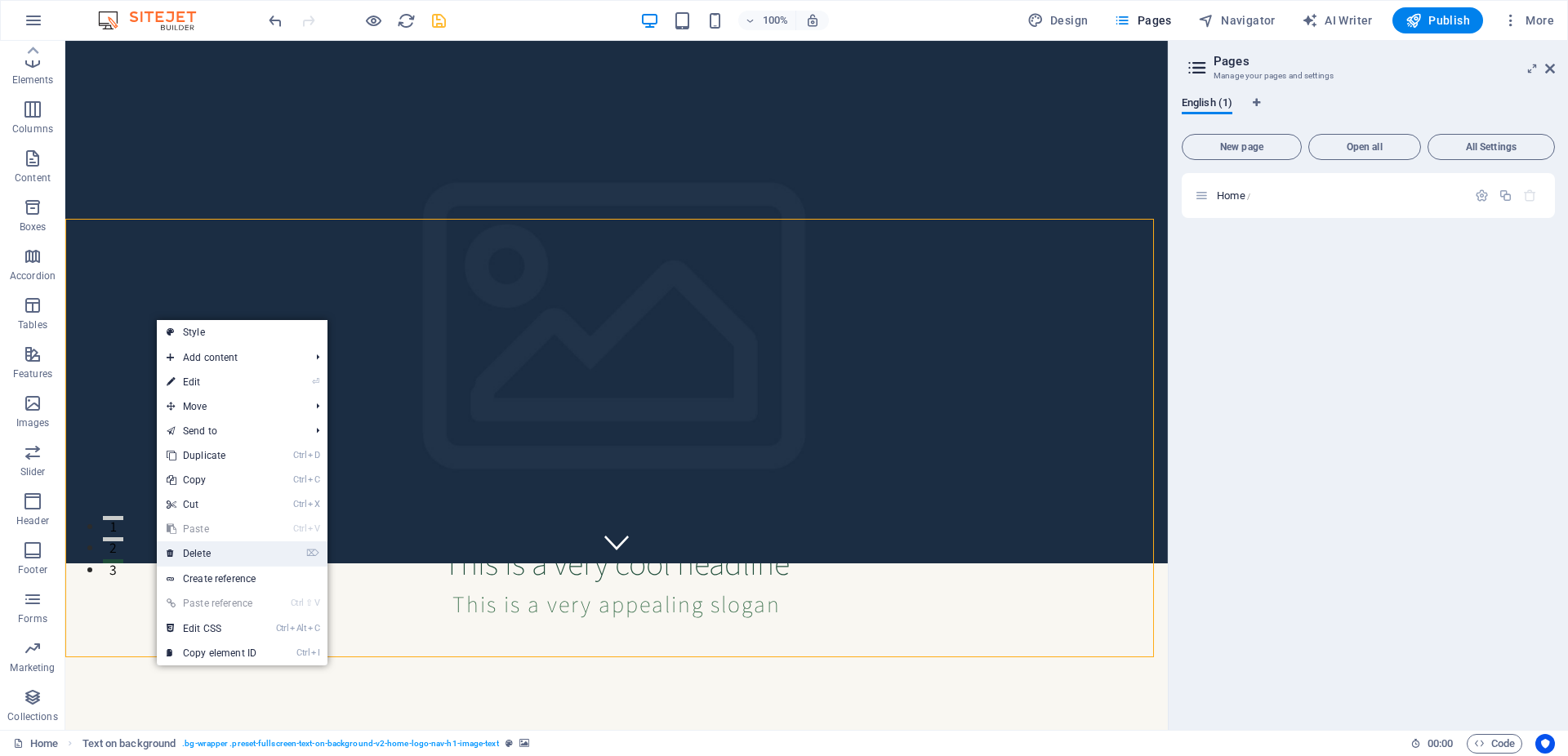
click at [262, 545] on link "⌦ Delete" at bounding box center [210, 553] width 109 height 25
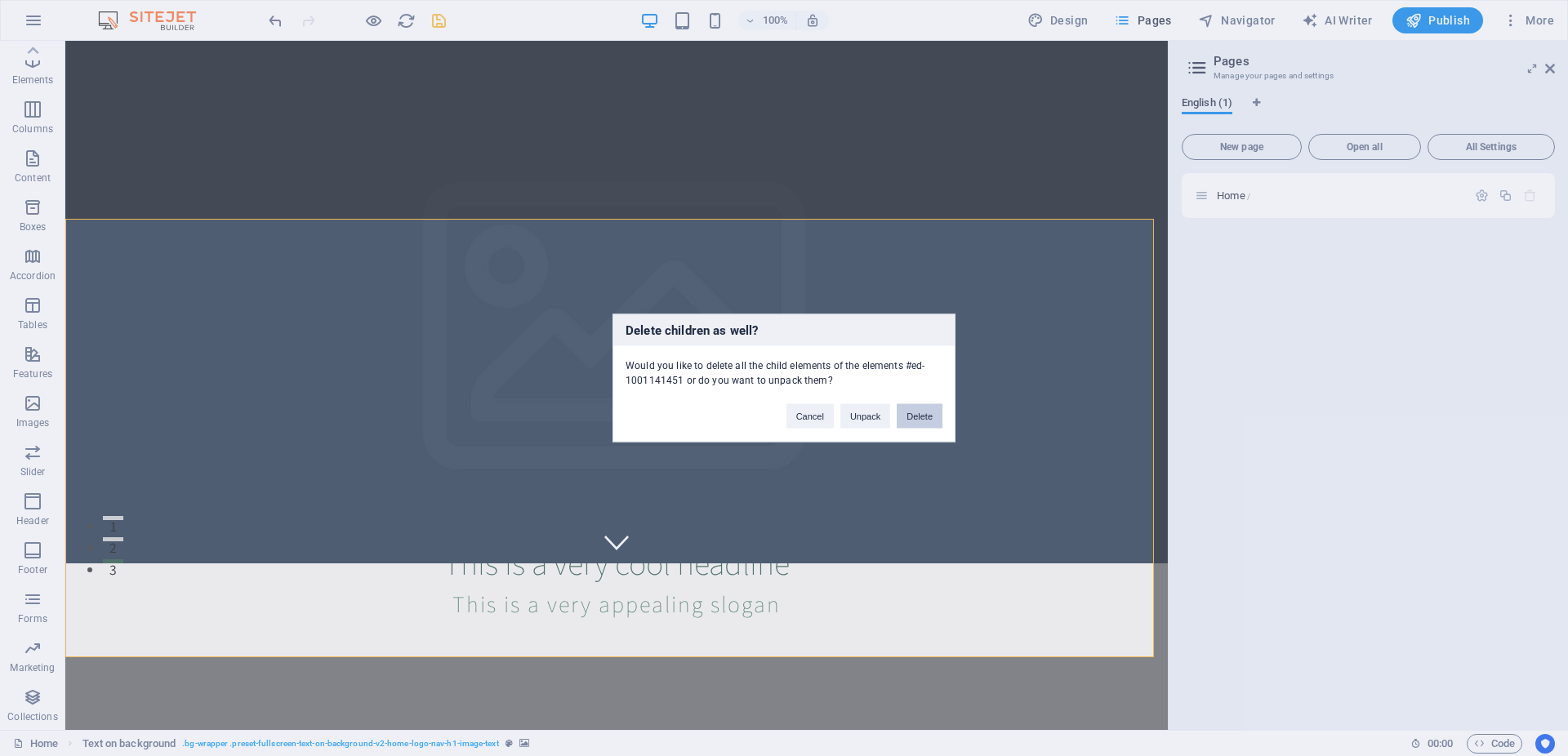
click at [934, 419] on button "Delete" at bounding box center [920, 416] width 46 height 25
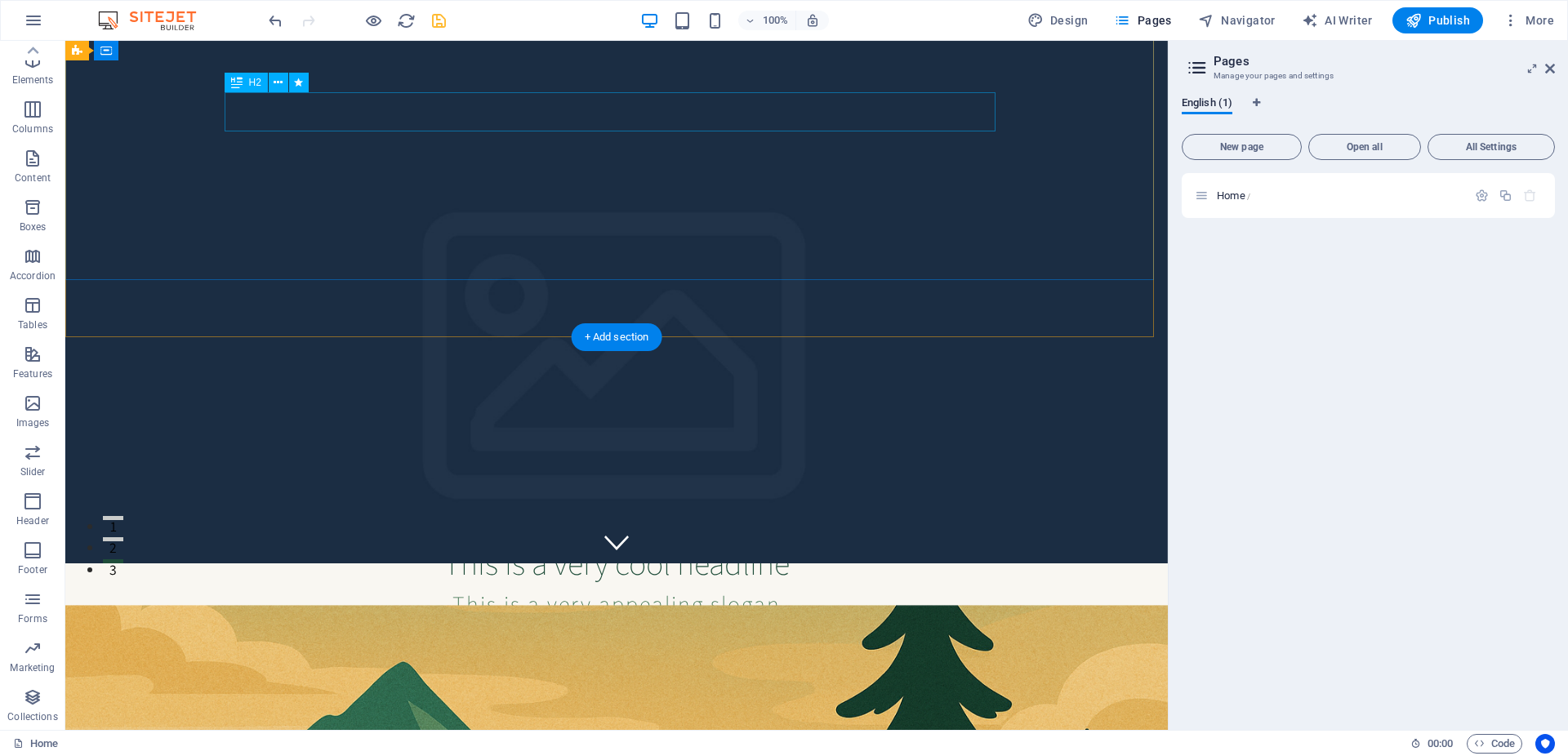
scroll to position [0, 0]
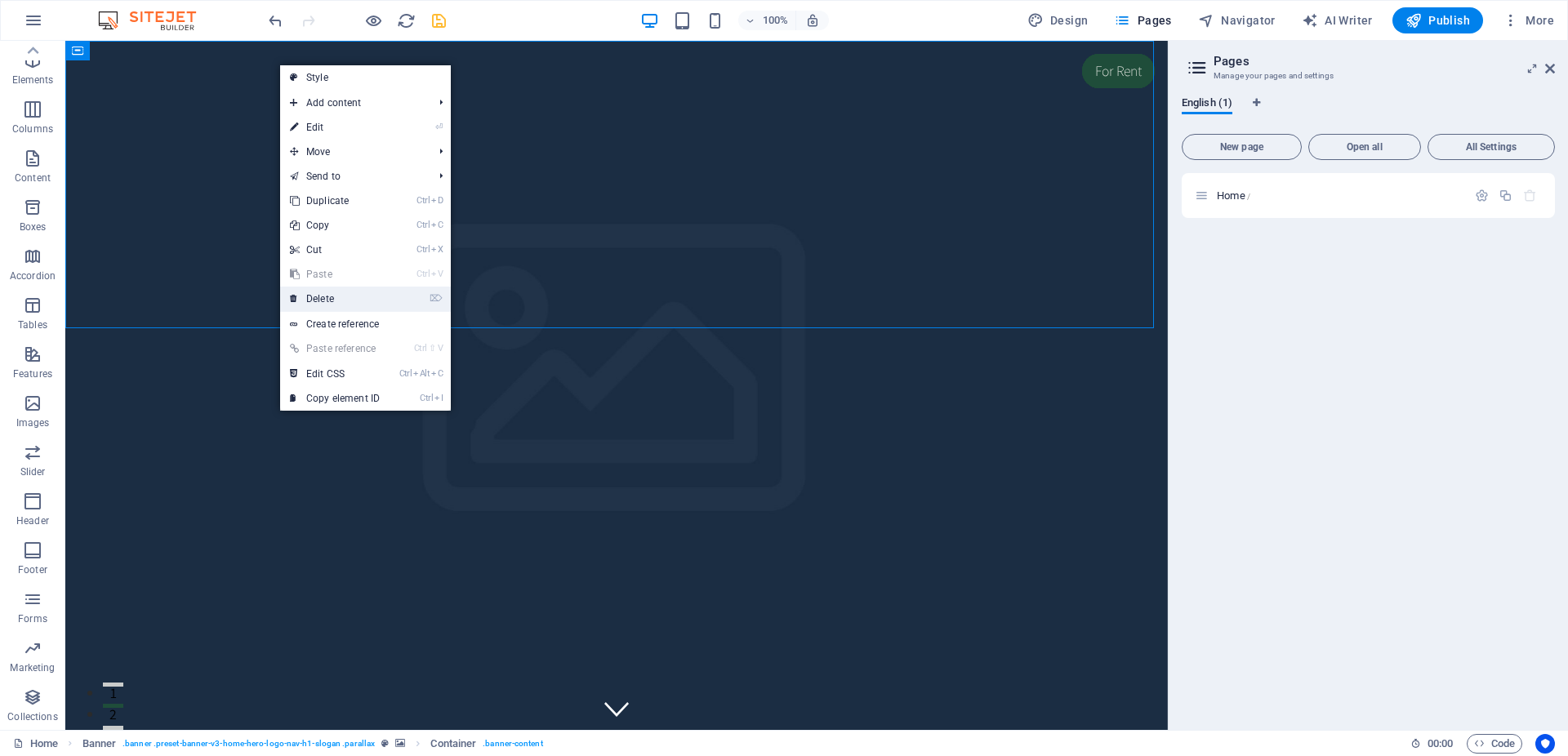
click at [396, 293] on li "⌦ Delete" at bounding box center [365, 299] width 171 height 25
click at [378, 308] on link "⌦ Delete" at bounding box center [334, 299] width 109 height 25
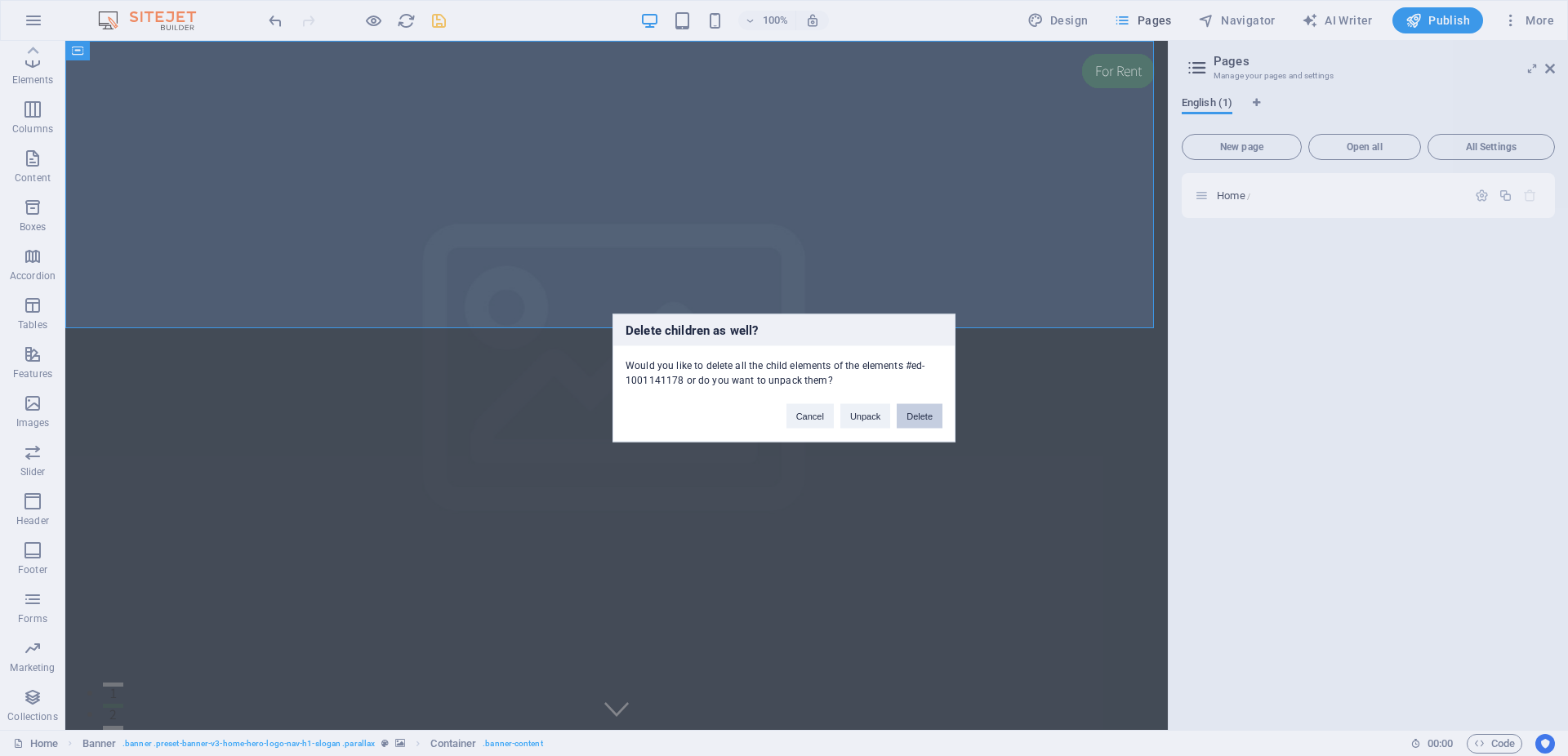
click at [911, 423] on button "Delete" at bounding box center [920, 416] width 46 height 25
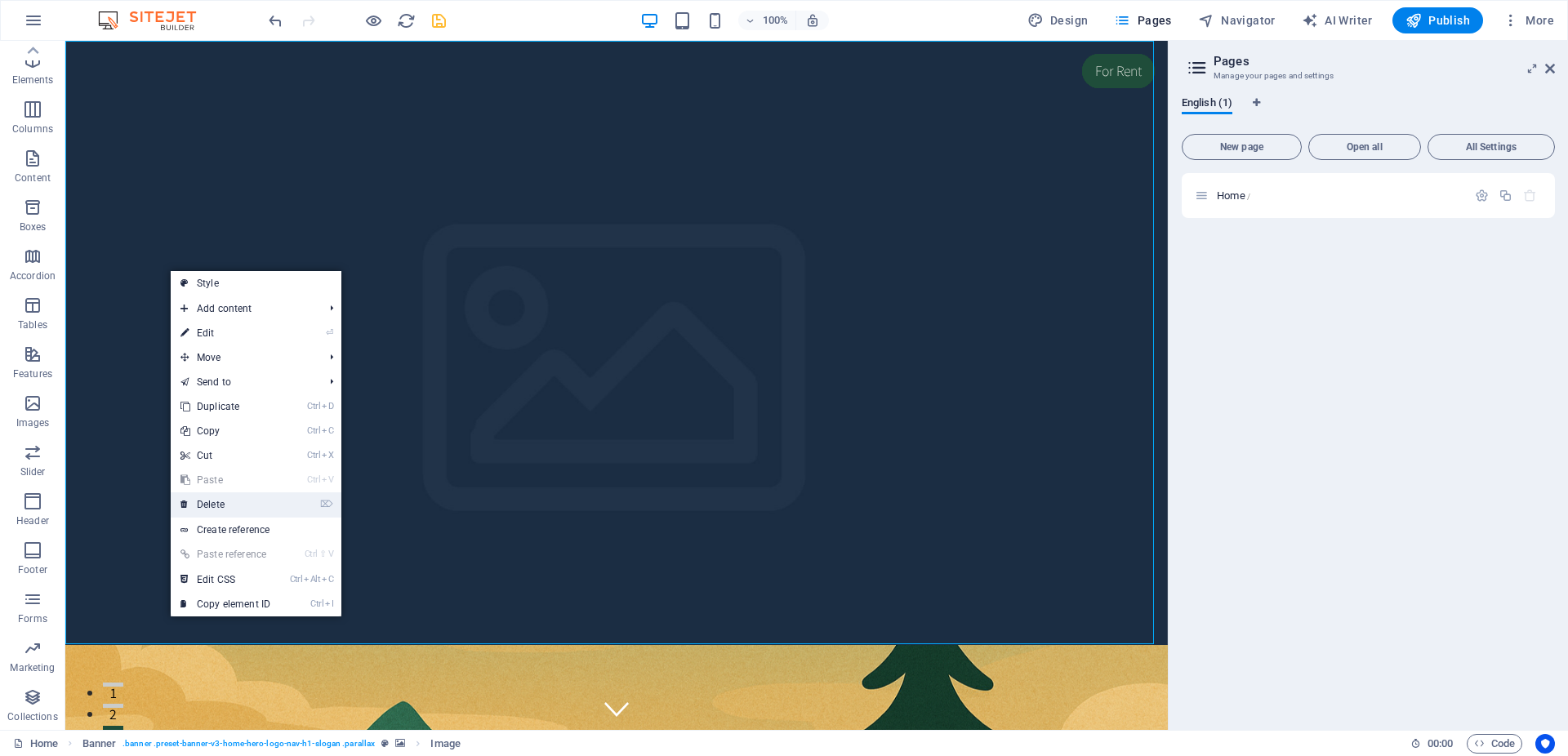
click at [292, 507] on li "⌦ Delete" at bounding box center [256, 505] width 171 height 25
click at [253, 503] on link "⌦ Delete" at bounding box center [225, 504] width 109 height 25
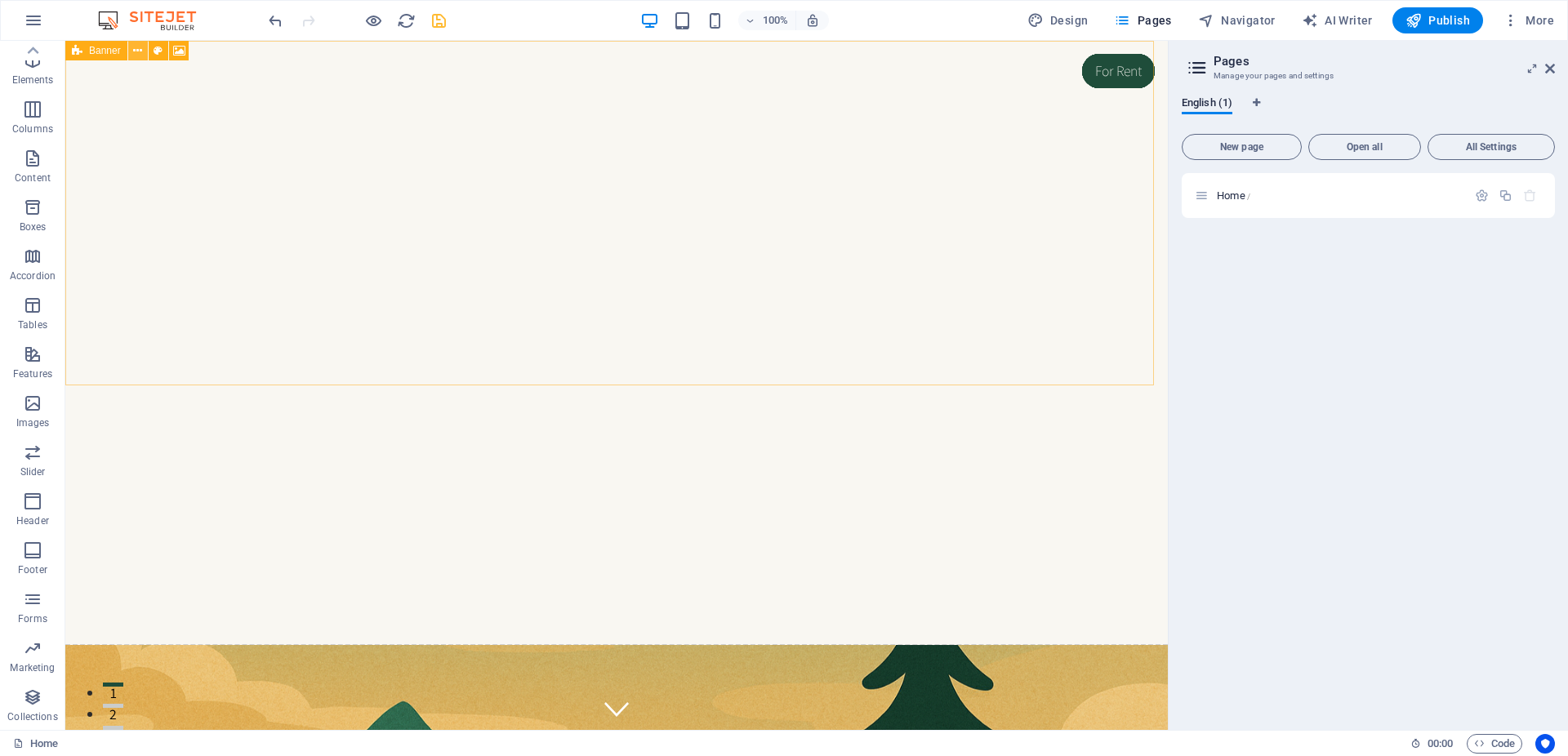
click at [134, 50] on icon at bounding box center [137, 51] width 9 height 17
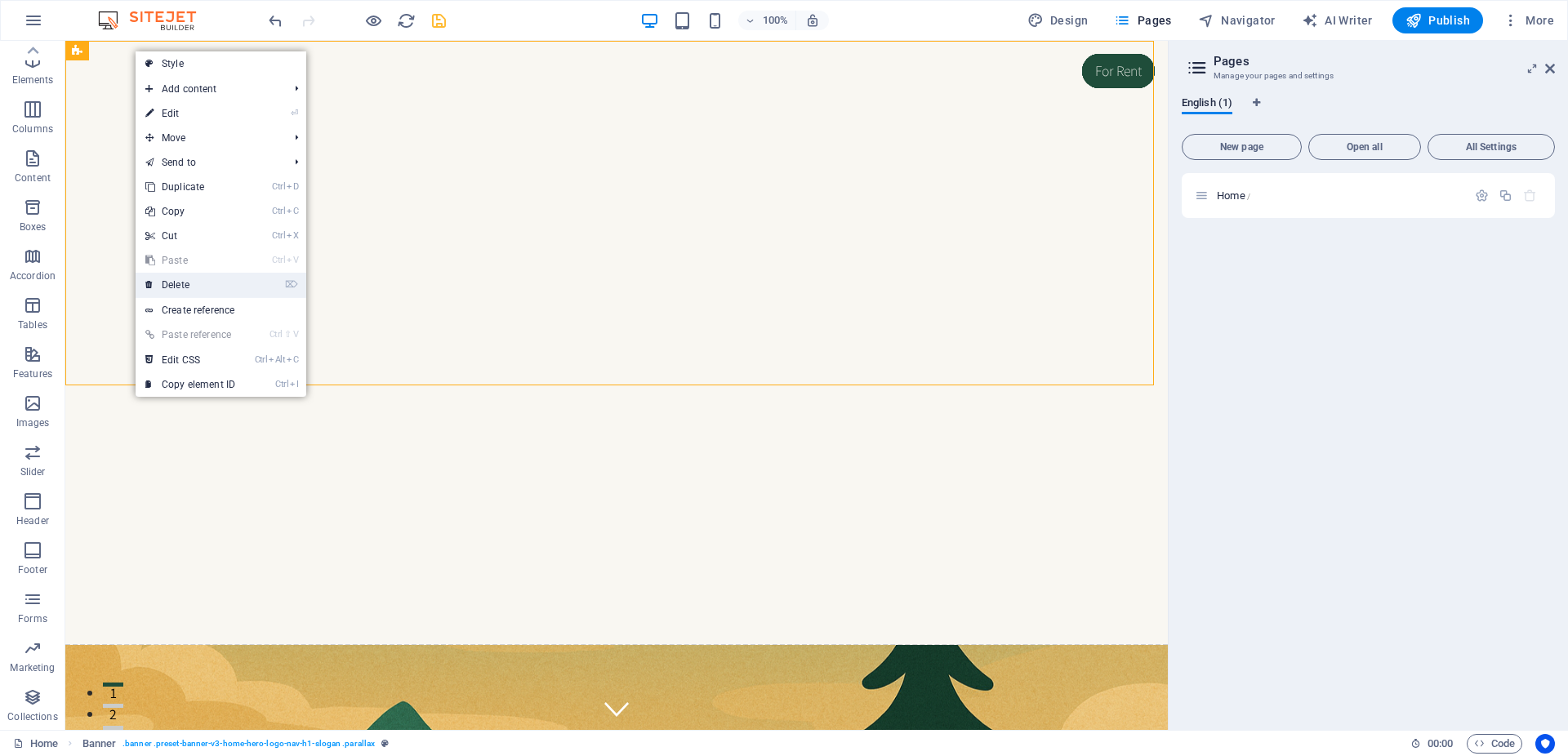
click at [236, 282] on link "⌦ Delete" at bounding box center [189, 285] width 109 height 25
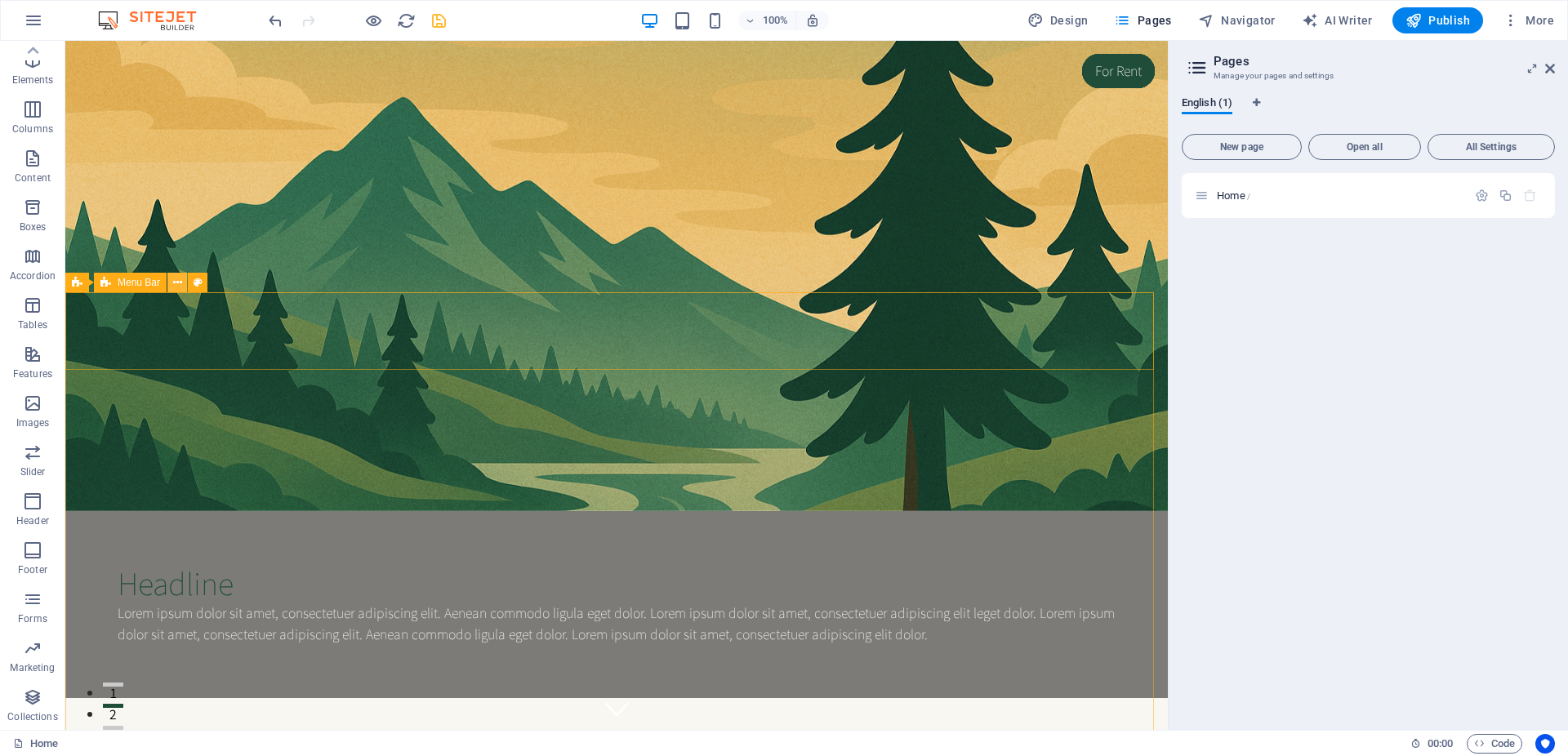
click at [177, 288] on icon at bounding box center [178, 283] width 9 height 17
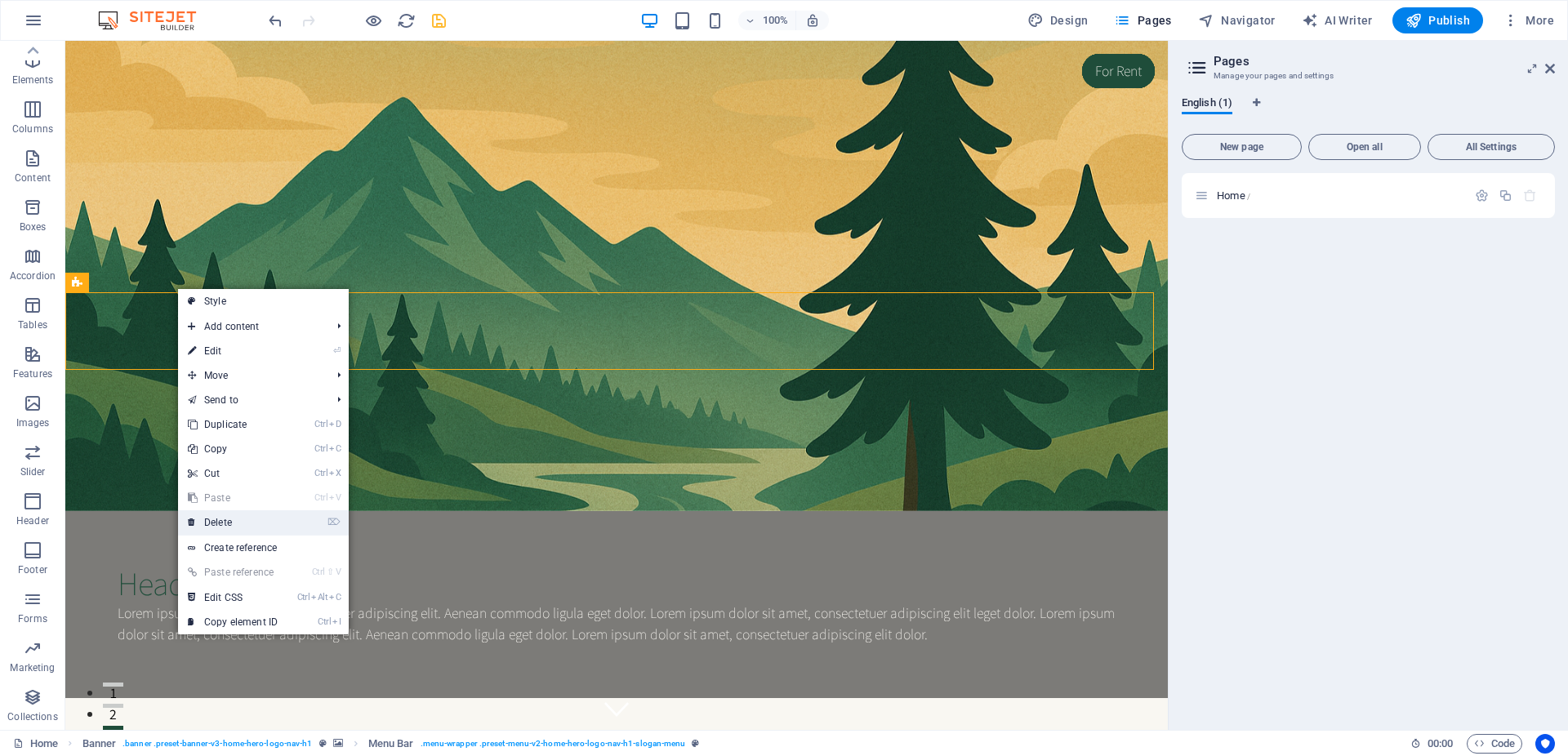
click at [258, 523] on link "⌦ Delete" at bounding box center [232, 523] width 109 height 25
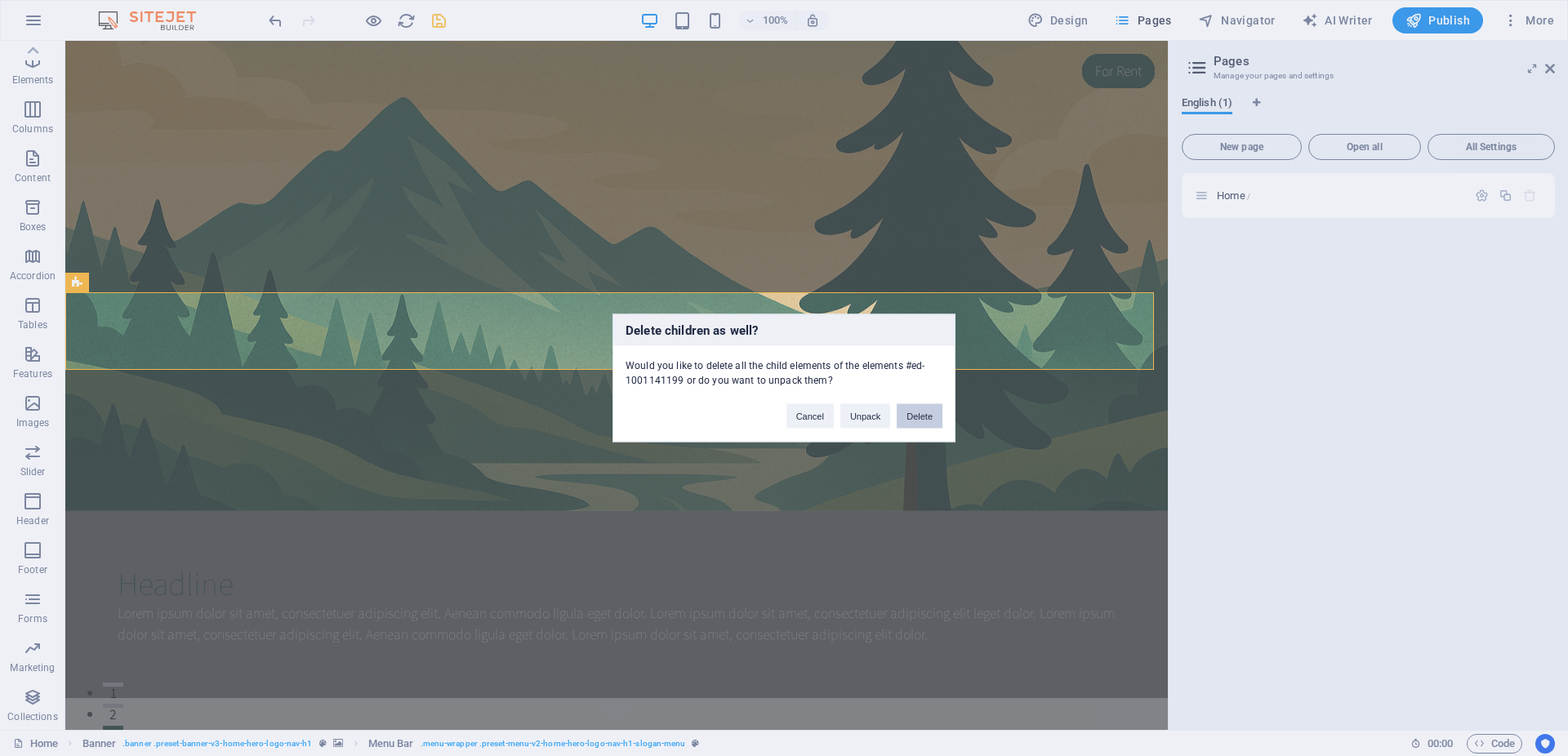
click at [926, 420] on button "Delete" at bounding box center [920, 416] width 46 height 25
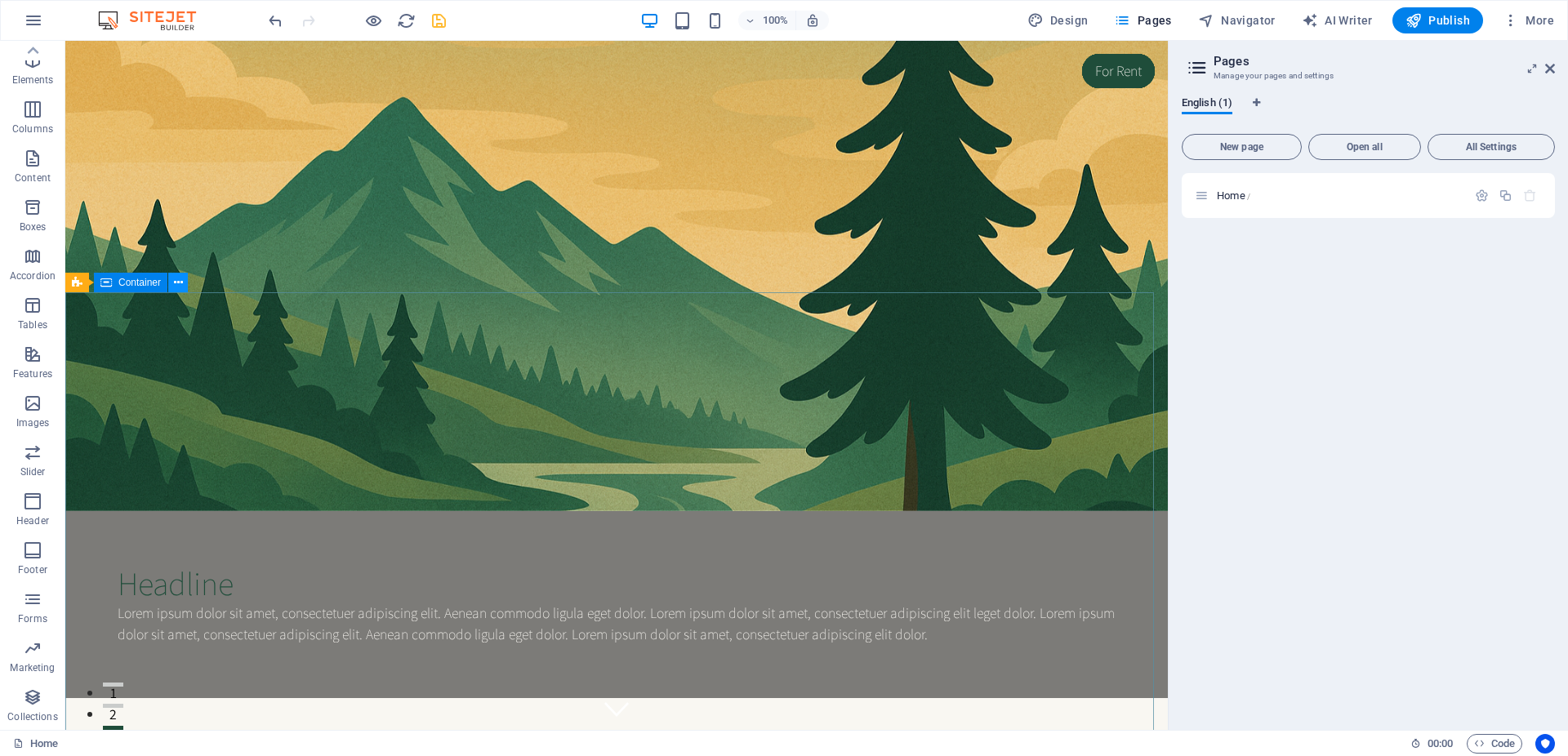
click at [180, 288] on icon at bounding box center [178, 283] width 9 height 17
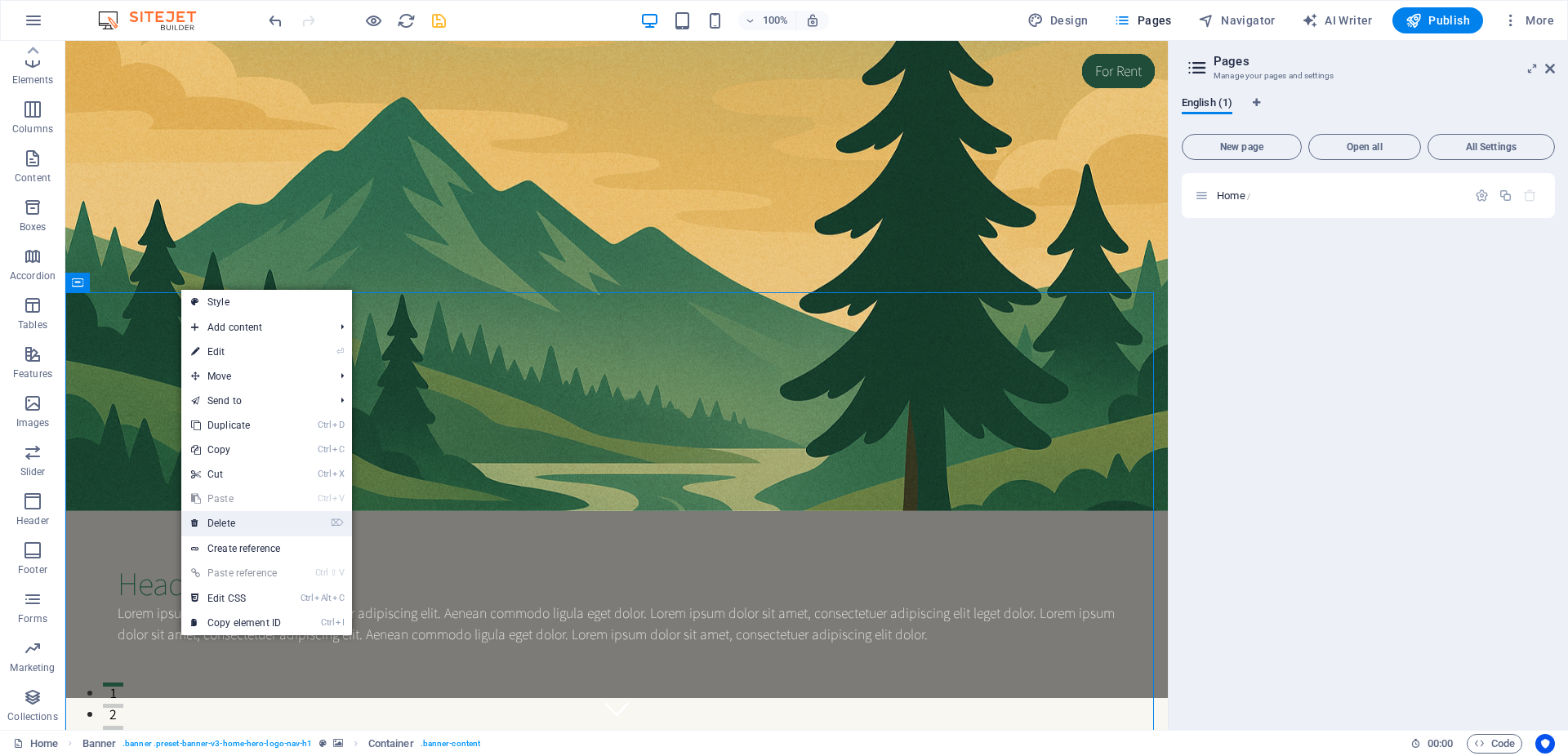
click at [279, 515] on link "⌦ Delete" at bounding box center [235, 523] width 109 height 25
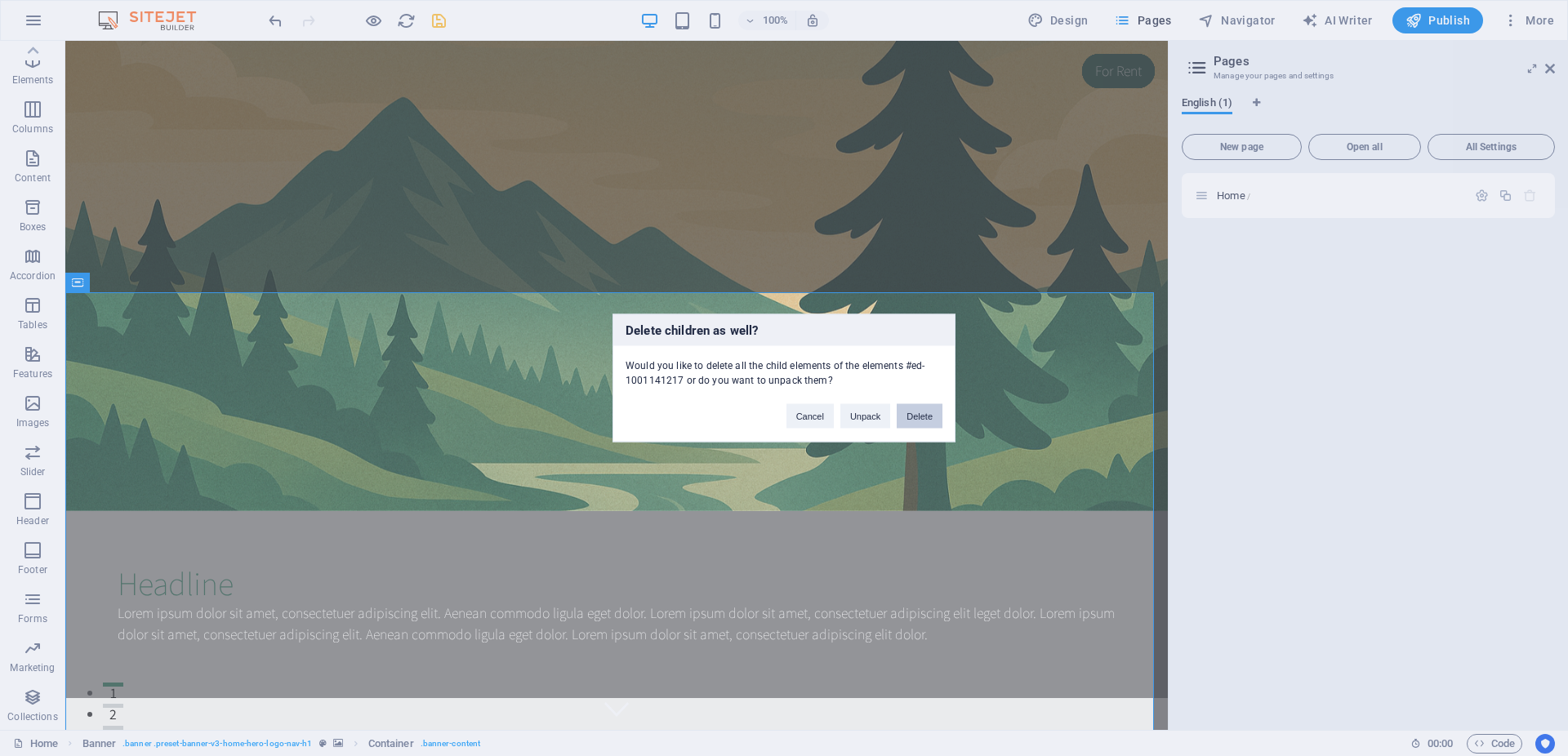
click at [914, 425] on button "Delete" at bounding box center [920, 416] width 46 height 25
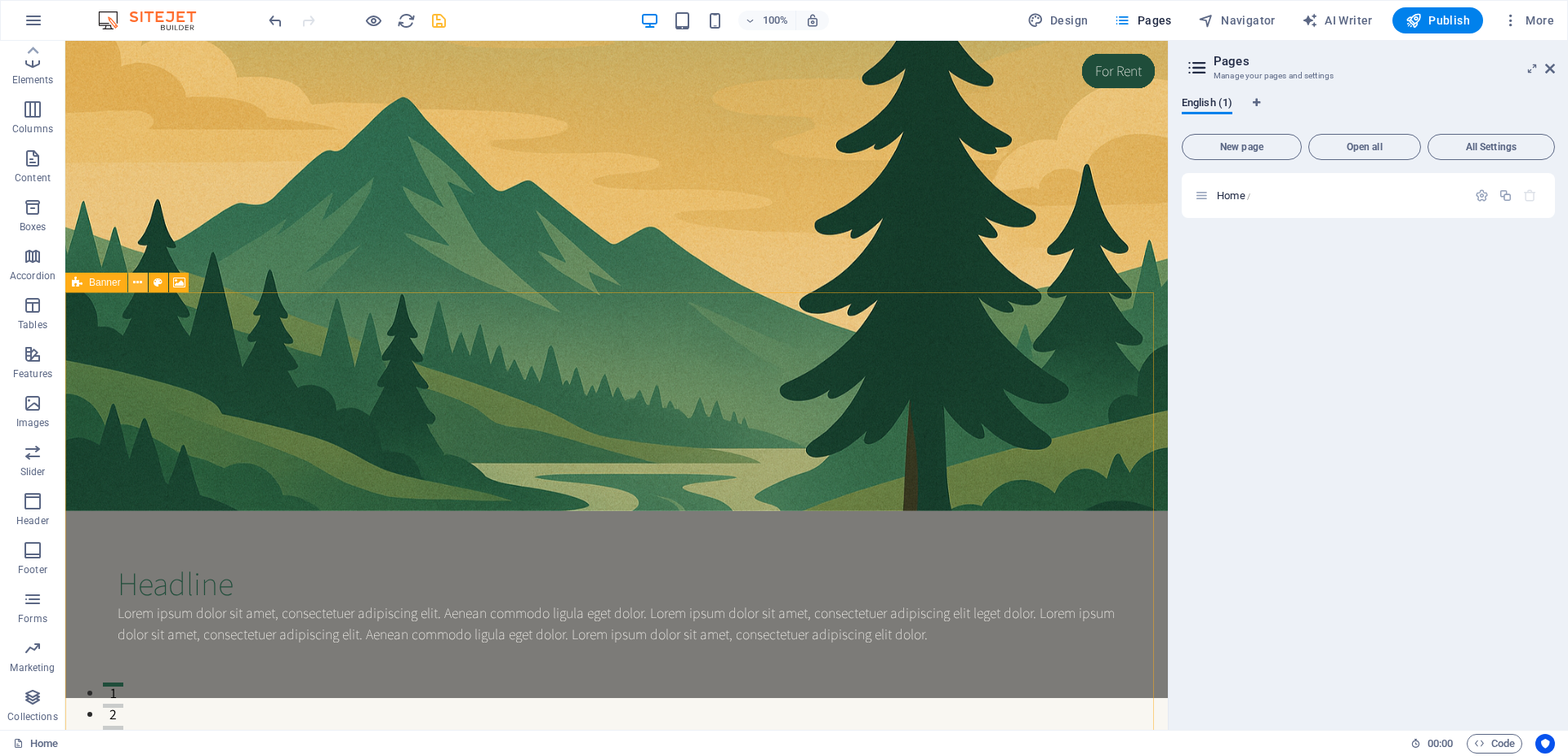
click at [138, 283] on icon at bounding box center [137, 283] width 9 height 17
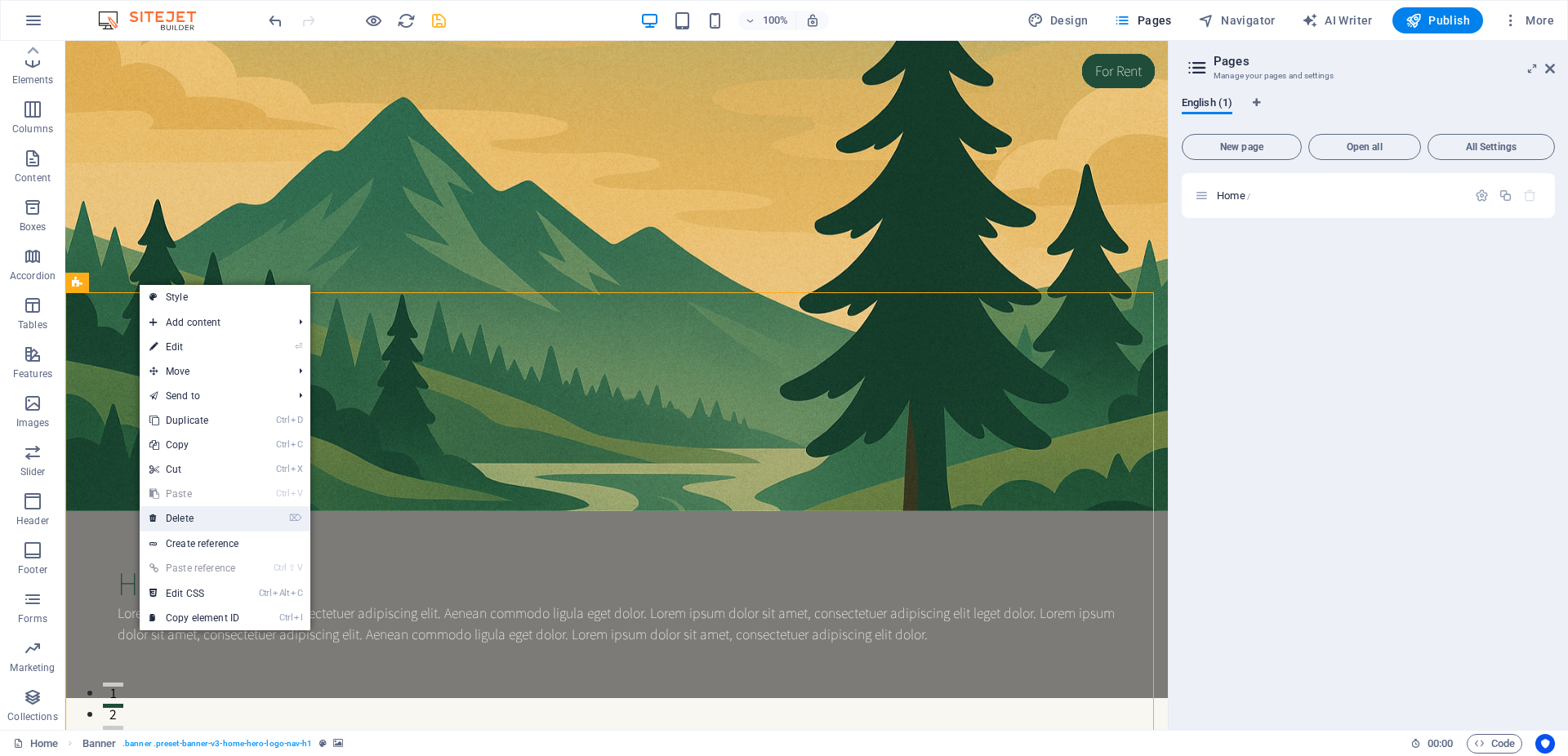
click at [254, 523] on li "⌦ Delete" at bounding box center [225, 519] width 171 height 25
click at [243, 519] on link "⌦ Delete" at bounding box center [194, 518] width 109 height 25
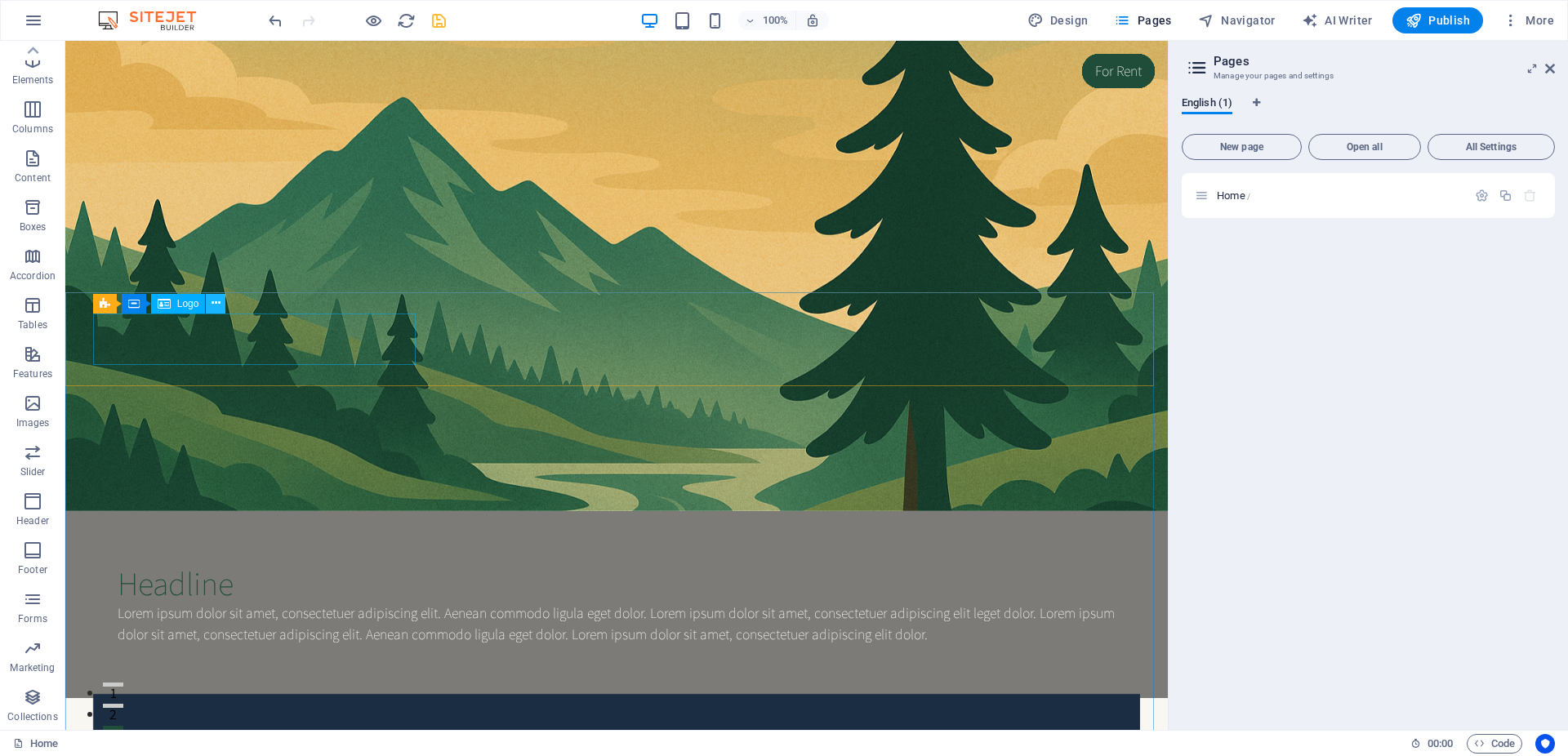
click at [218, 307] on icon at bounding box center [216, 304] width 9 height 17
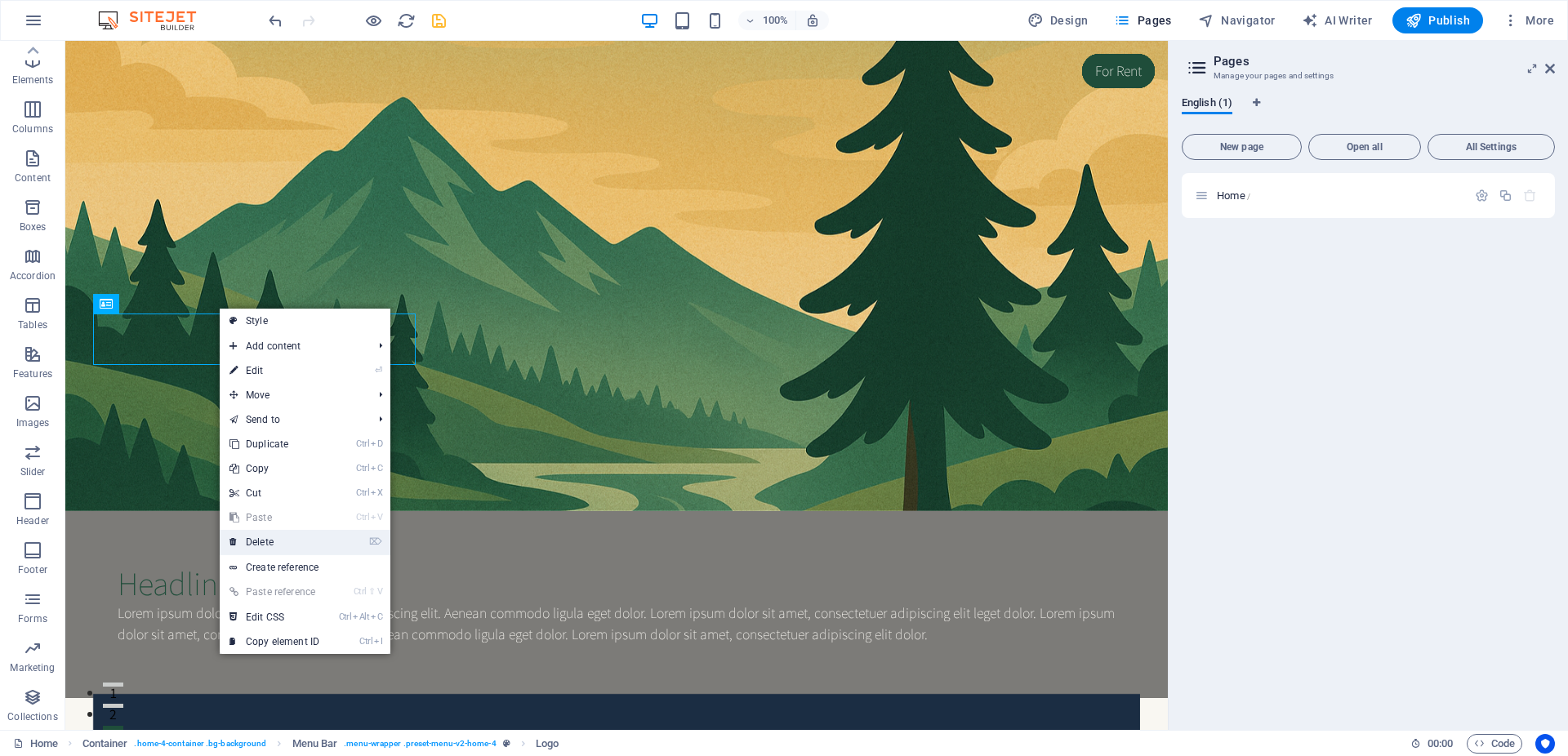
click at [273, 540] on link "⌦ Delete" at bounding box center [274, 542] width 109 height 25
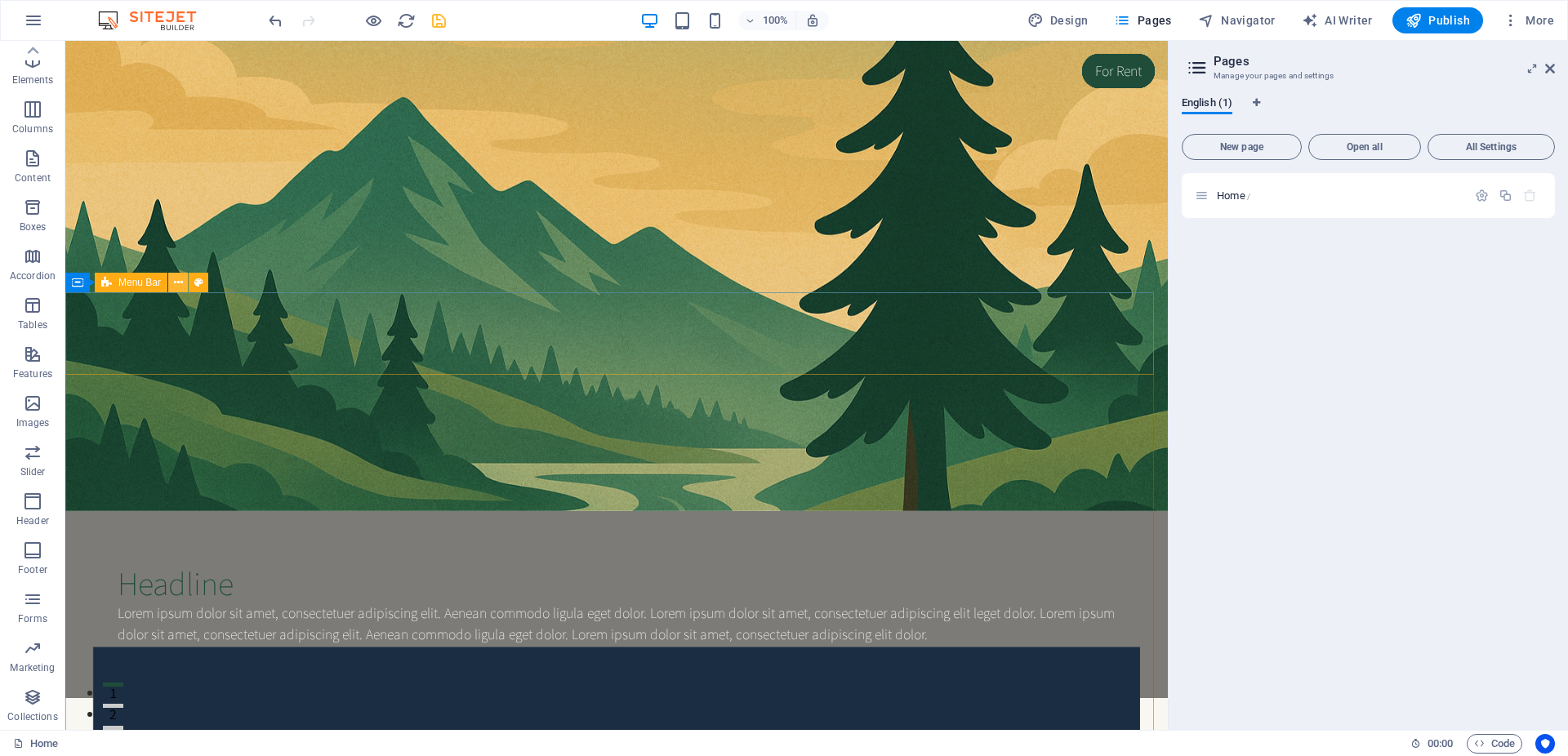
click at [177, 288] on icon at bounding box center [178, 283] width 9 height 17
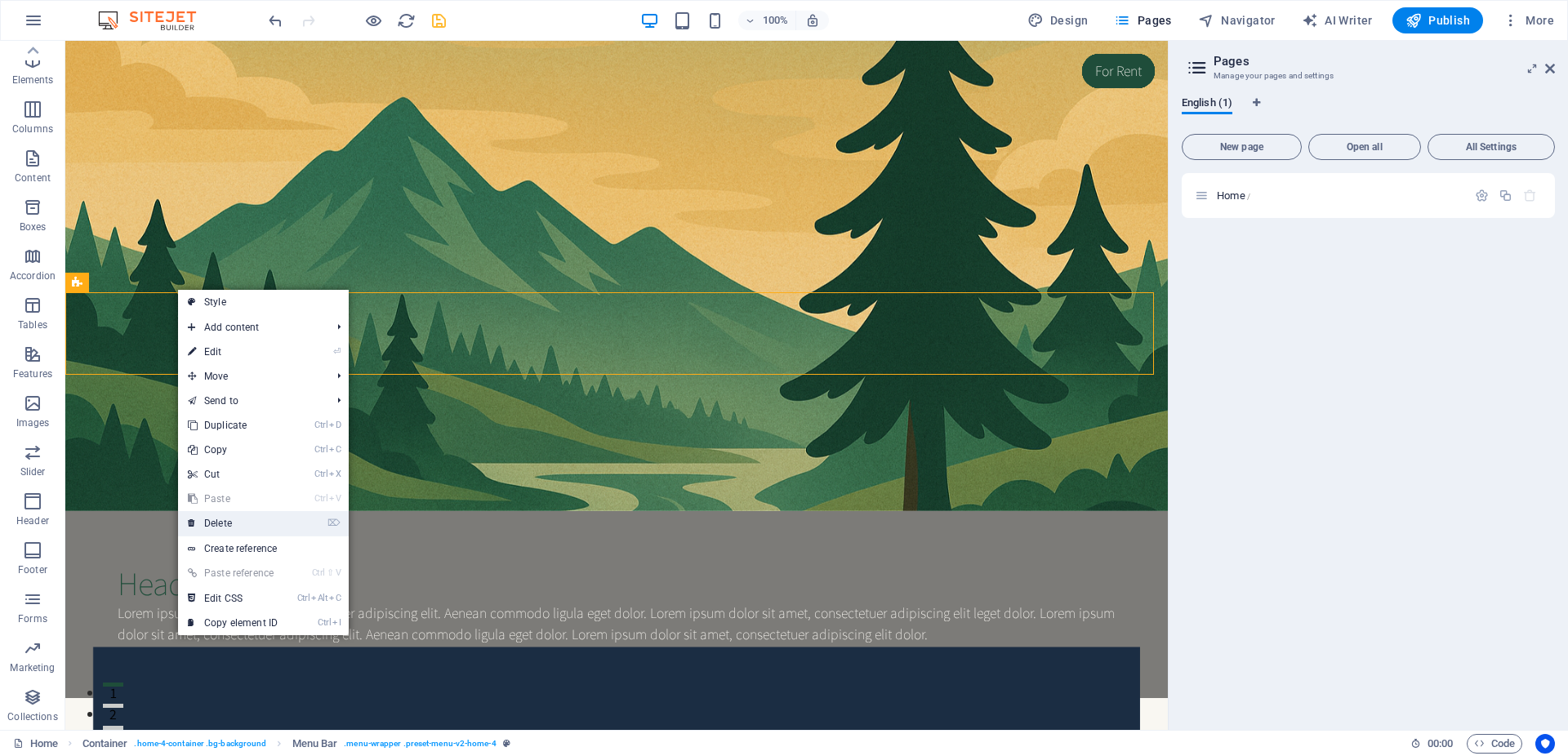
click at [276, 512] on link "⌦ Delete" at bounding box center [232, 523] width 109 height 25
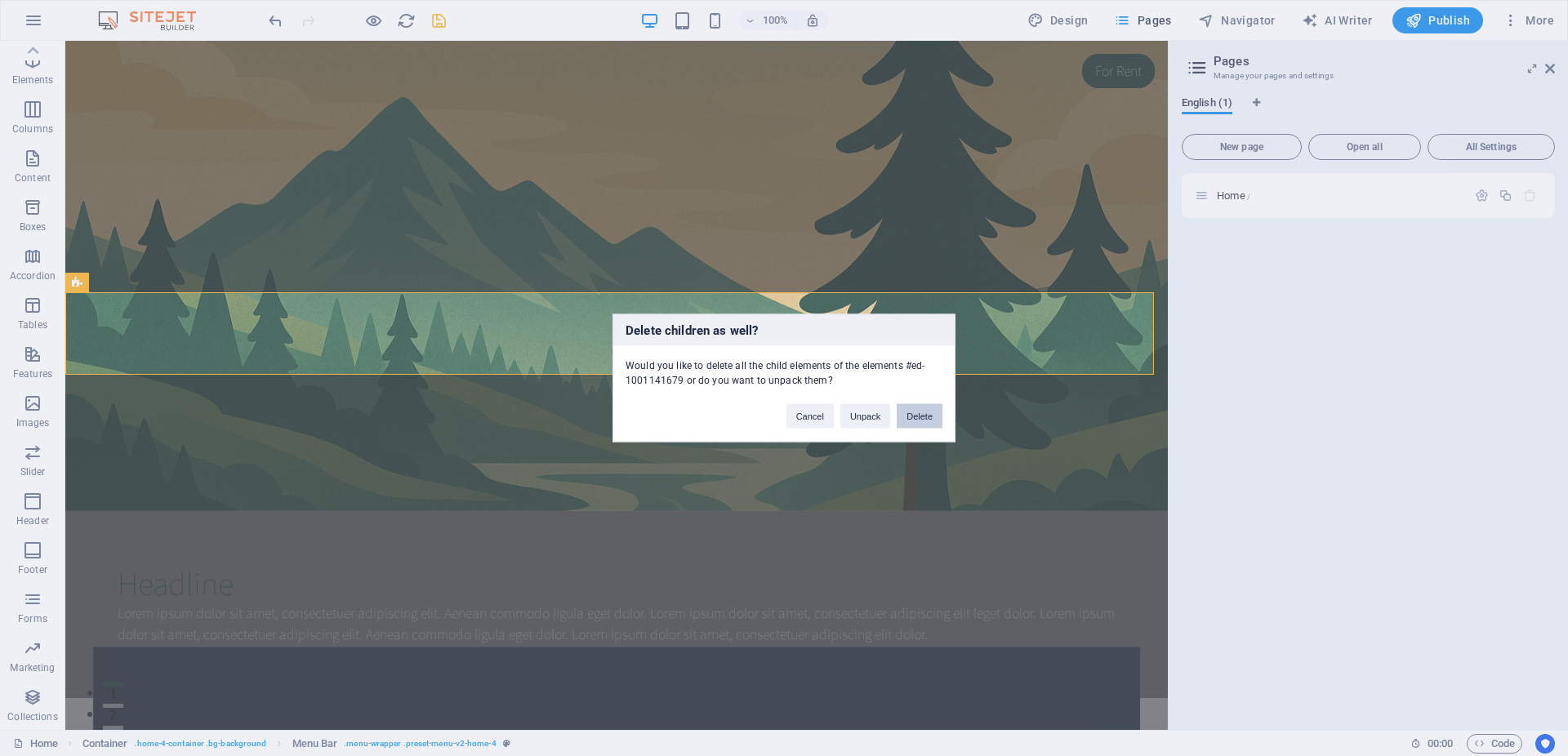
click at [936, 408] on button "Delete" at bounding box center [920, 416] width 46 height 25
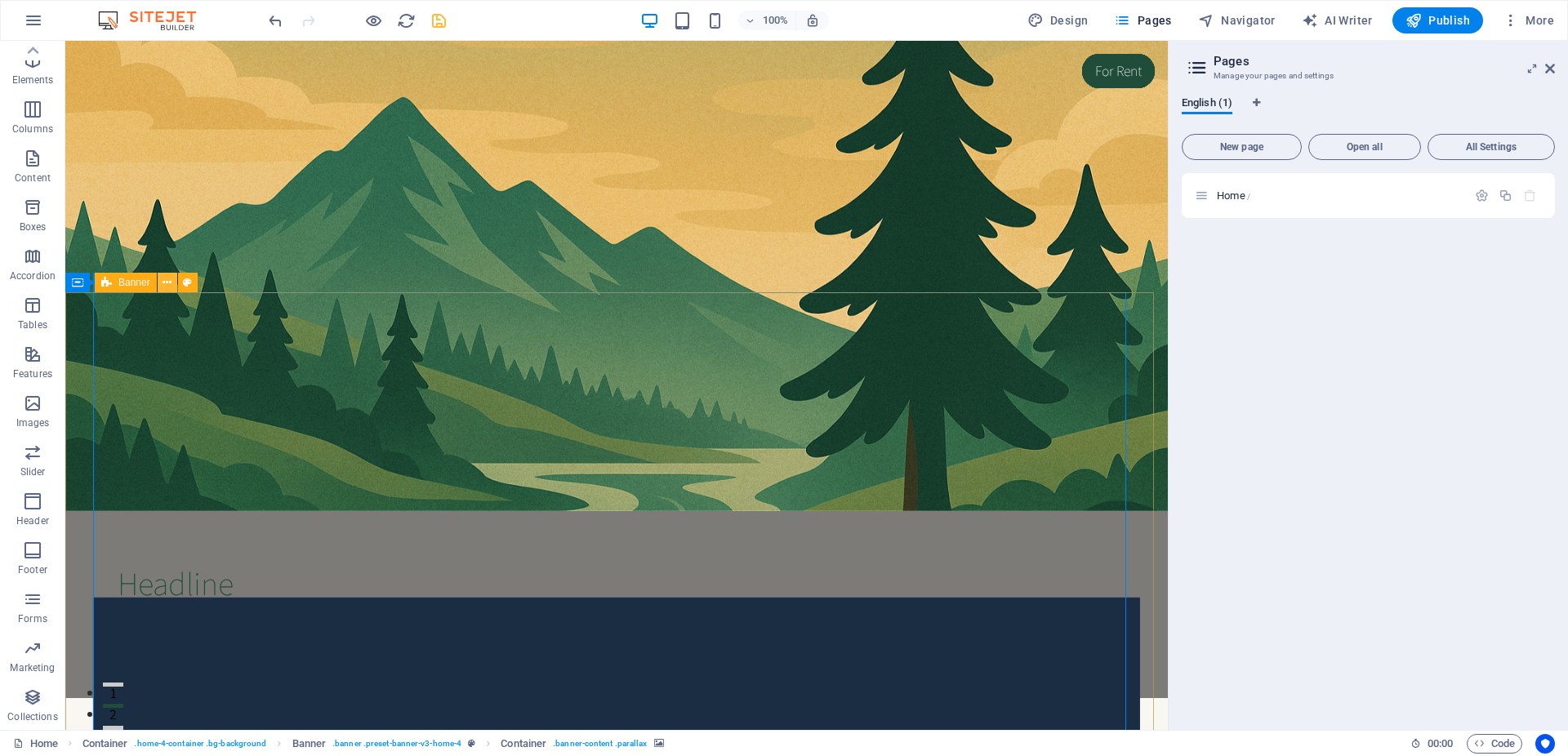
click at [167, 282] on icon at bounding box center [167, 283] width 9 height 17
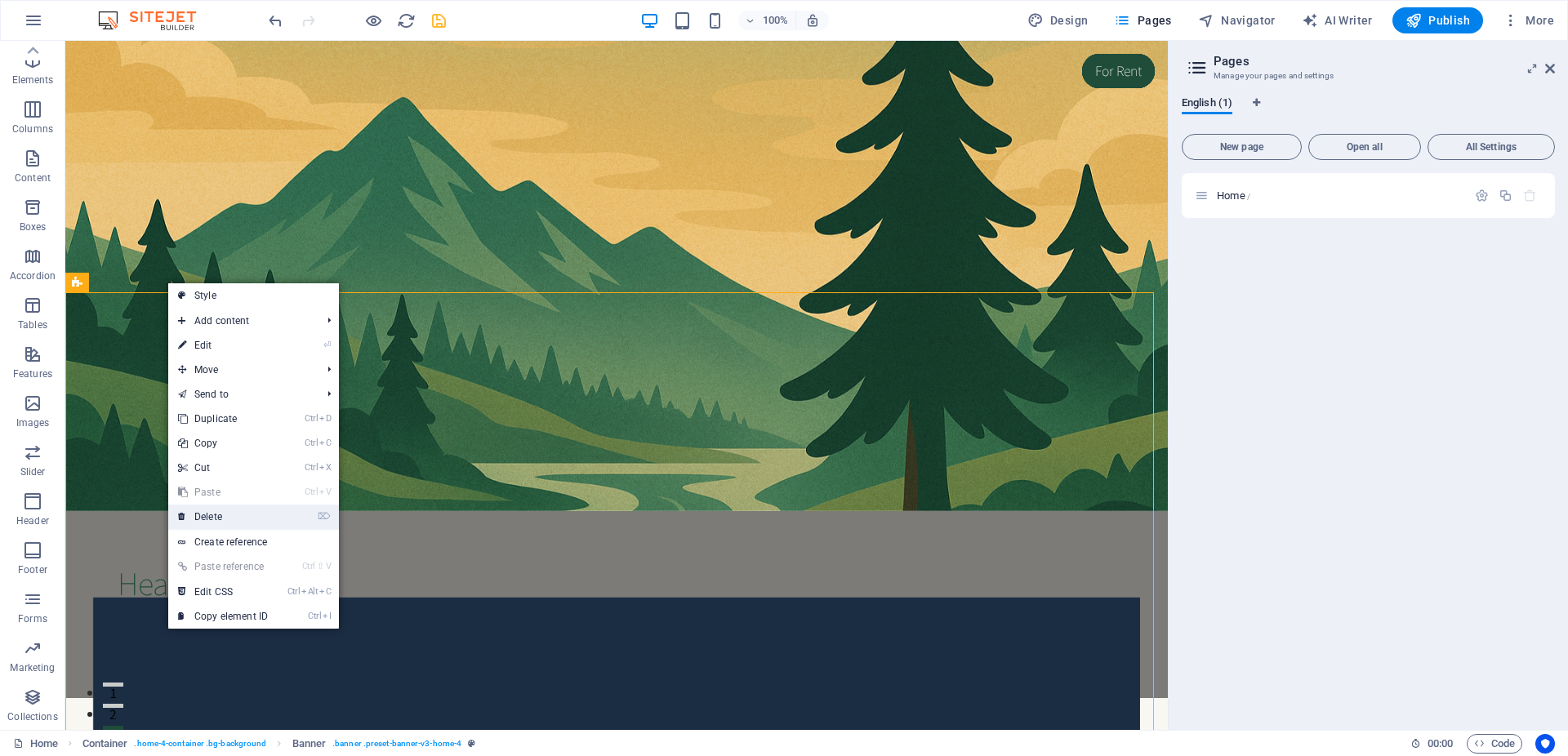
click at [276, 507] on link "⌦ Delete" at bounding box center [222, 517] width 109 height 25
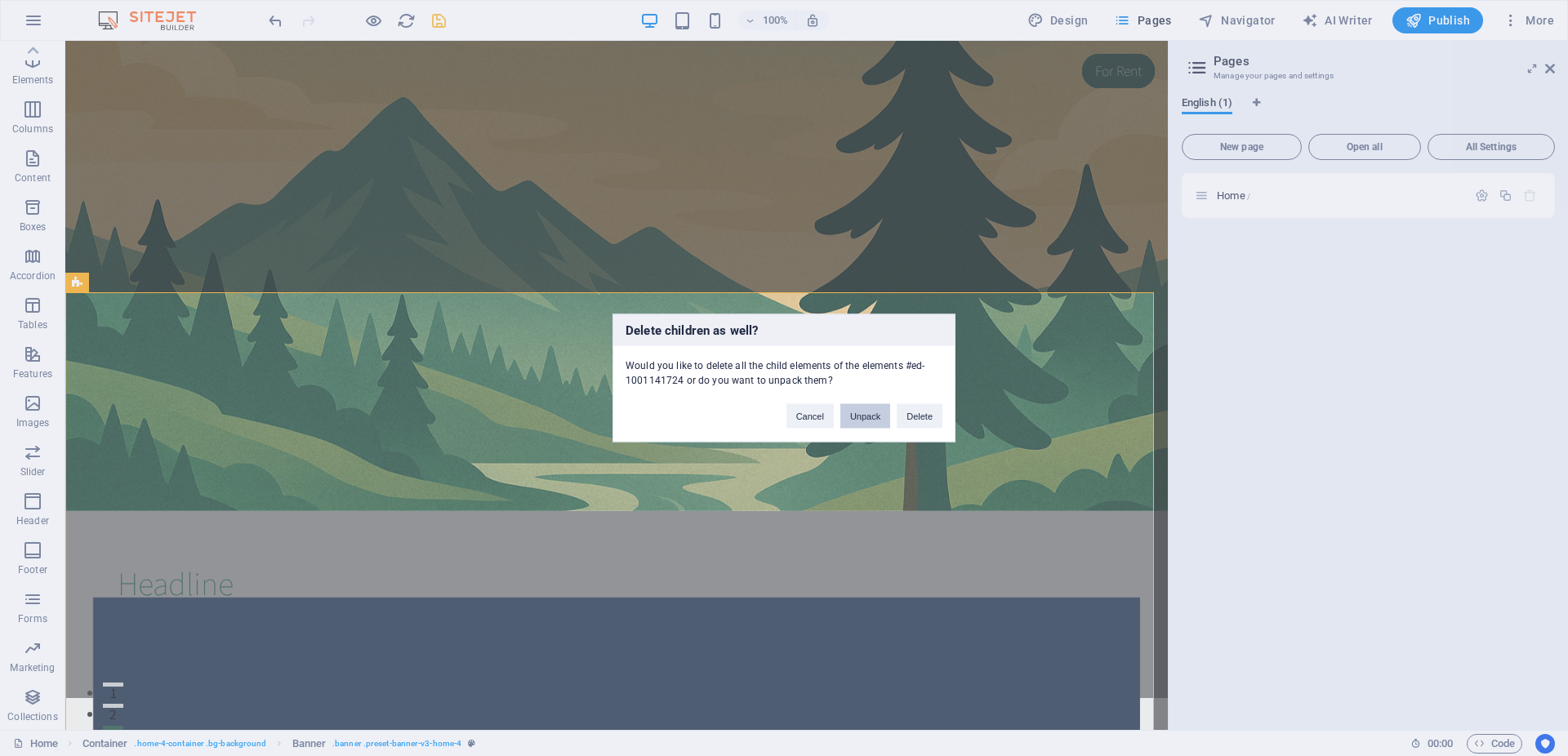
click at [868, 416] on button "Unpack" at bounding box center [865, 416] width 50 height 25
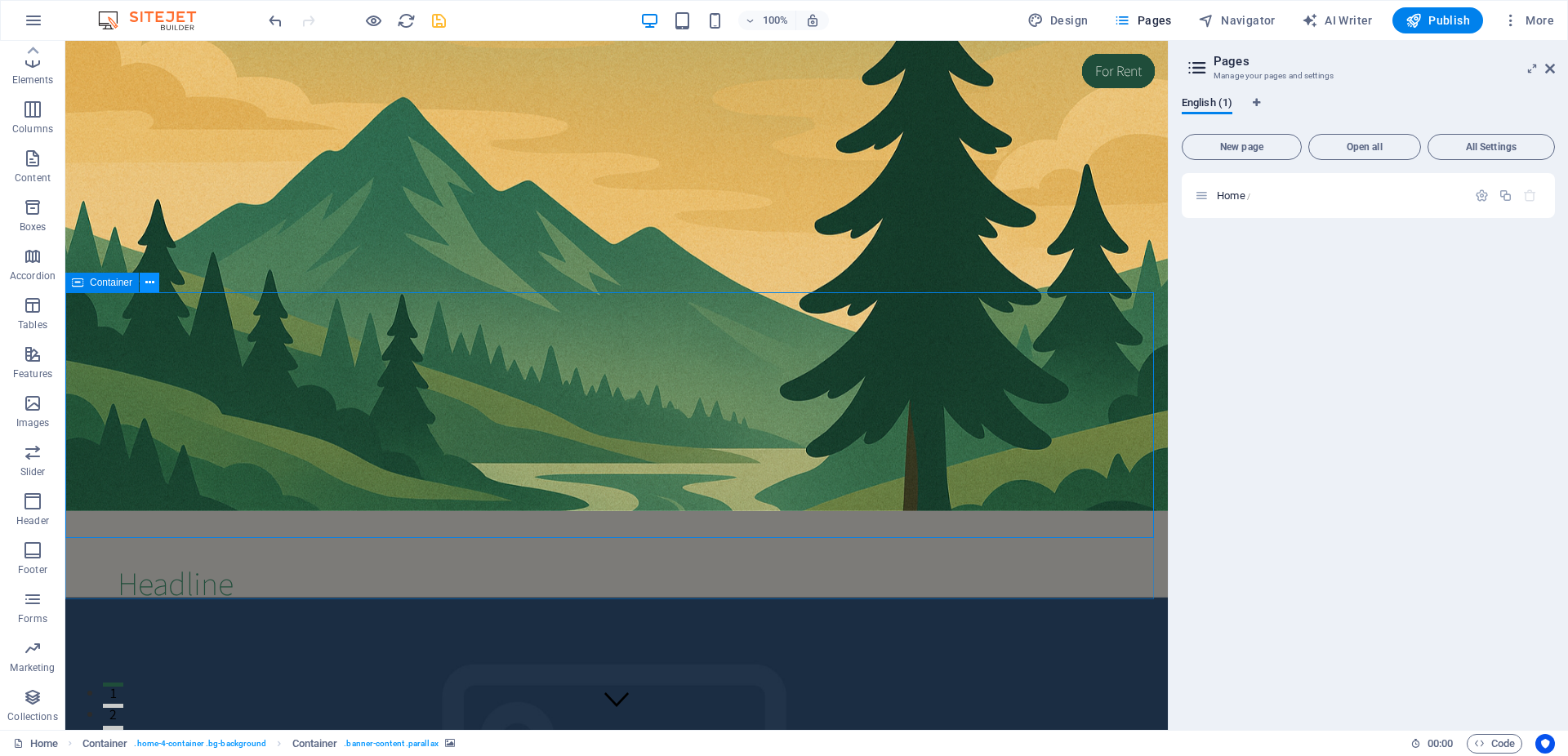
click at [150, 287] on icon at bounding box center [150, 283] width 9 height 17
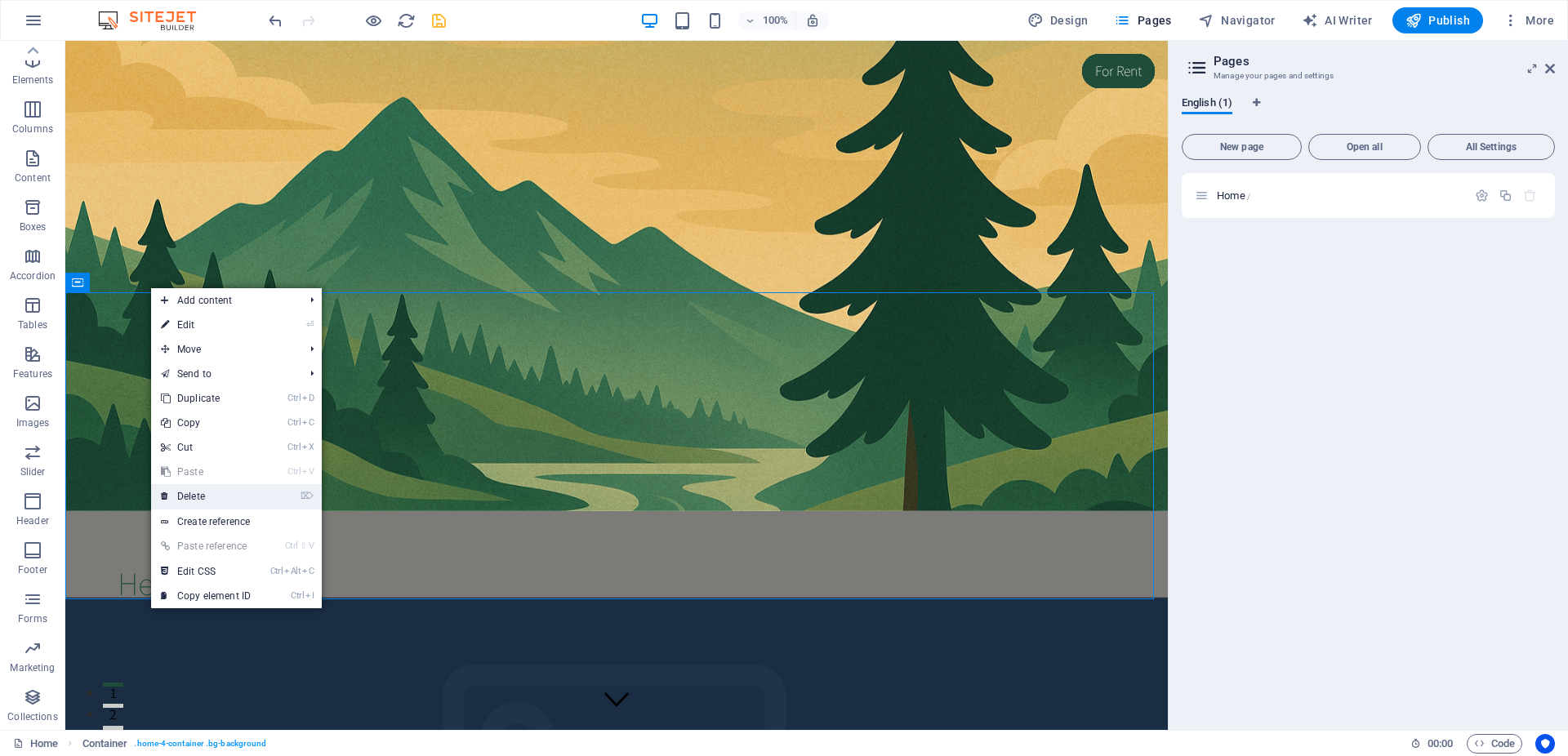
click at [243, 498] on link "⌦ Delete" at bounding box center [205, 496] width 109 height 25
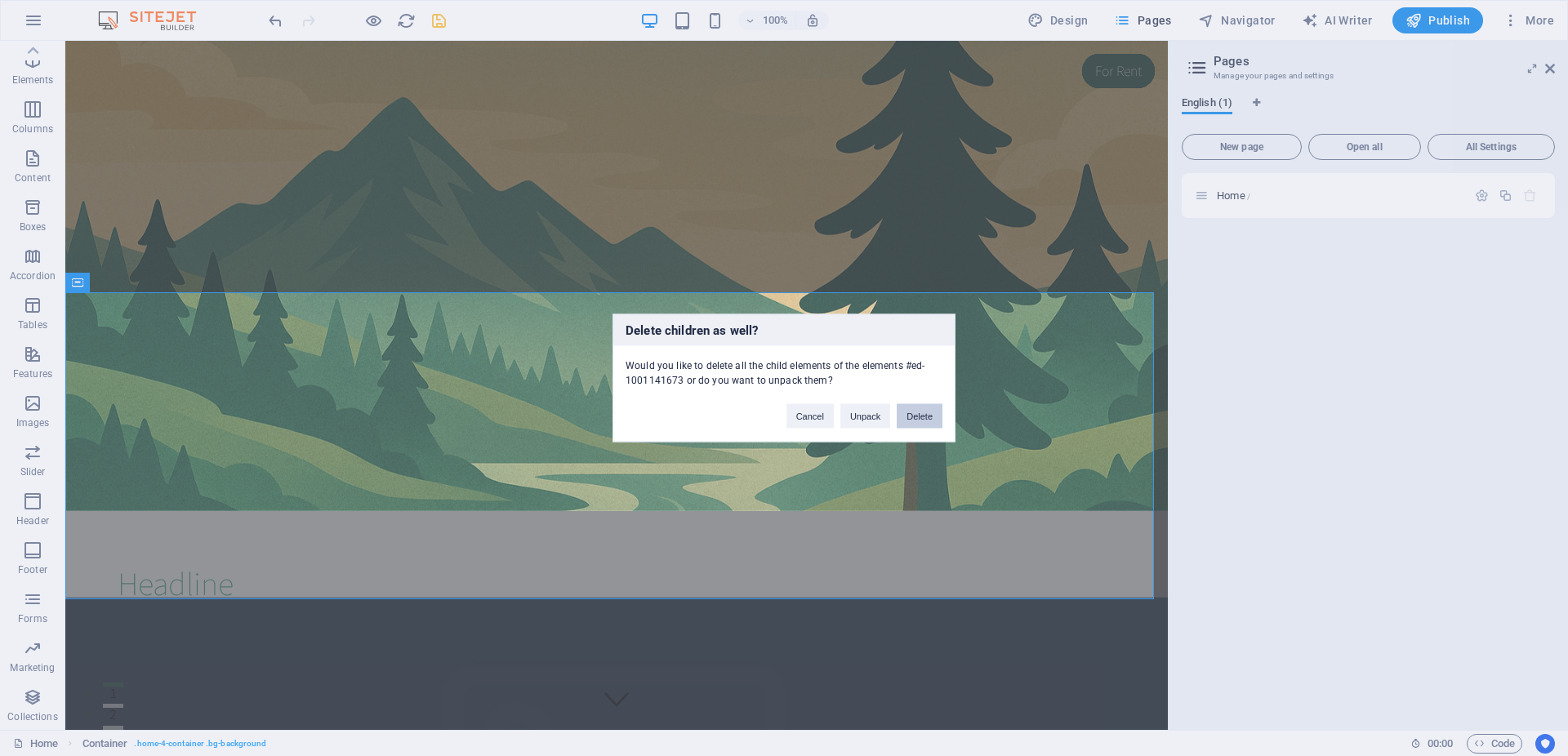
click at [908, 417] on button "Delete" at bounding box center [920, 416] width 46 height 25
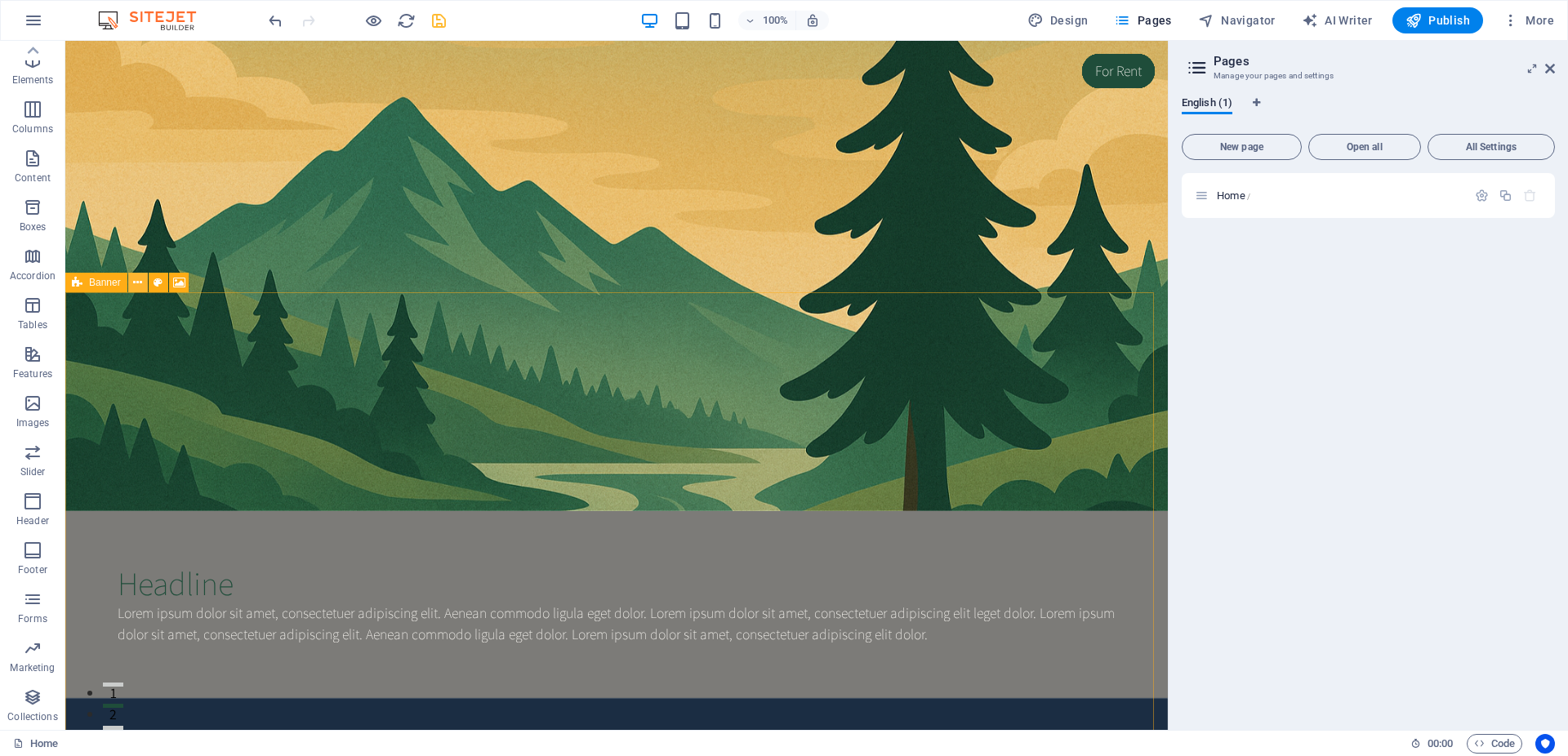
click at [144, 286] on button at bounding box center [138, 282] width 19 height 19
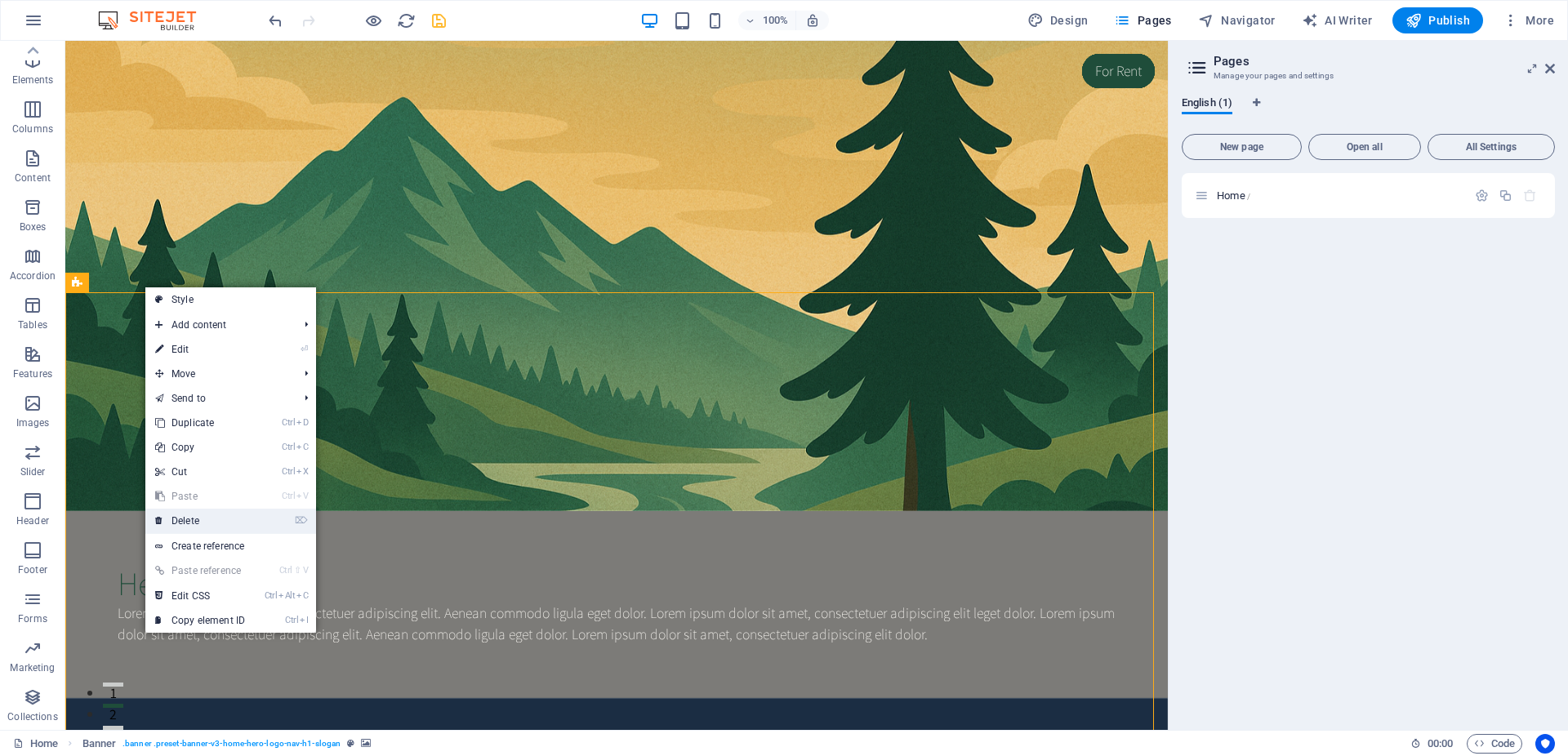
click at [230, 518] on link "⌦ Delete" at bounding box center [199, 521] width 109 height 25
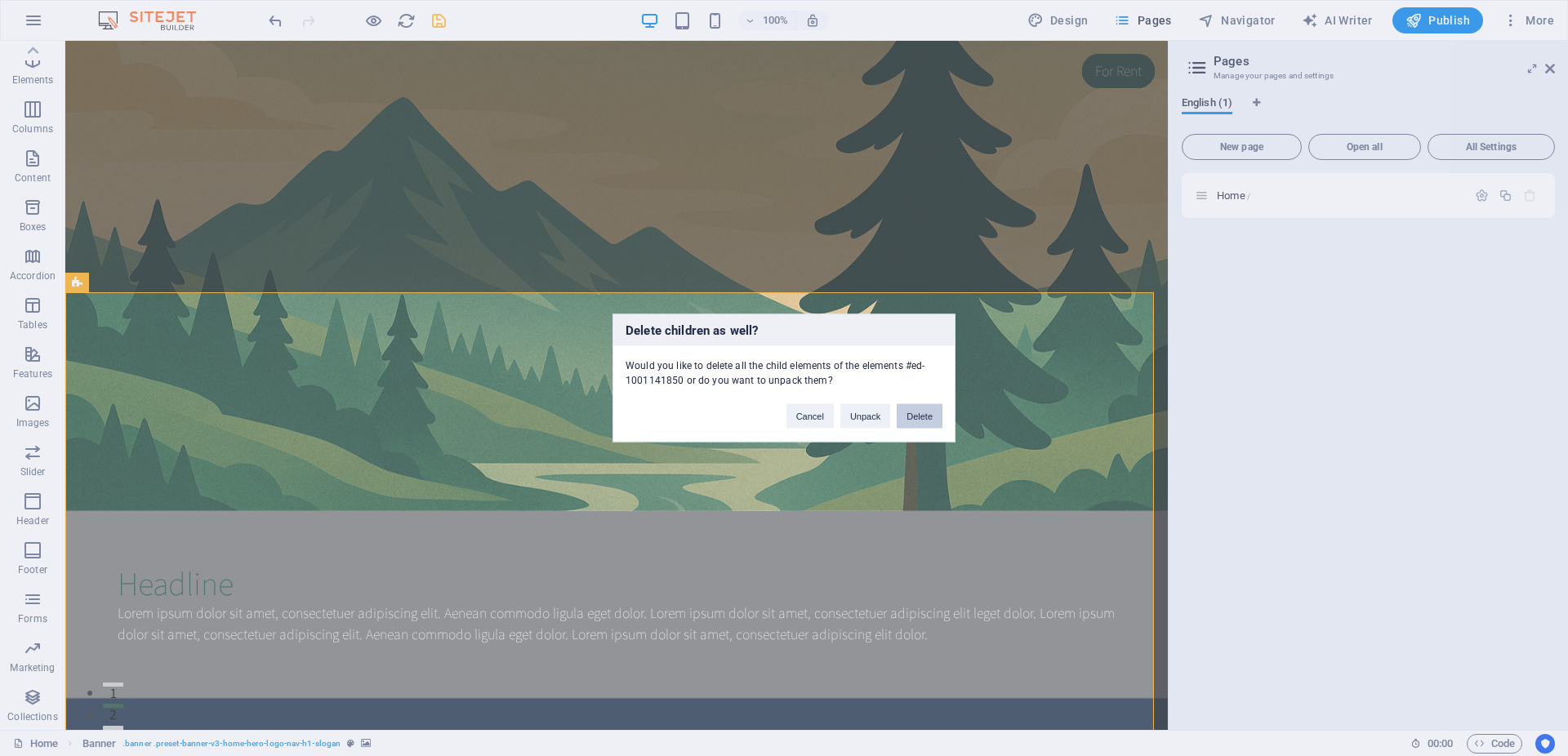
click at [925, 426] on button "Delete" at bounding box center [920, 416] width 46 height 25
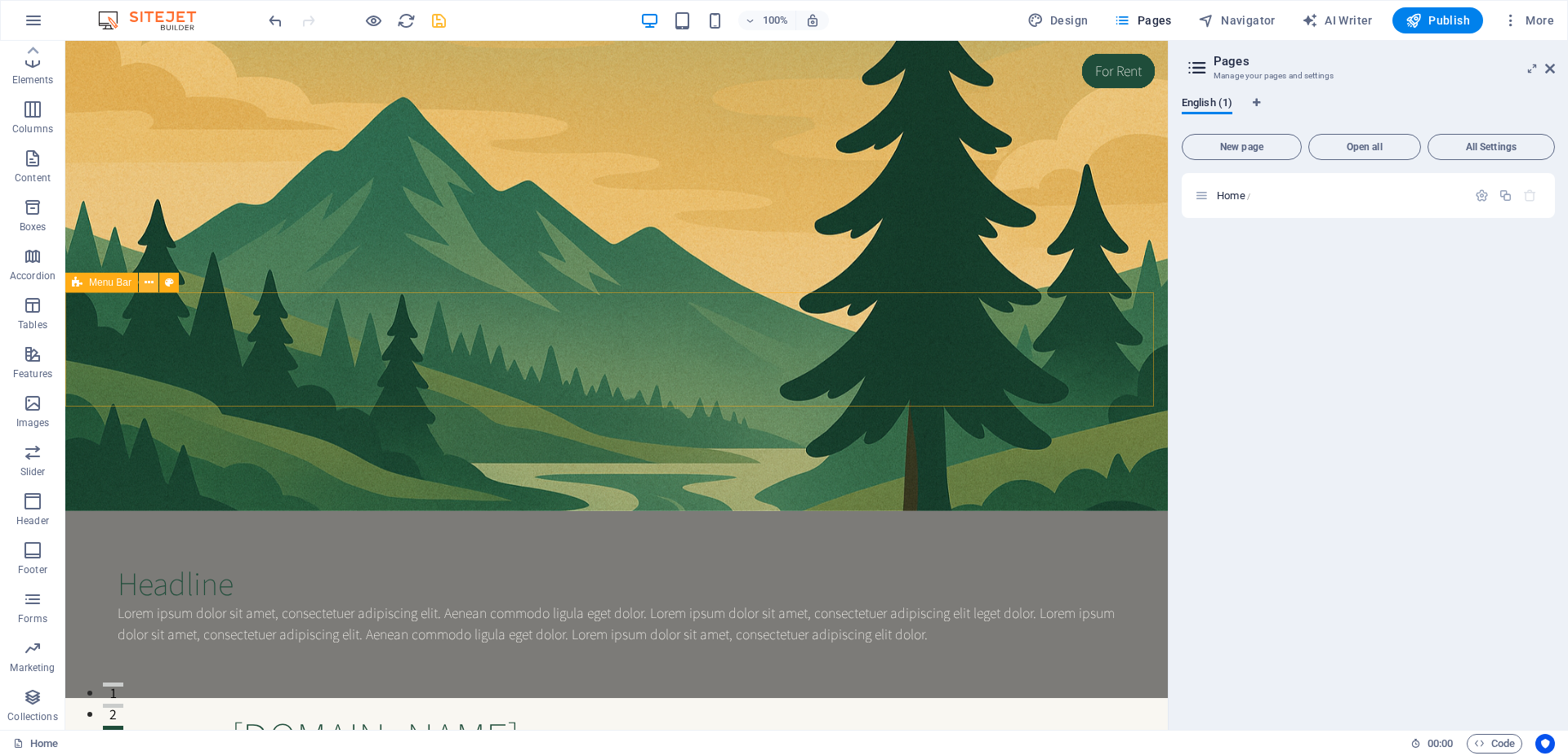
click at [145, 284] on icon at bounding box center [149, 283] width 9 height 17
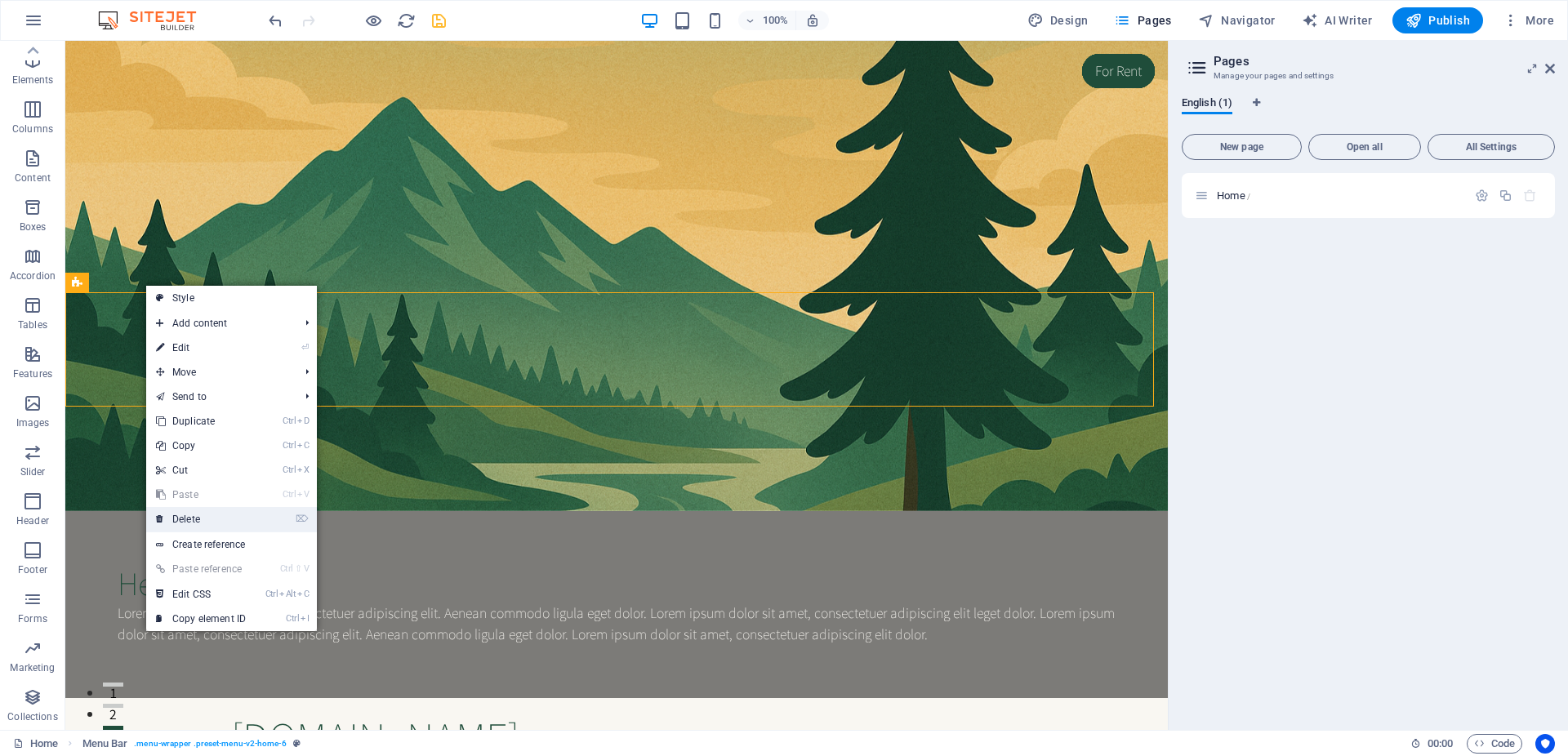
click at [211, 520] on link "⌦ Delete" at bounding box center [200, 519] width 109 height 25
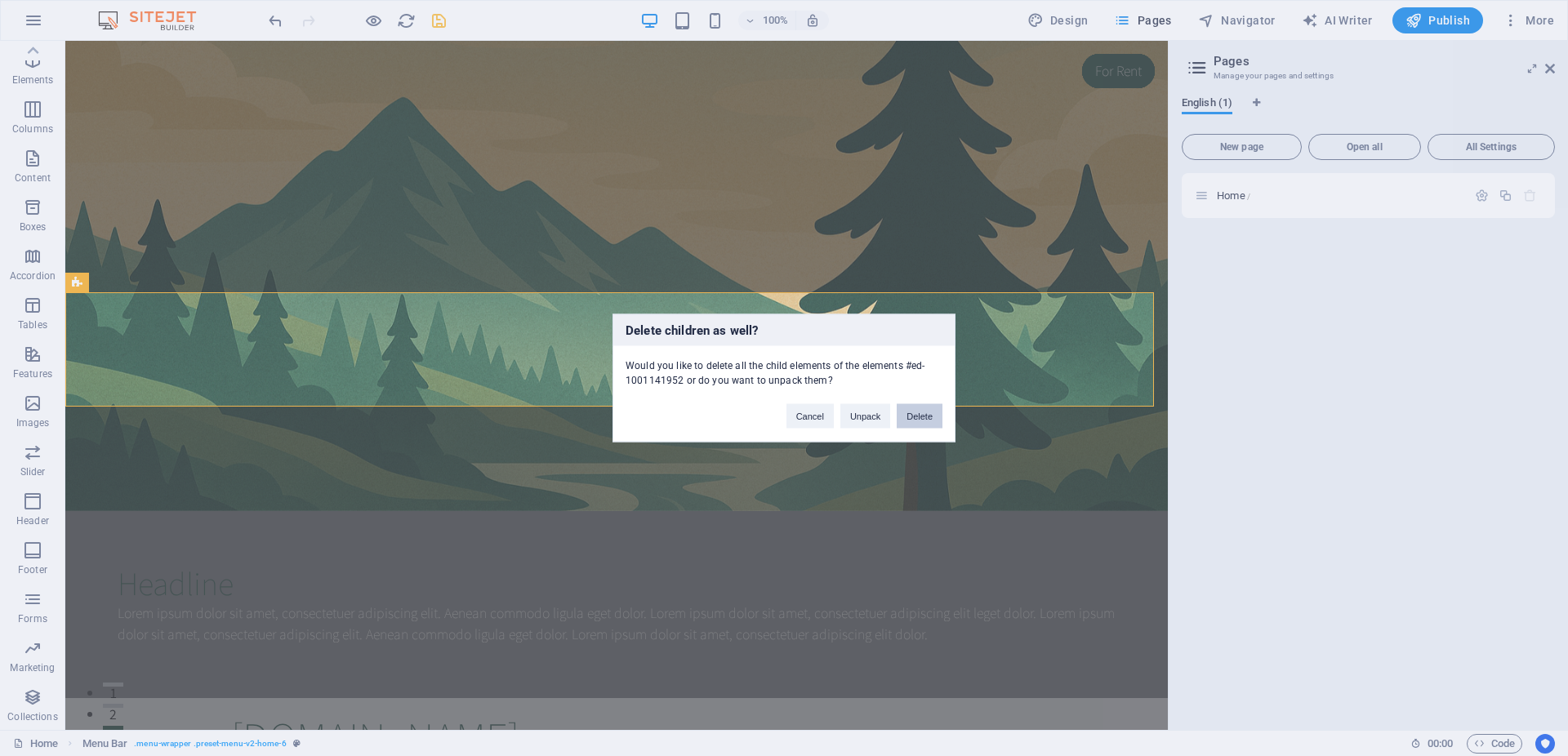
click at [926, 419] on button "Delete" at bounding box center [920, 416] width 46 height 25
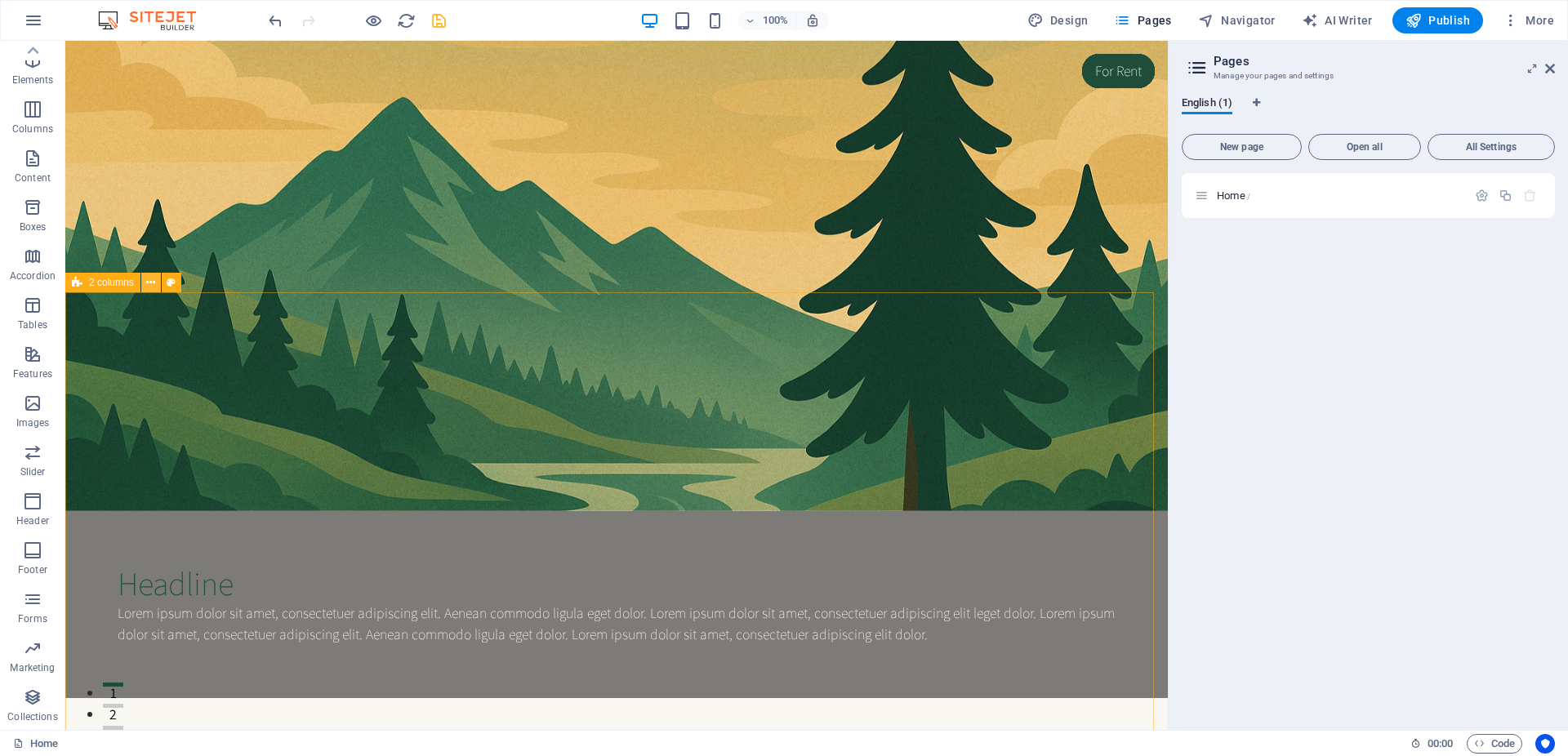
click at [153, 285] on icon at bounding box center [150, 283] width 9 height 17
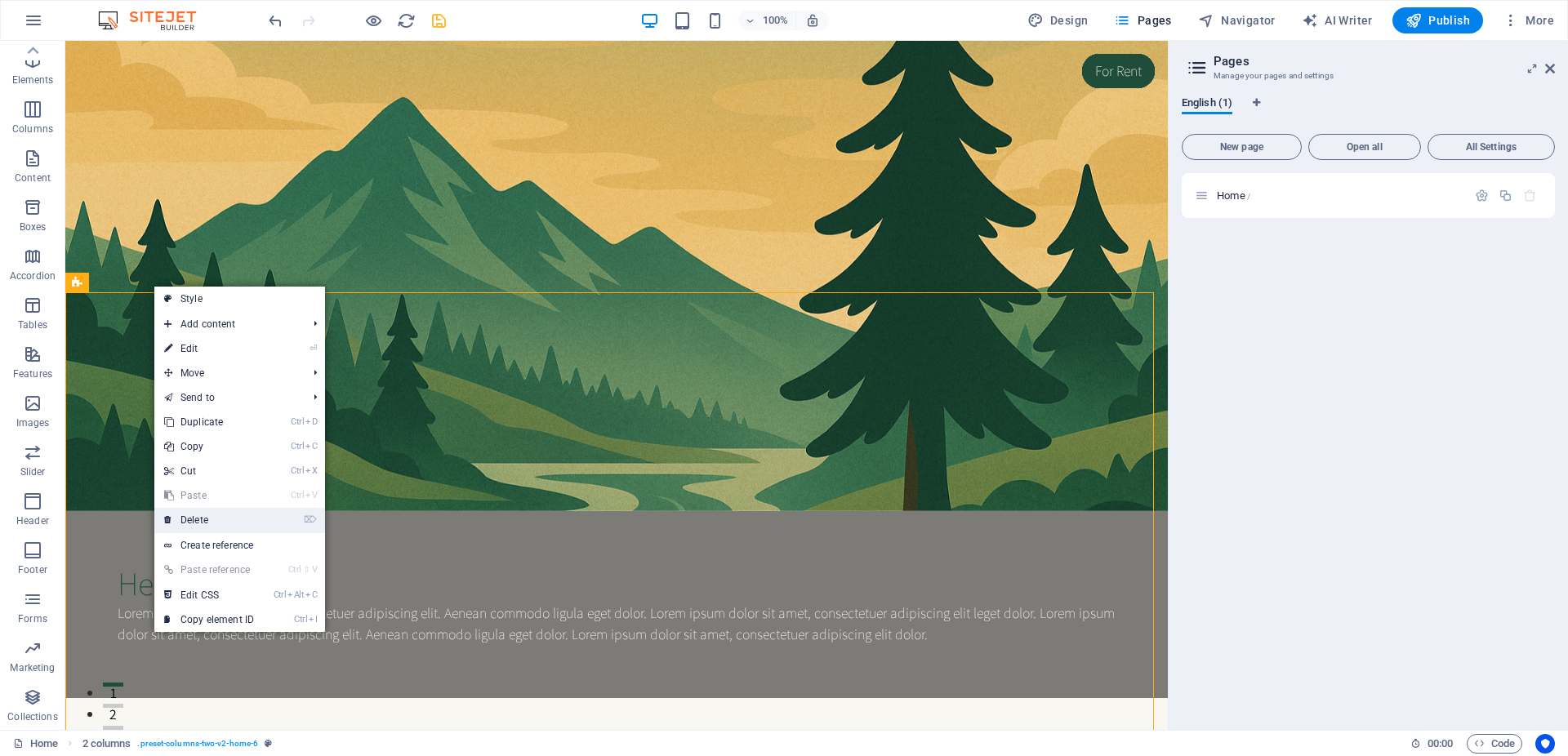
click at [239, 519] on link "⌦ Delete" at bounding box center [209, 520] width 109 height 25
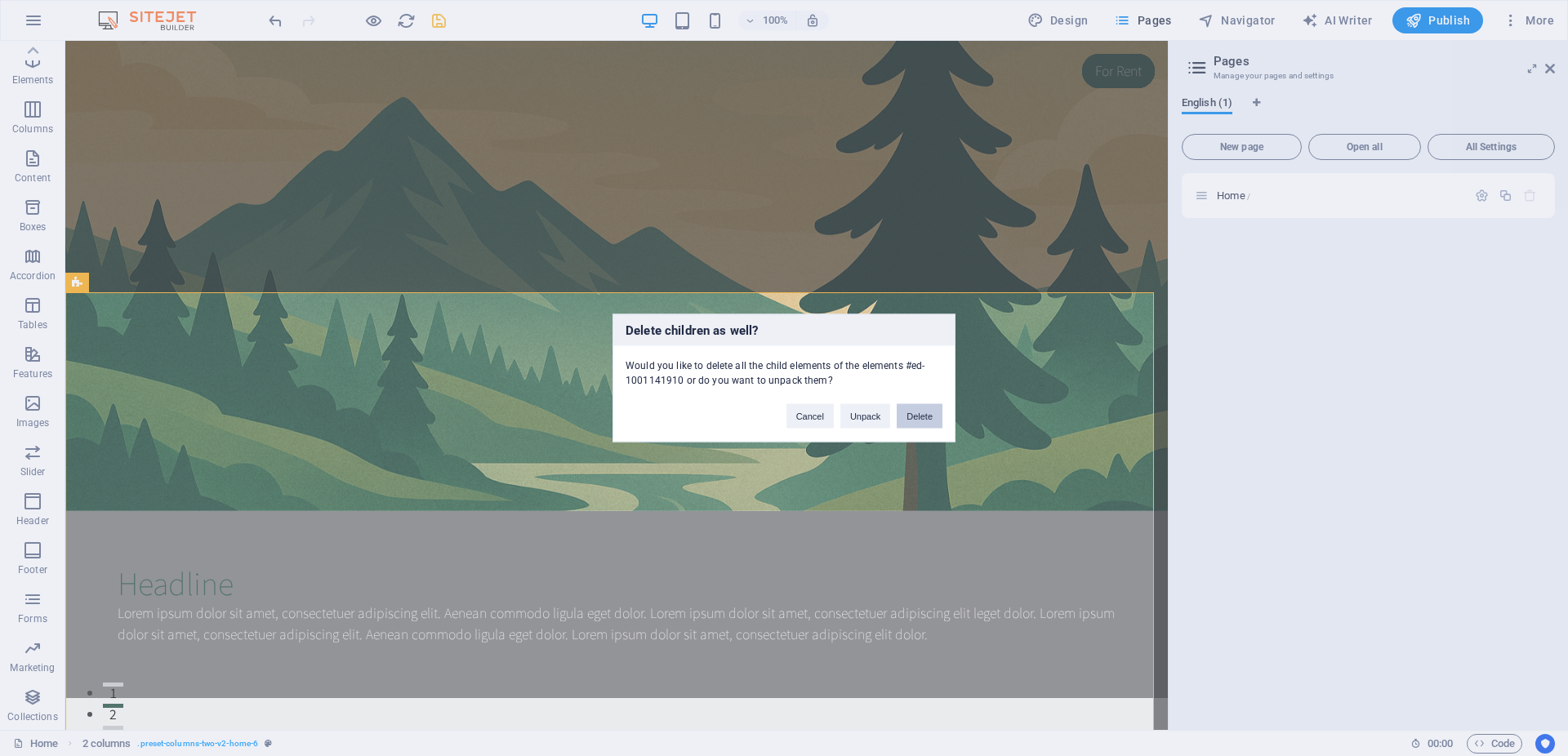
click at [919, 419] on button "Delete" at bounding box center [920, 416] width 46 height 25
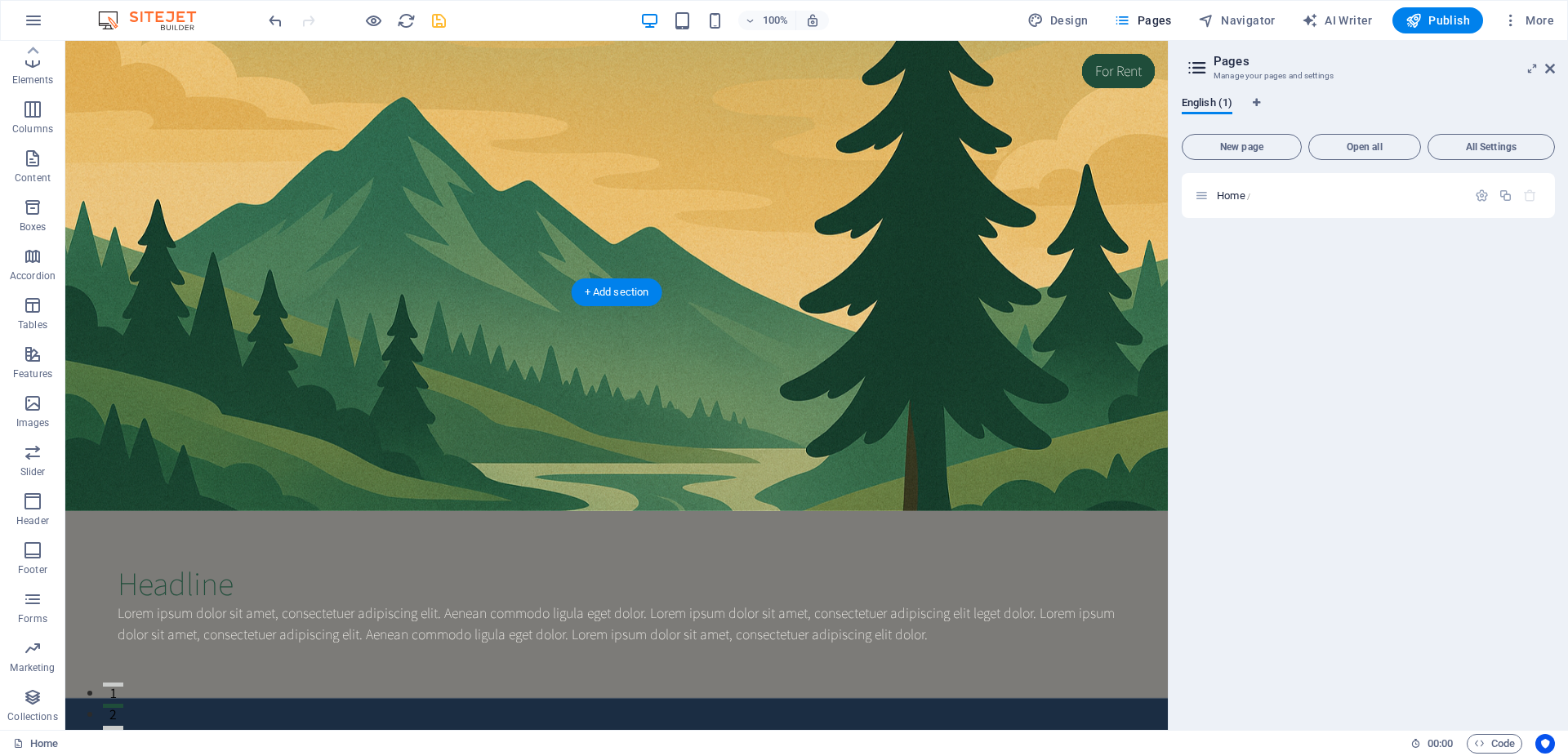
click at [147, 286] on icon at bounding box center [150, 283] width 9 height 17
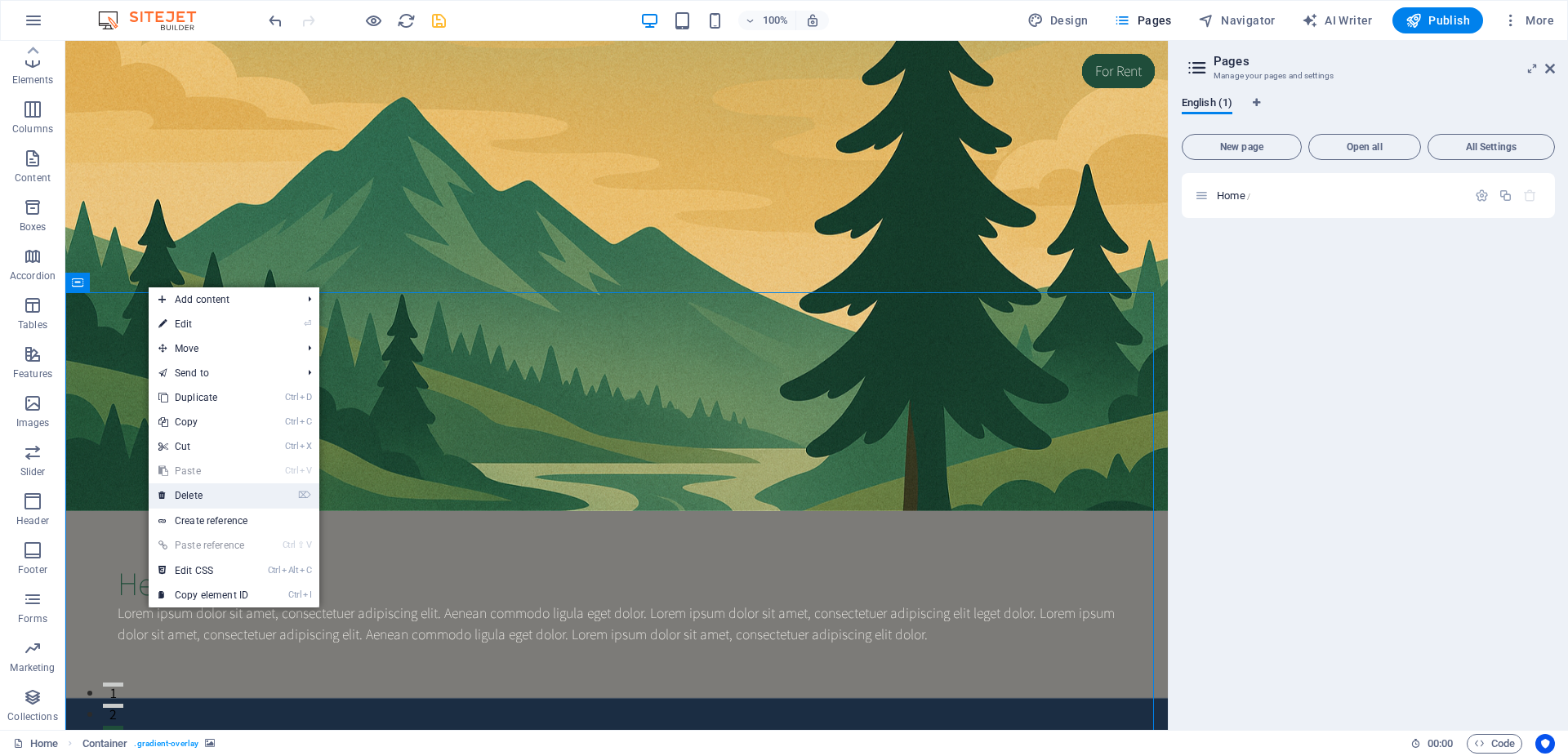
click at [225, 496] on link "⌦ Delete" at bounding box center [203, 496] width 109 height 25
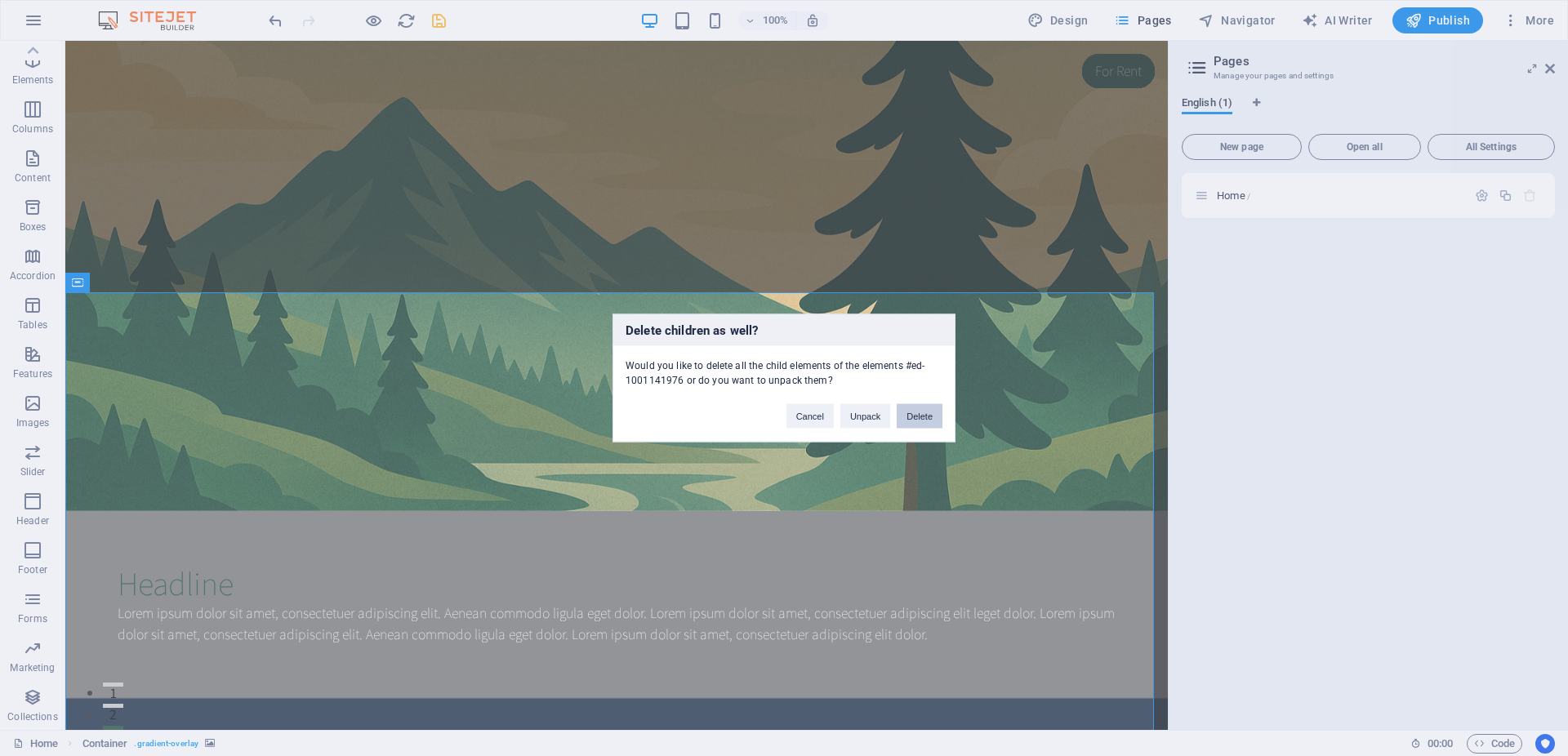
click at [912, 424] on button "Delete" at bounding box center [920, 416] width 46 height 25
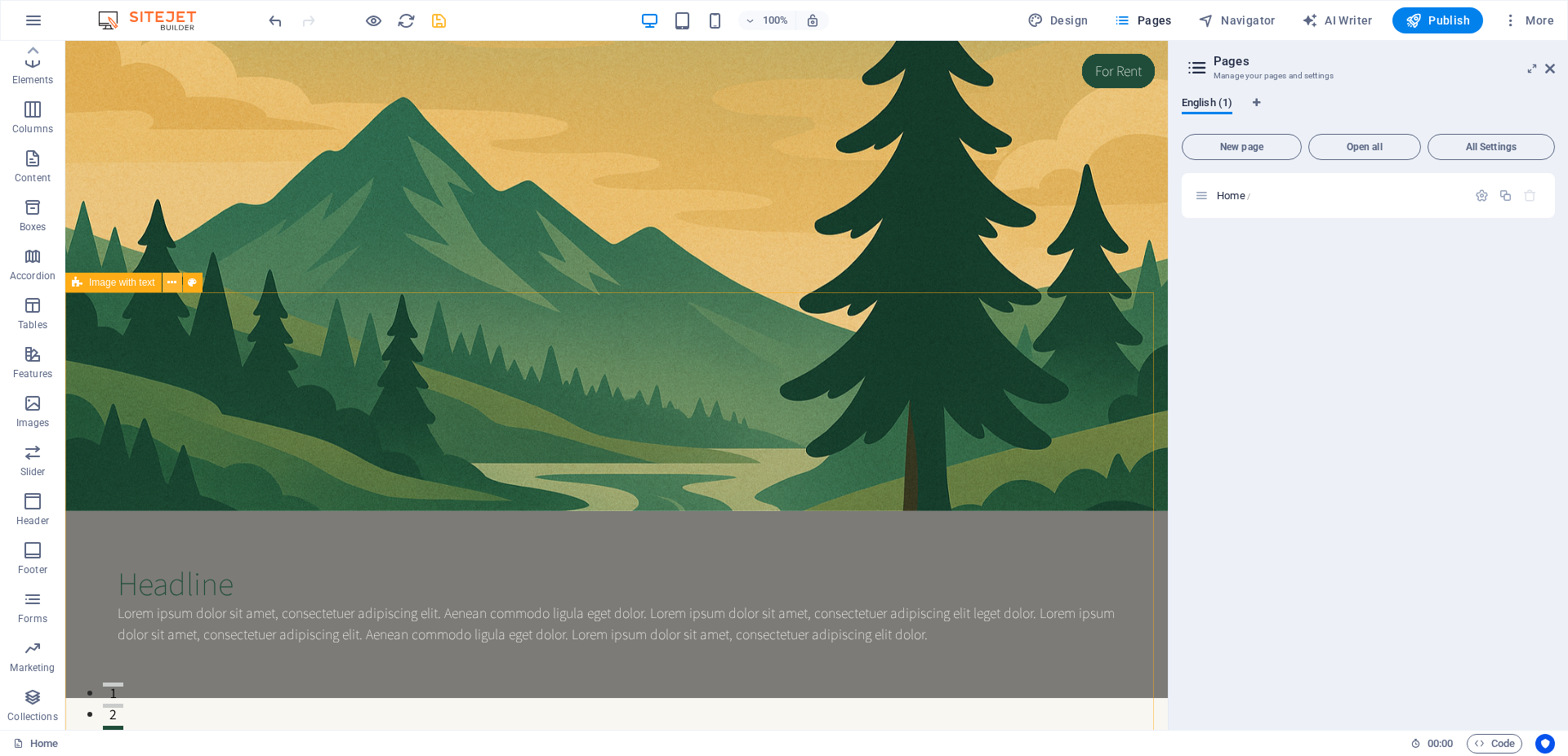
click at [172, 288] on icon at bounding box center [172, 283] width 9 height 17
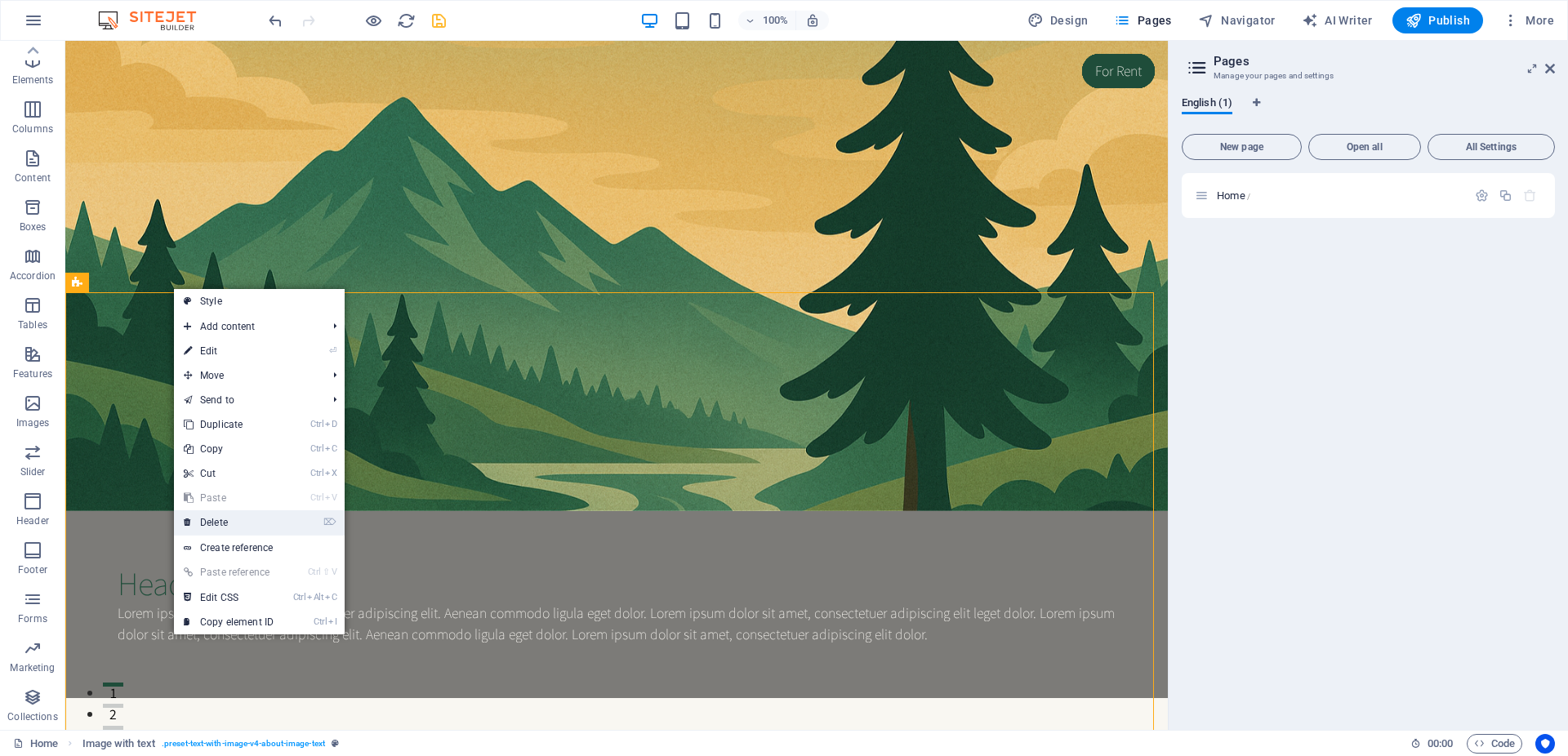
click at [287, 522] on li "⌦ Delete" at bounding box center [260, 523] width 171 height 25
click at [270, 523] on link "⌦ Delete" at bounding box center [228, 523] width 109 height 25
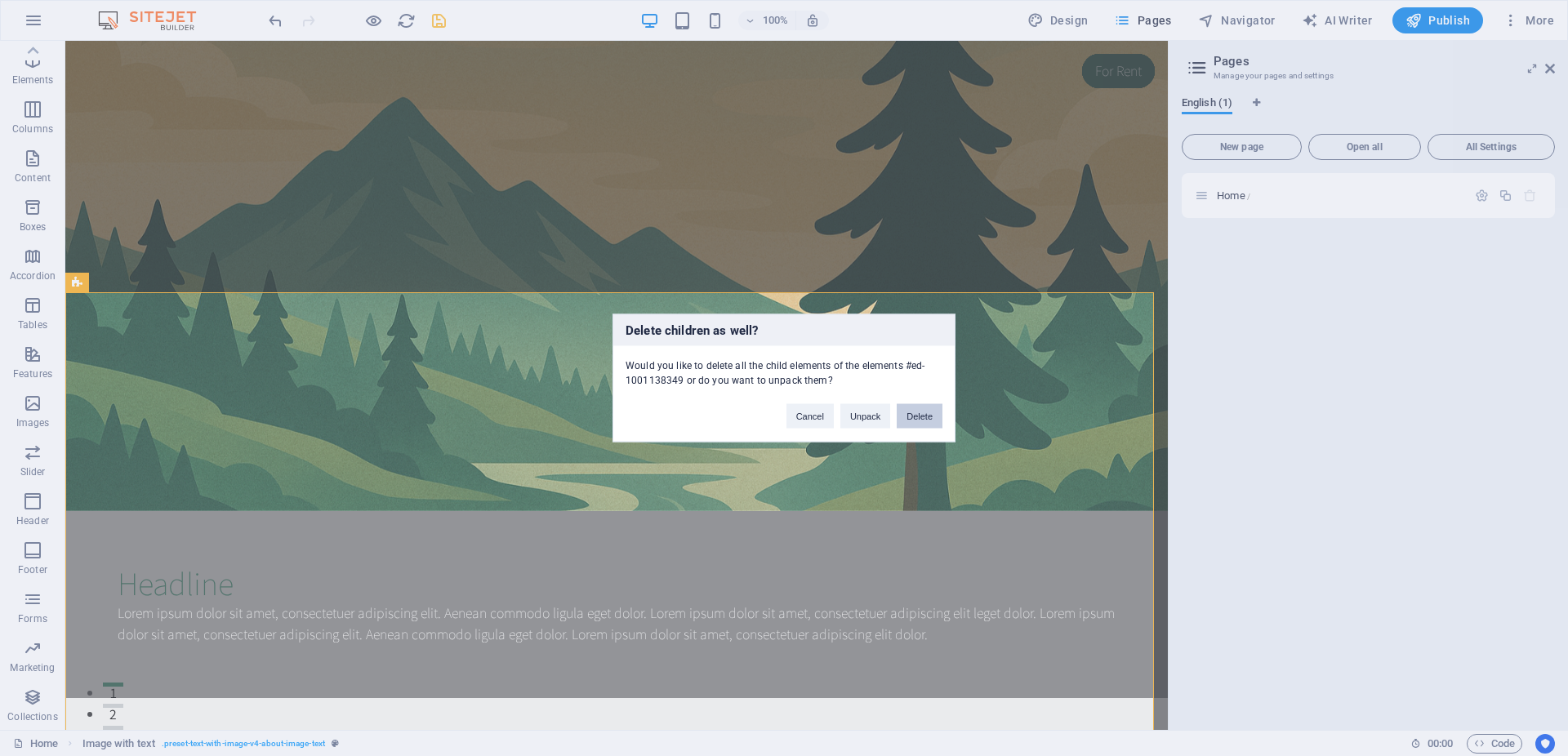
click at [940, 409] on button "Delete" at bounding box center [920, 416] width 46 height 25
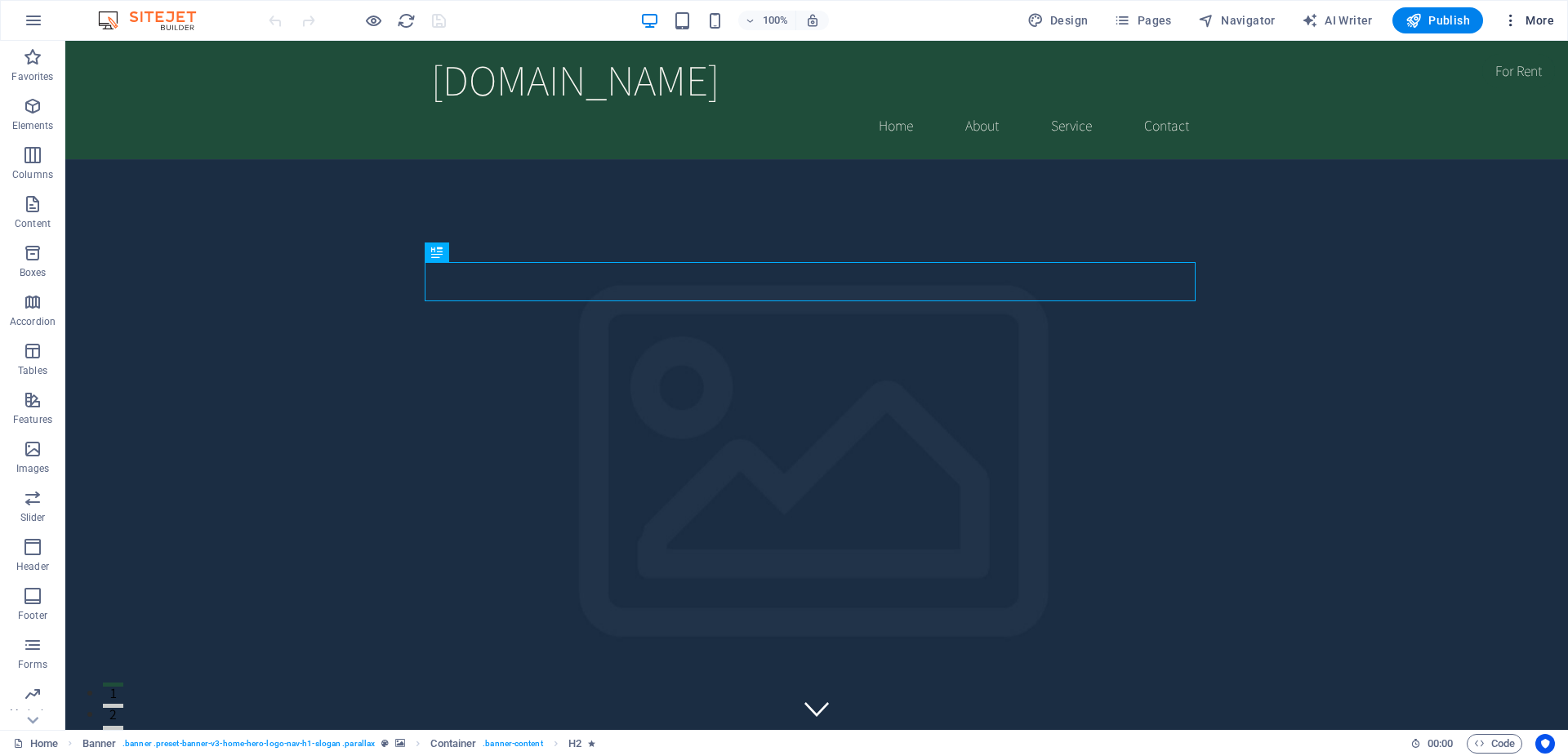
click at [1514, 23] on icon "button" at bounding box center [1510, 19] width 16 height 16
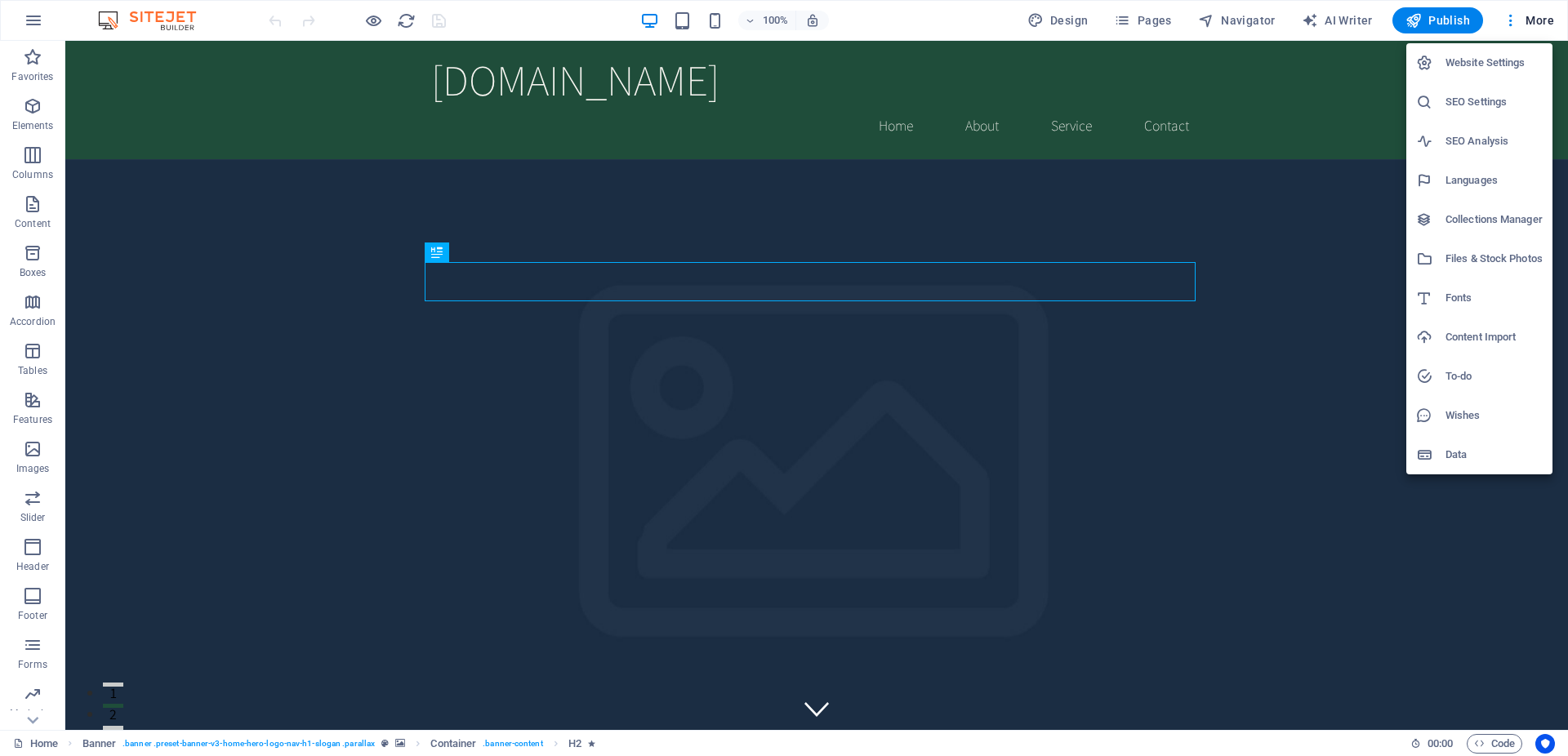
click at [1489, 69] on h6 "Website Settings" at bounding box center [1494, 63] width 97 height 19
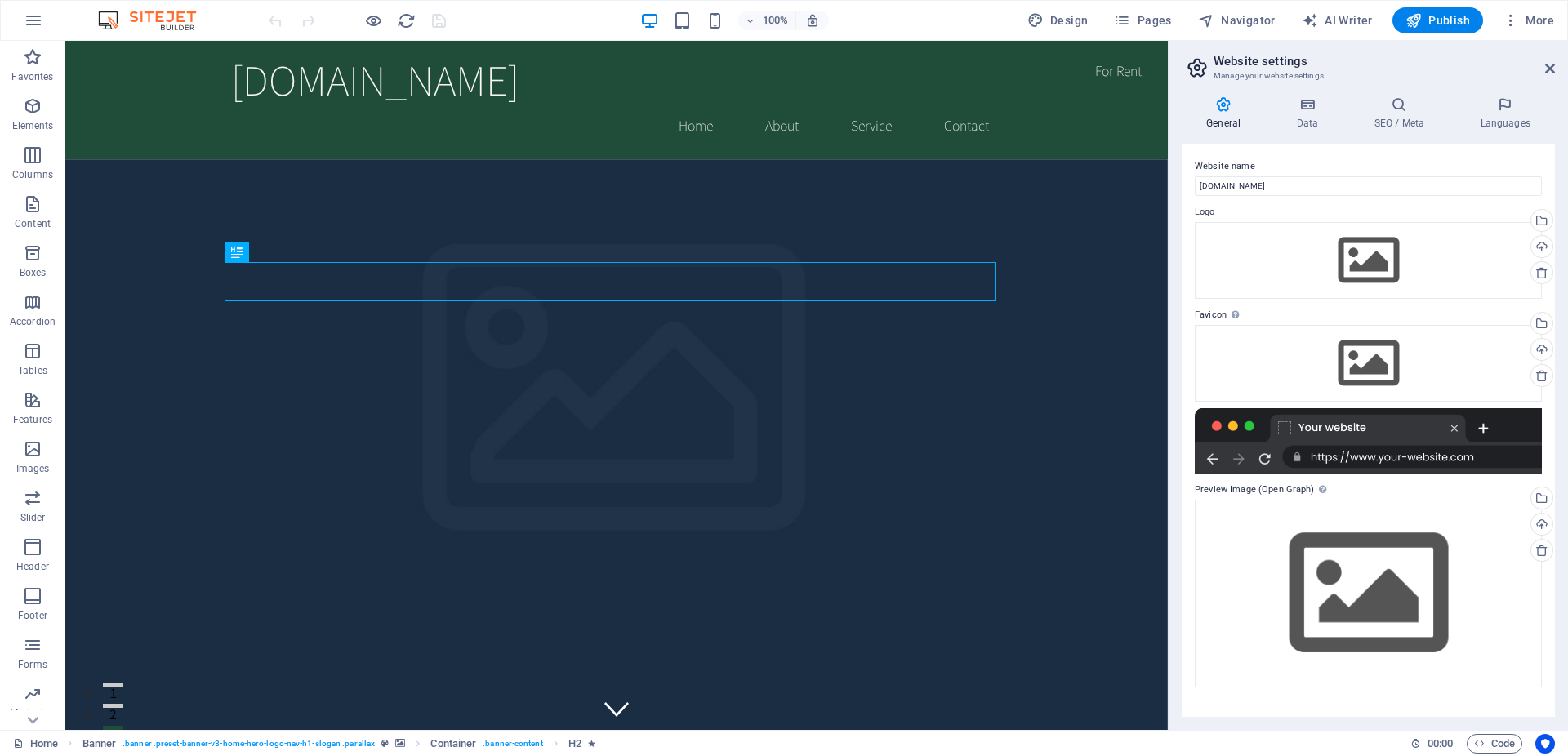
click at [1554, 70] on aside "Website settings Manage your website settings General Data SEO / Meta Languages…" at bounding box center [1367, 385] width 400 height 689
click at [1548, 70] on icon at bounding box center [1550, 68] width 10 height 13
